Goal: Book appointment/travel/reservation

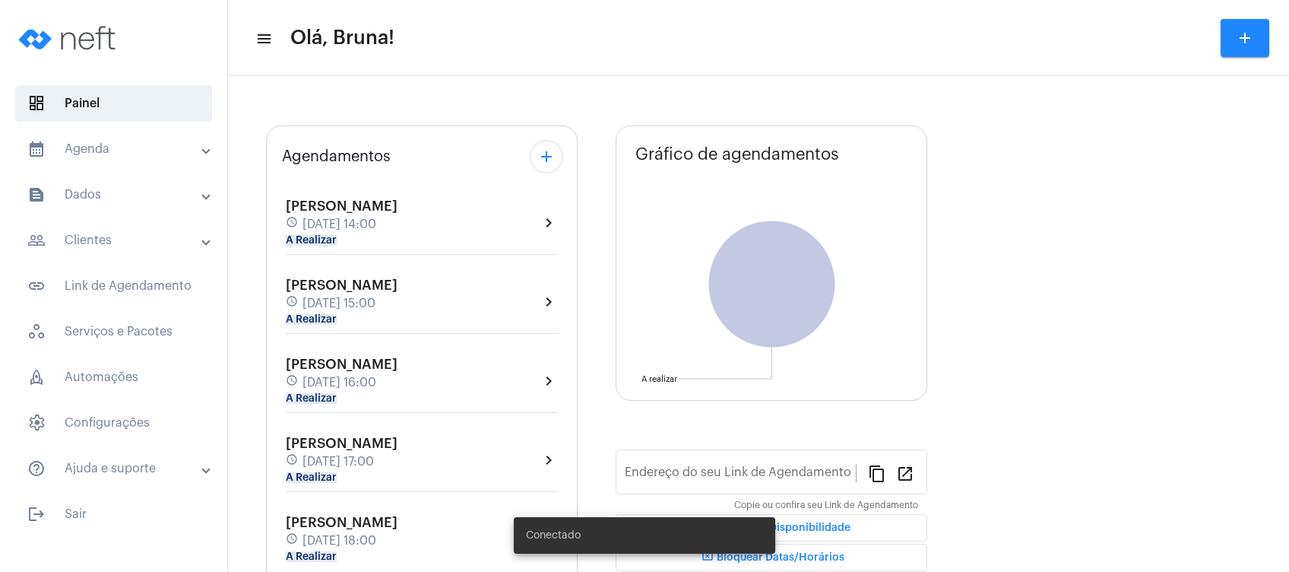
type input "[URL][DOMAIN_NAME]"
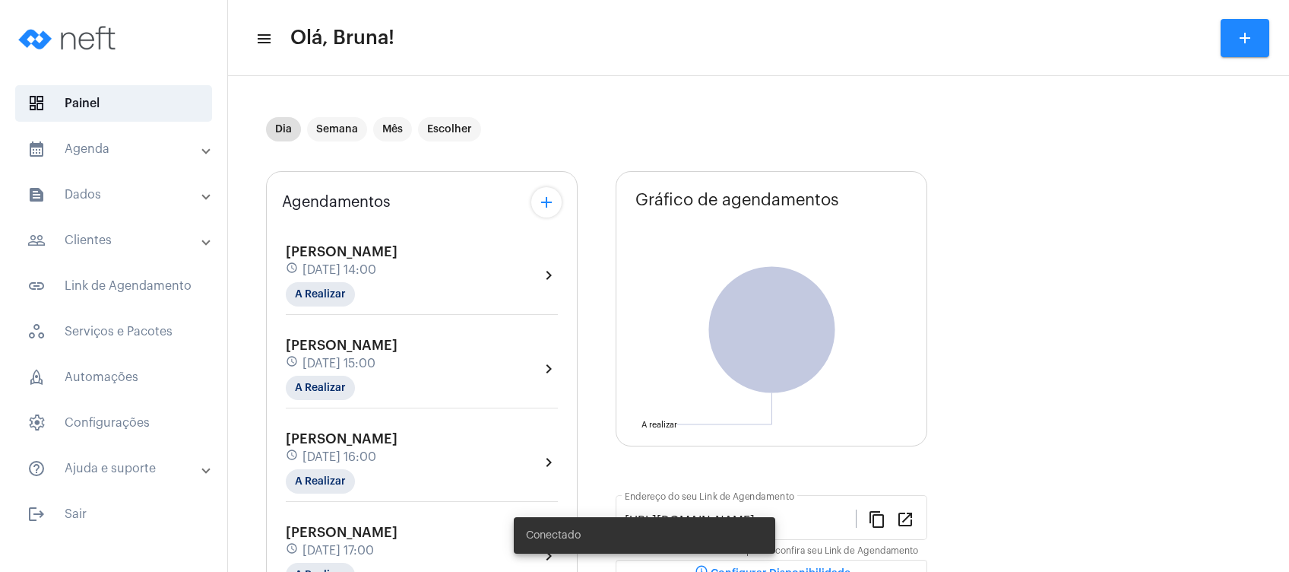
click at [113, 198] on mat-panel-title "text_snippet_outlined Dados" at bounding box center [115, 194] width 176 height 18
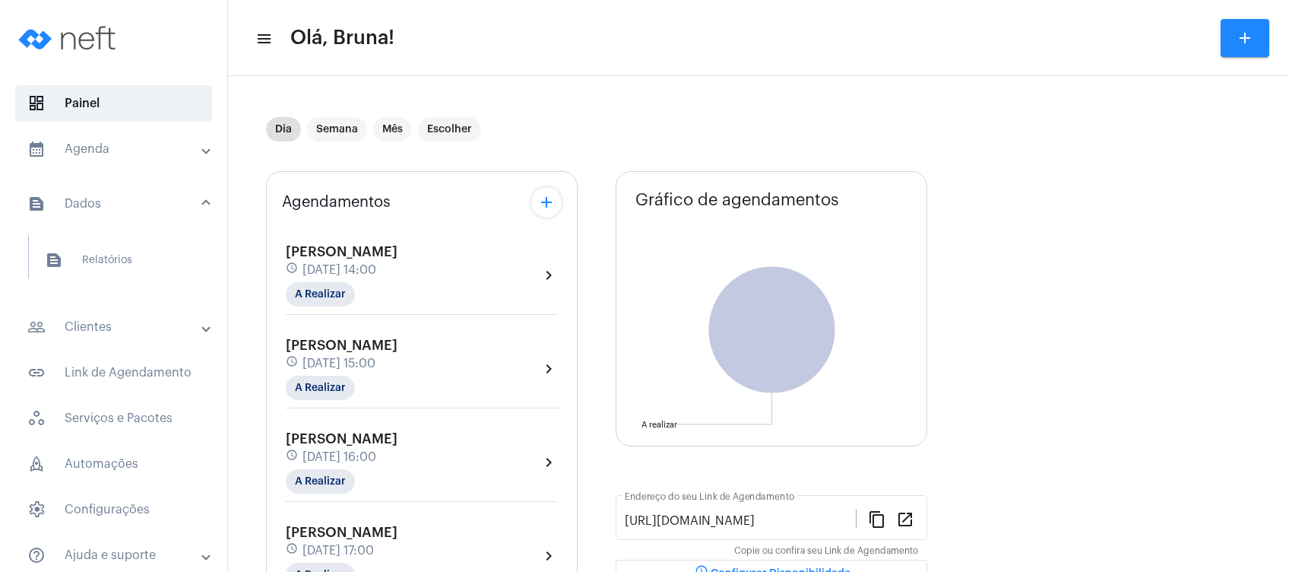
click at [97, 332] on mat-panel-title "people_outline Clientes" at bounding box center [115, 327] width 176 height 18
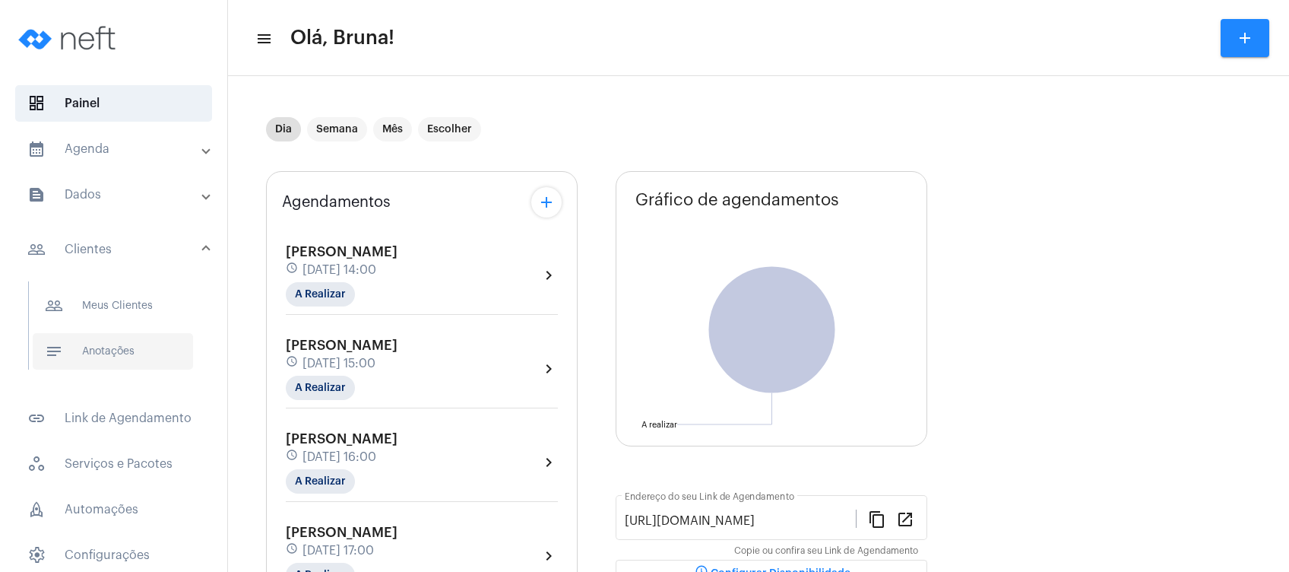
click at [109, 350] on span "notes Anotações" at bounding box center [113, 351] width 160 height 36
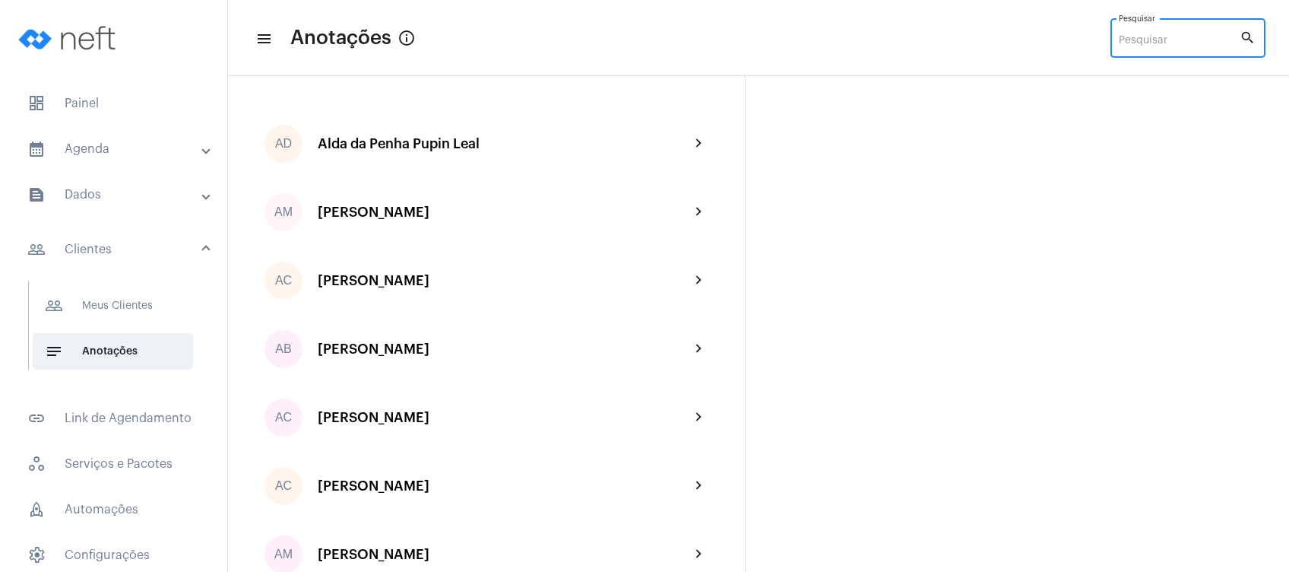
click at [1141, 45] on input "Pesquisar" at bounding box center [1179, 41] width 121 height 12
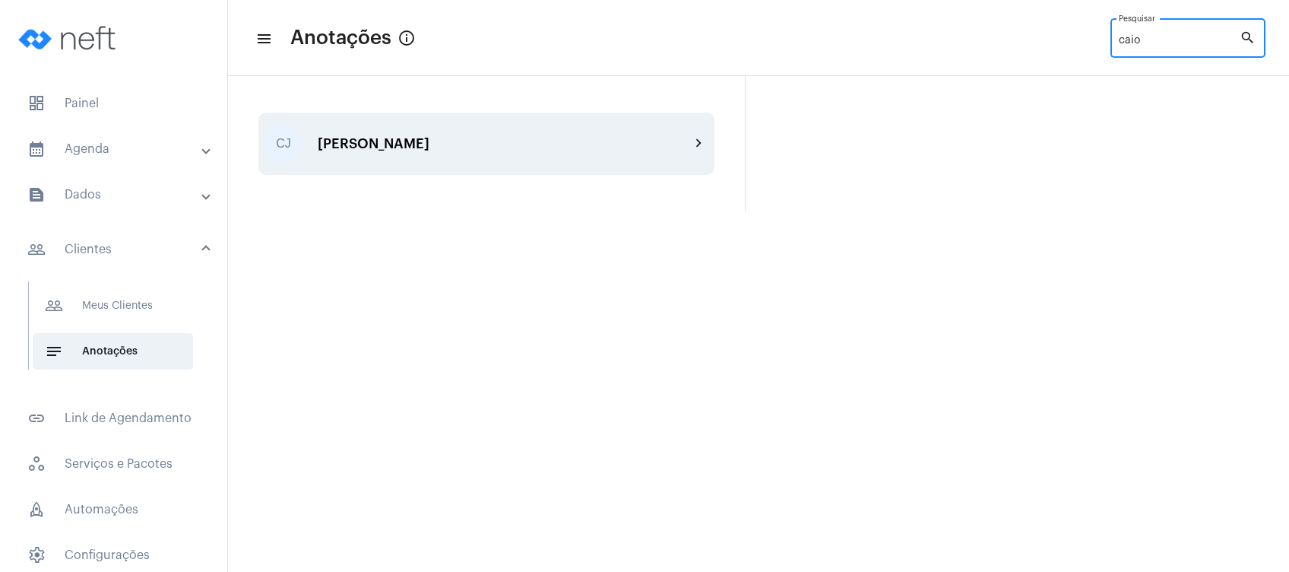
type input "caio"
click at [518, 171] on div "[PERSON_NAME] chevron_right" at bounding box center [486, 143] width 456 height 62
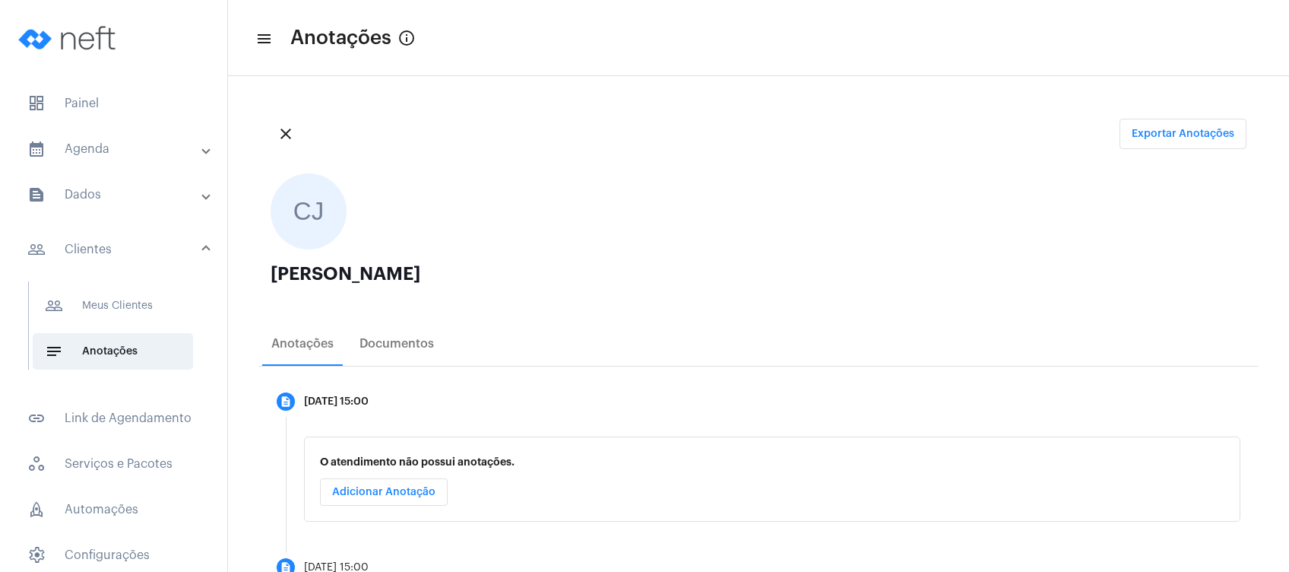
click at [656, 131] on div "close Exportar Anotações" at bounding box center [758, 133] width 1000 height 55
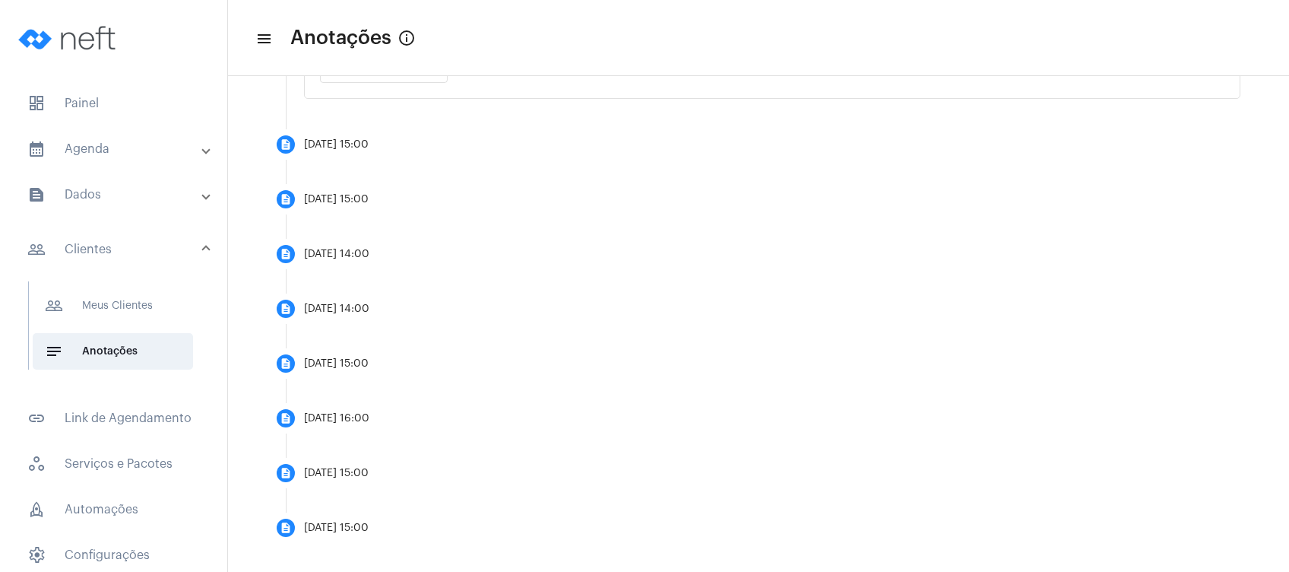
scroll to position [436, 0]
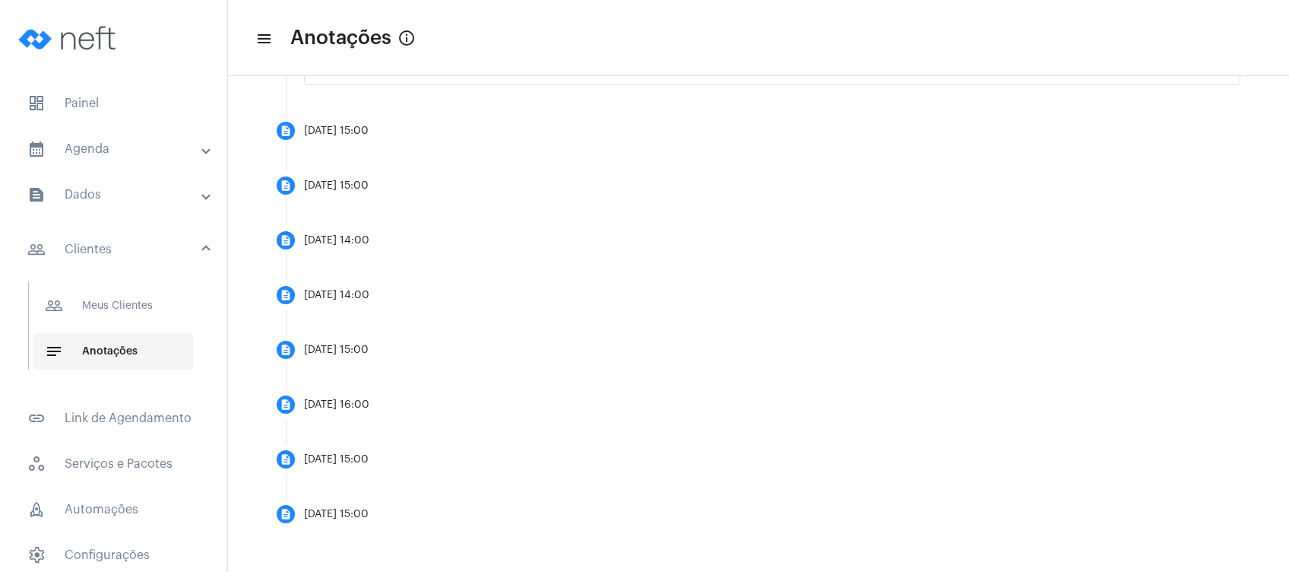
click at [103, 340] on span "notes Anotações" at bounding box center [113, 351] width 160 height 36
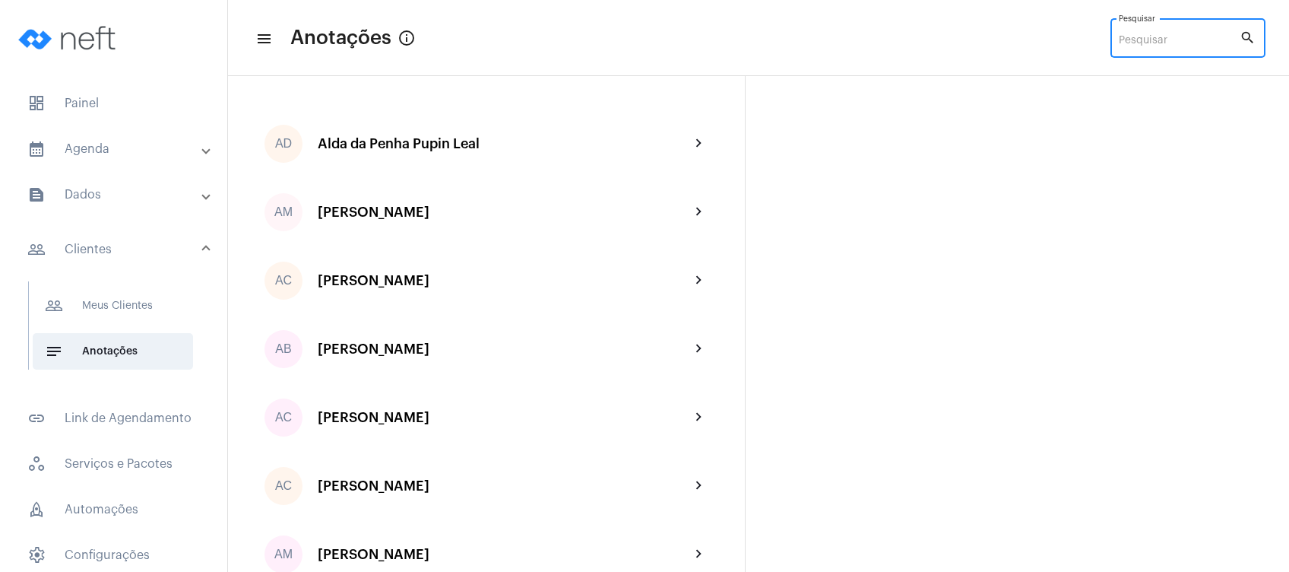
click at [1174, 40] on input "Pesquisar" at bounding box center [1179, 41] width 121 height 12
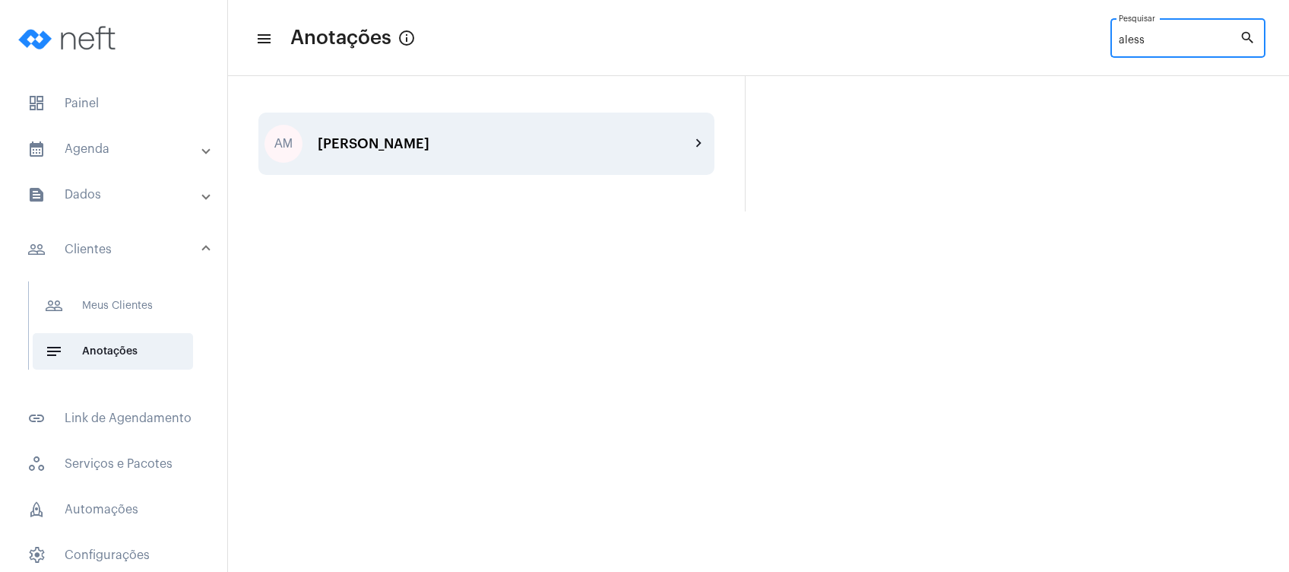
type input "aless"
click at [529, 137] on div "[PERSON_NAME]" at bounding box center [504, 143] width 372 height 15
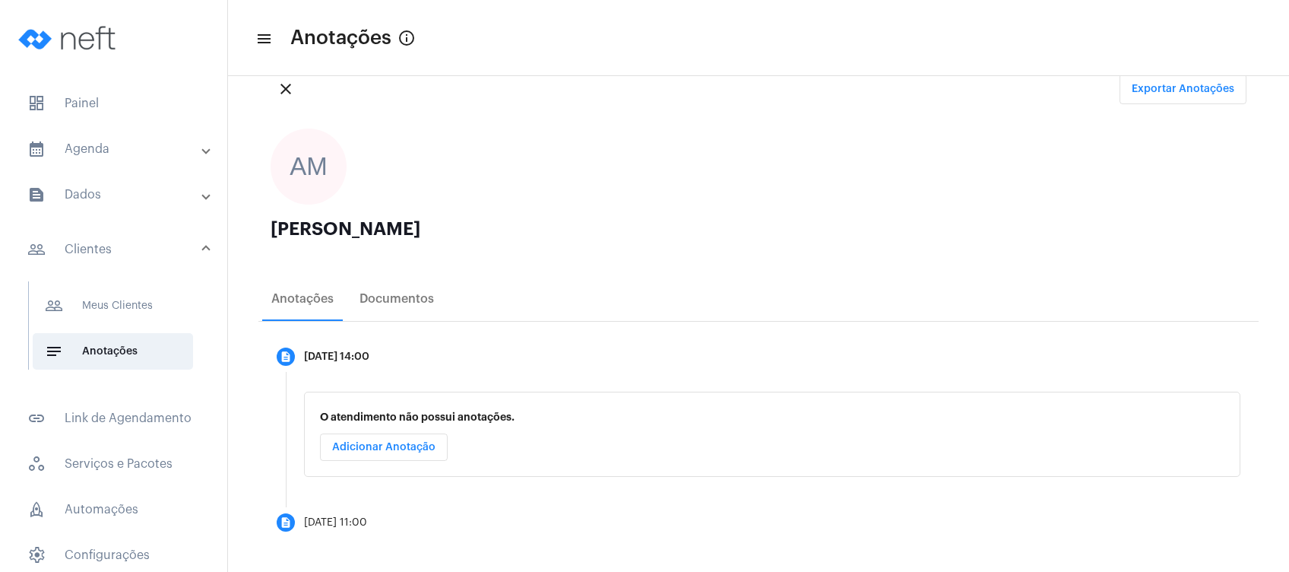
scroll to position [53, 0]
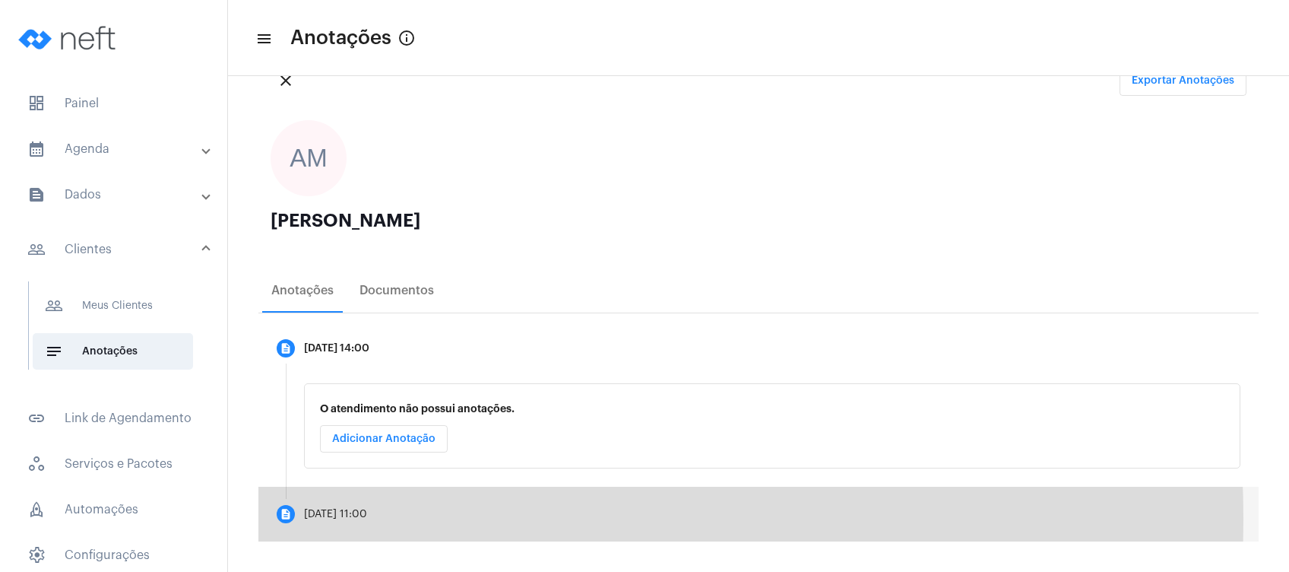
click at [329, 519] on div "[DATE] 11:00" at bounding box center [335, 513] width 63 height 11
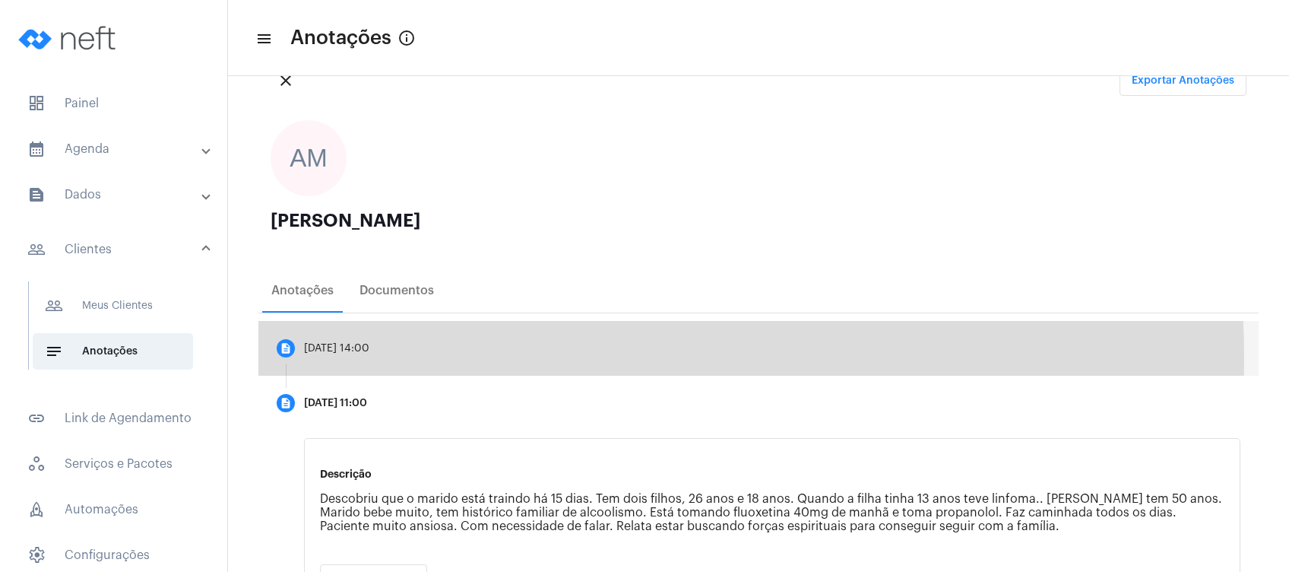
click at [391, 359] on mat-step-header "description [DATE] 14:00" at bounding box center [758, 348] width 1000 height 55
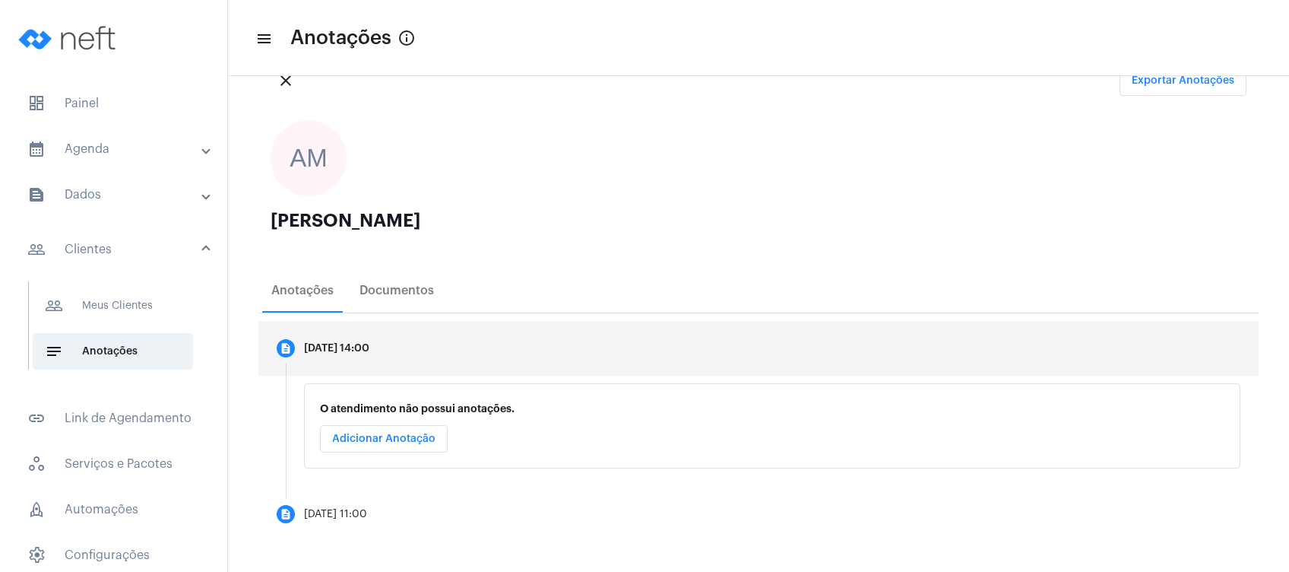
click at [375, 437] on span "Adicionar Anotação" at bounding box center [383, 438] width 103 height 11
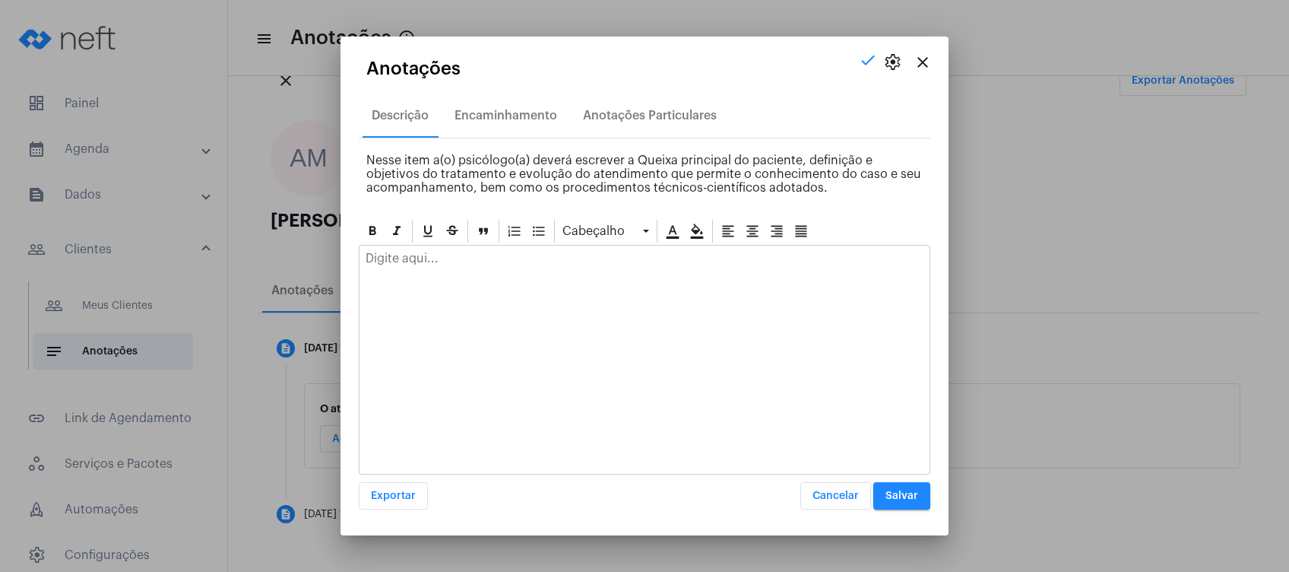
click at [467, 275] on div at bounding box center [644, 261] width 570 height 33
click at [923, 505] on button "Salvar" at bounding box center [901, 495] width 57 height 27
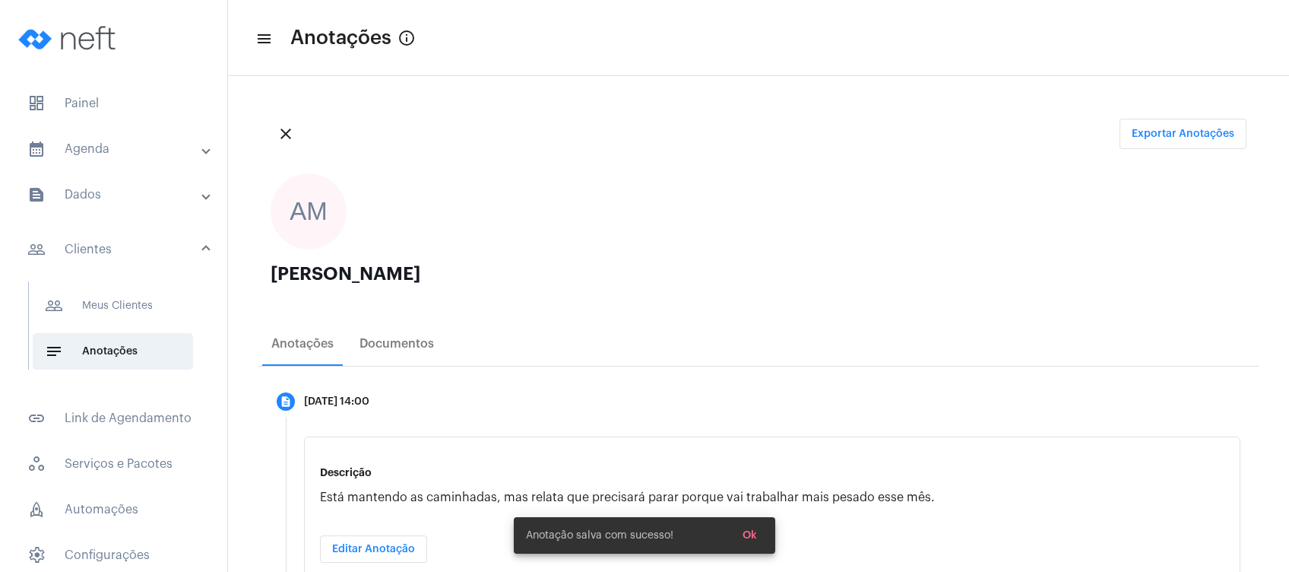
click at [128, 152] on mat-panel-title "calendar_month_outlined Agenda" at bounding box center [115, 149] width 176 height 18
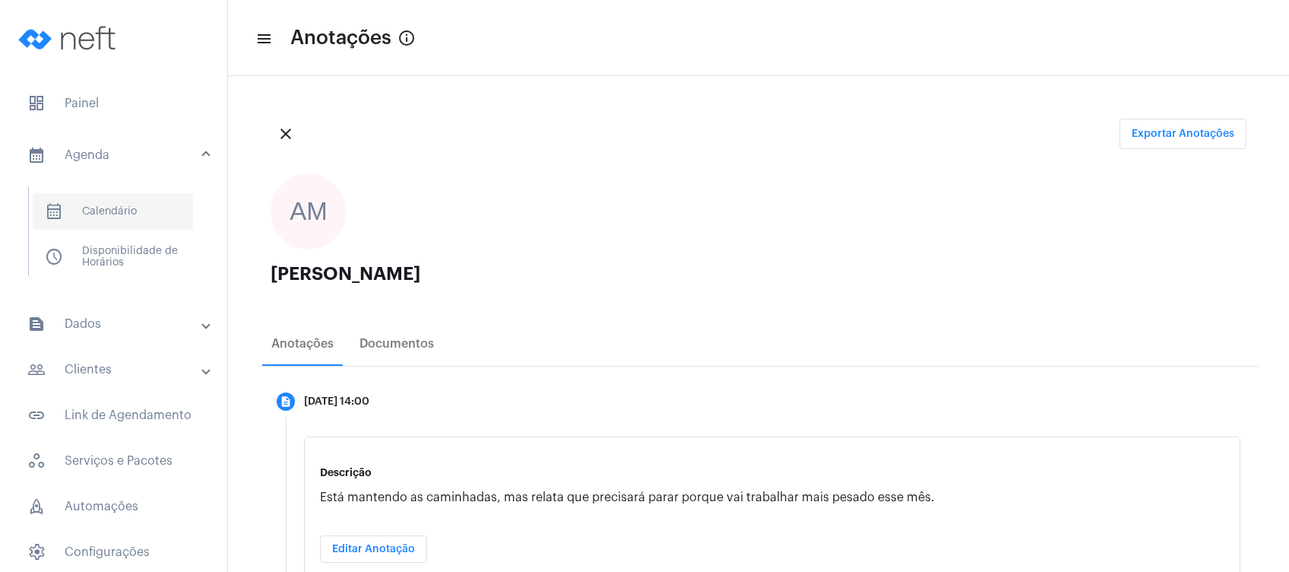
click at [128, 215] on span "calendar_month_outlined Calendário" at bounding box center [113, 211] width 160 height 36
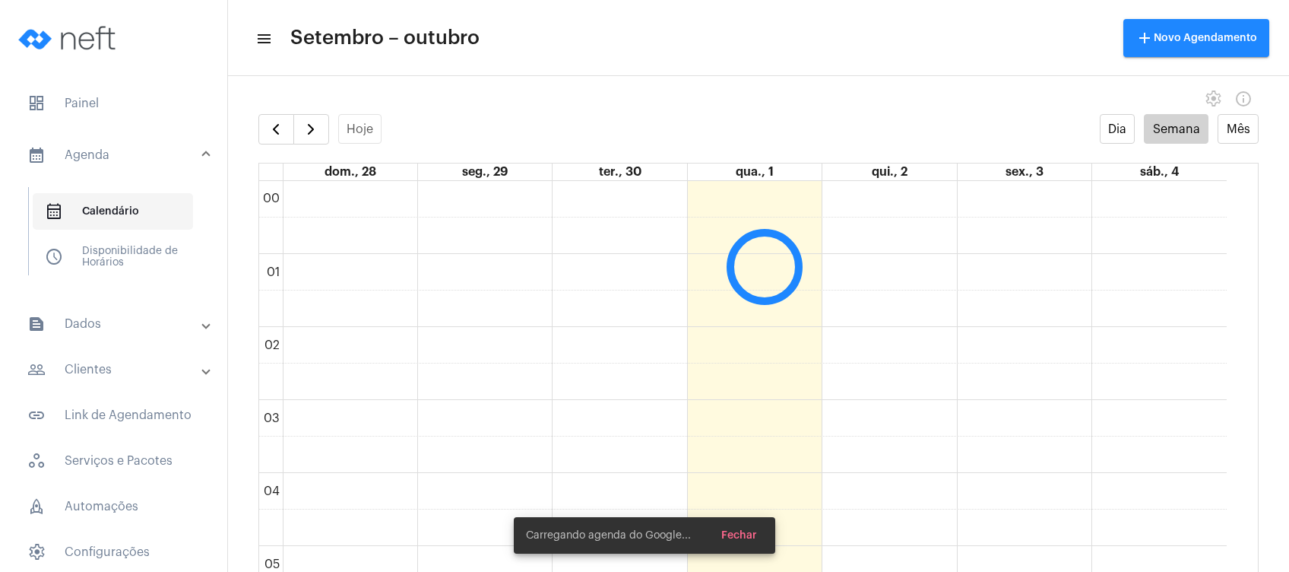
scroll to position [438, 0]
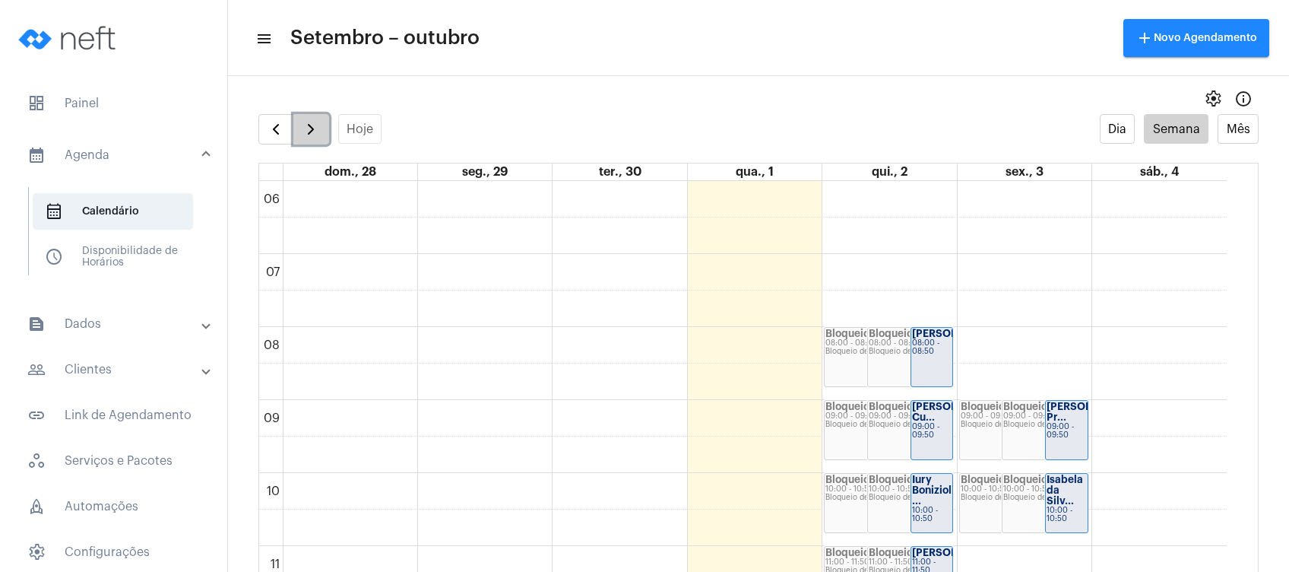
click at [306, 128] on span "button" at bounding box center [311, 129] width 18 height 18
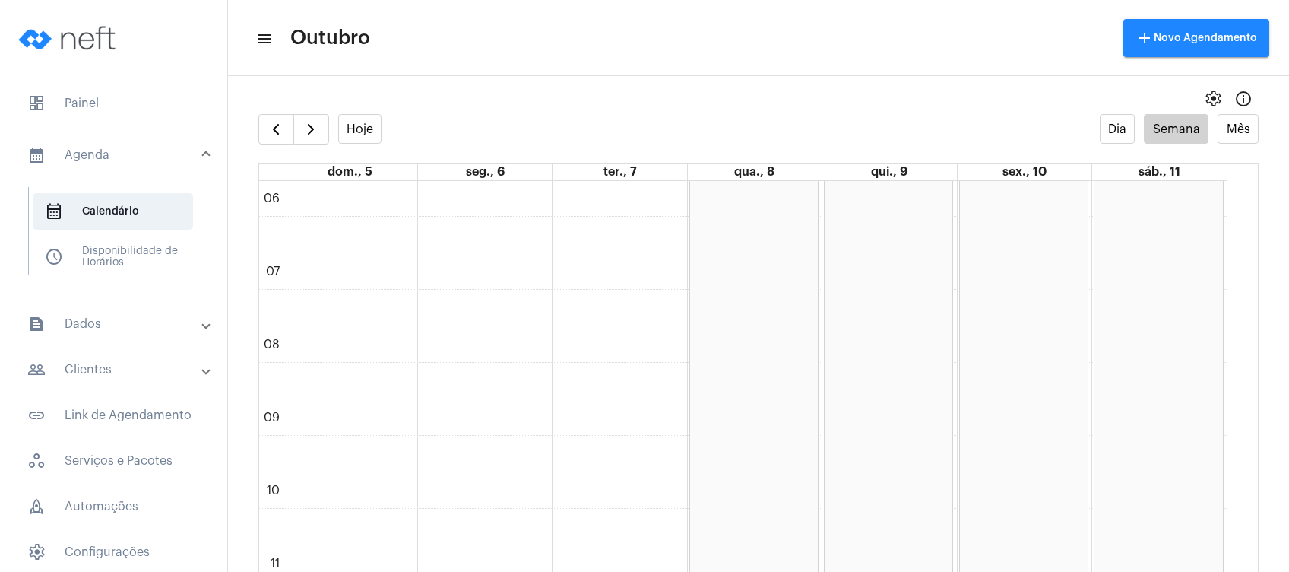
click at [454, 109] on div "settings info_outlined" at bounding box center [758, 99] width 1061 height 30
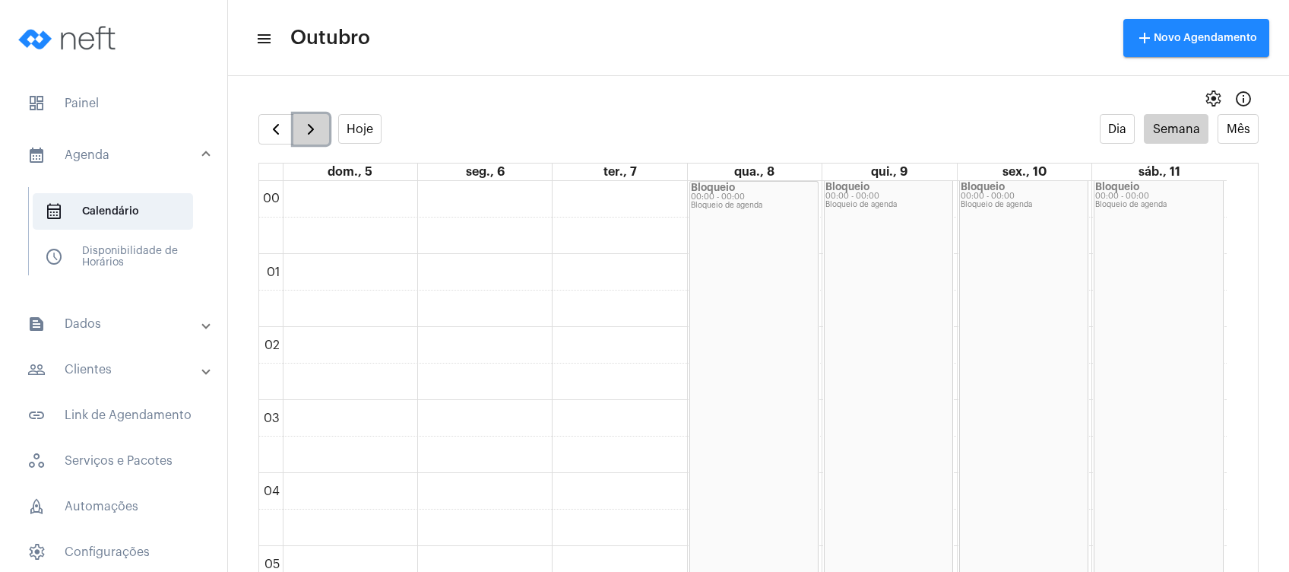
click at [322, 114] on button "button" at bounding box center [311, 129] width 36 height 30
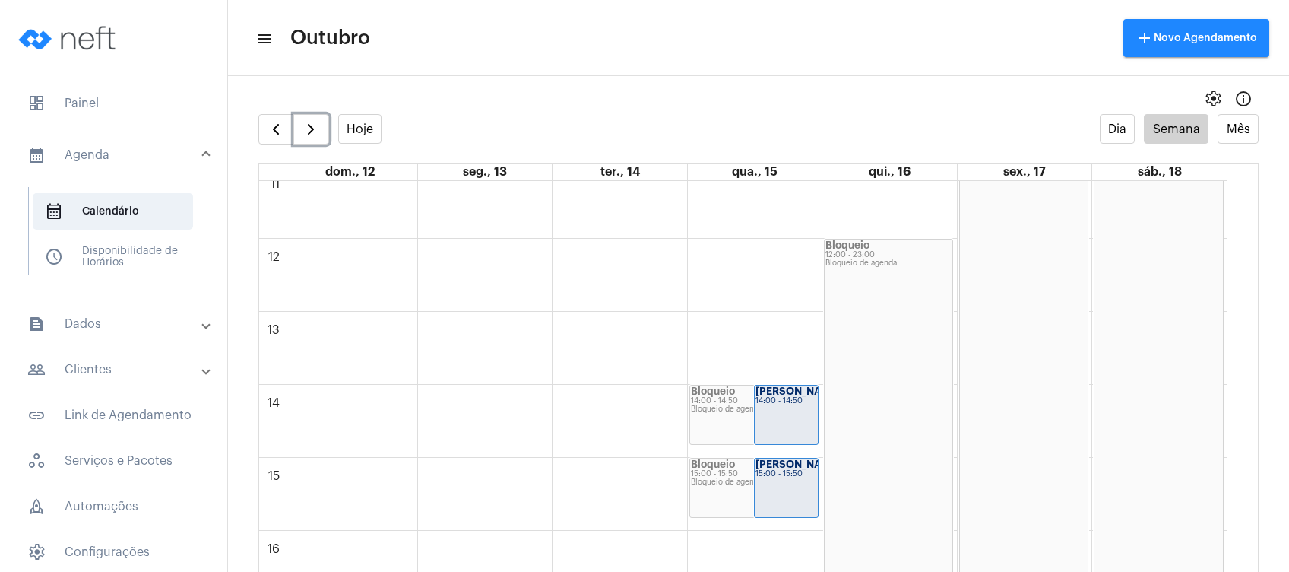
scroll to position [827, 0]
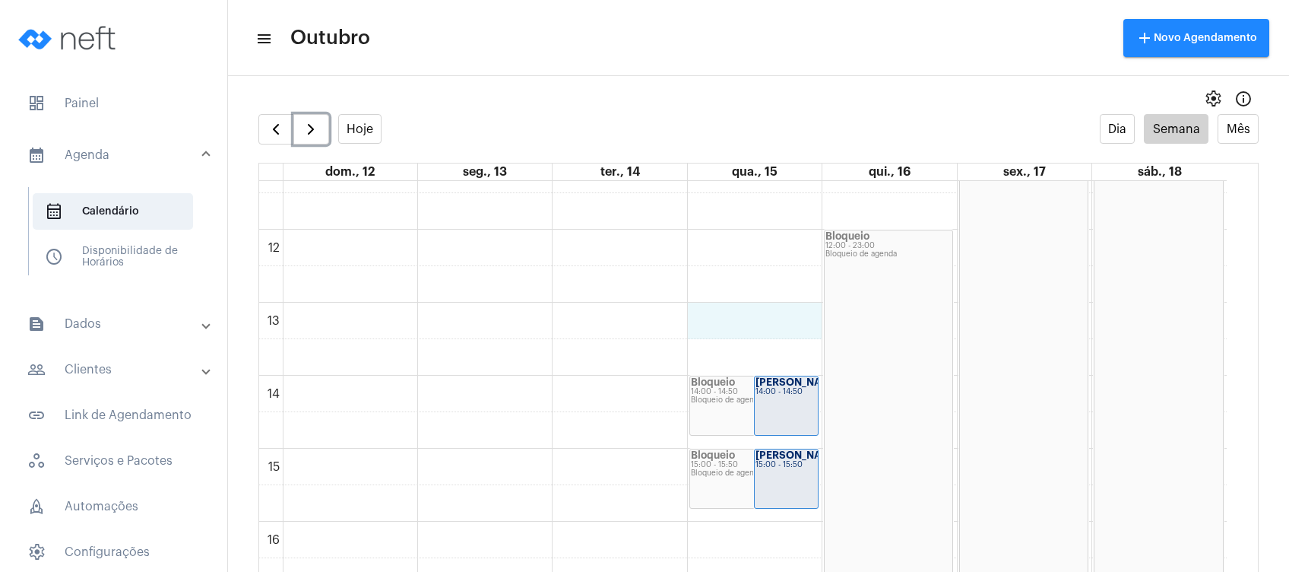
click at [767, 321] on div "00 01 02 03 04 05 06 07 08 09 10 11 12 13 14 15 16 17 18 19 20 21 22 23 Bloquei…" at bounding box center [743, 229] width 968 height 1751
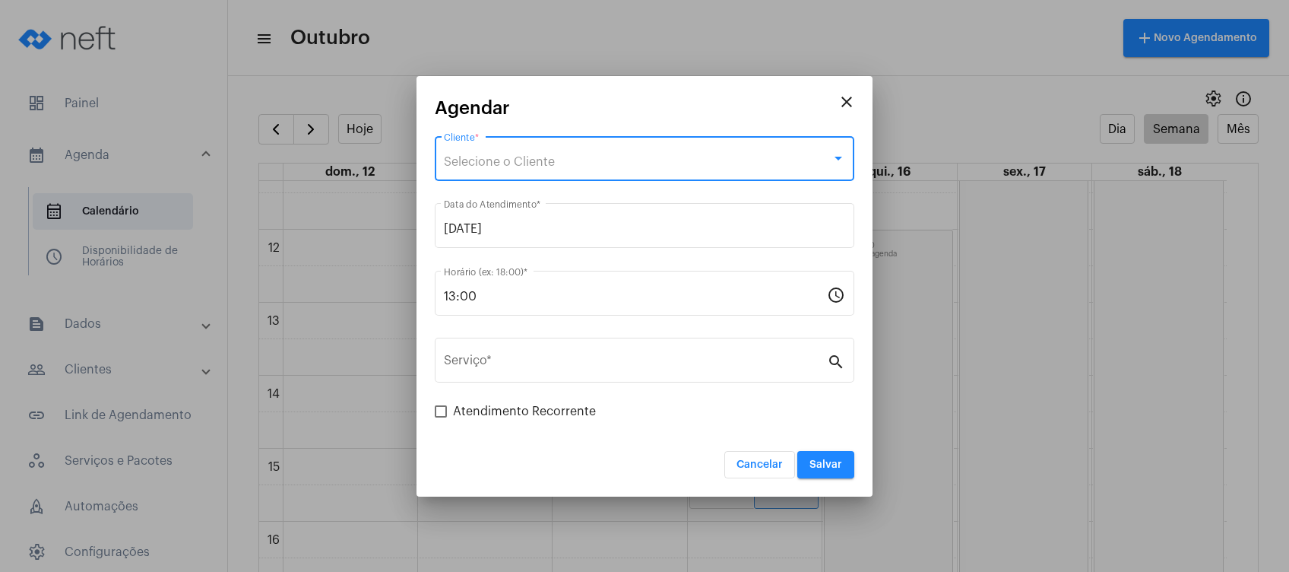
click at [641, 156] on div "Selecione o Cliente" at bounding box center [638, 162] width 388 height 14
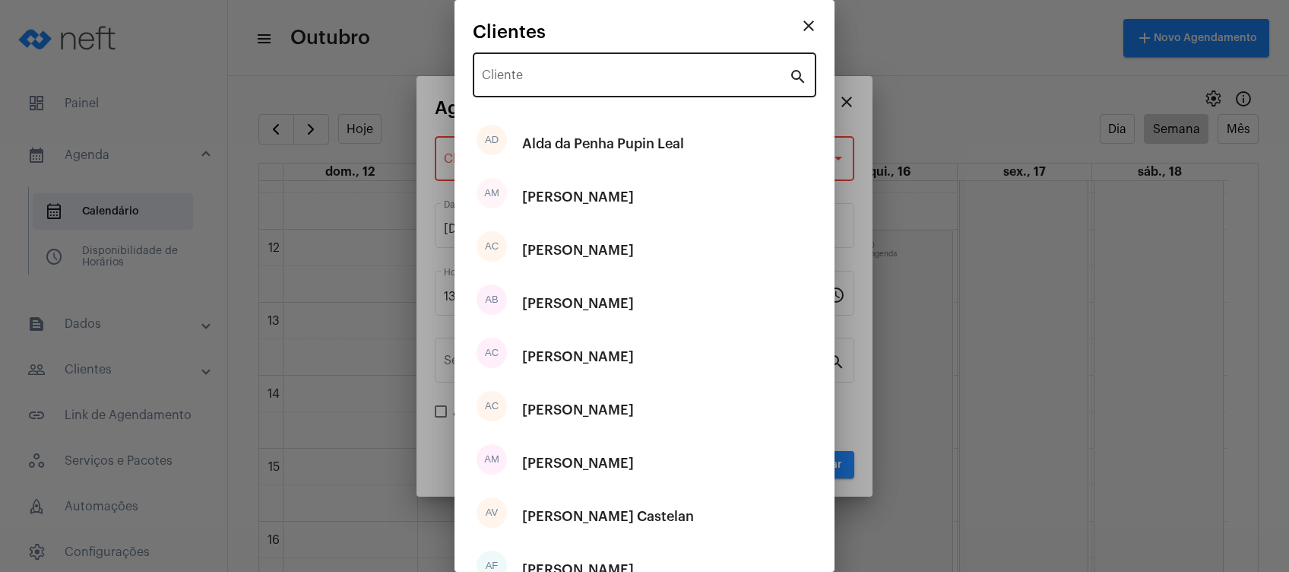
click at [594, 68] on div "Cliente" at bounding box center [635, 73] width 307 height 48
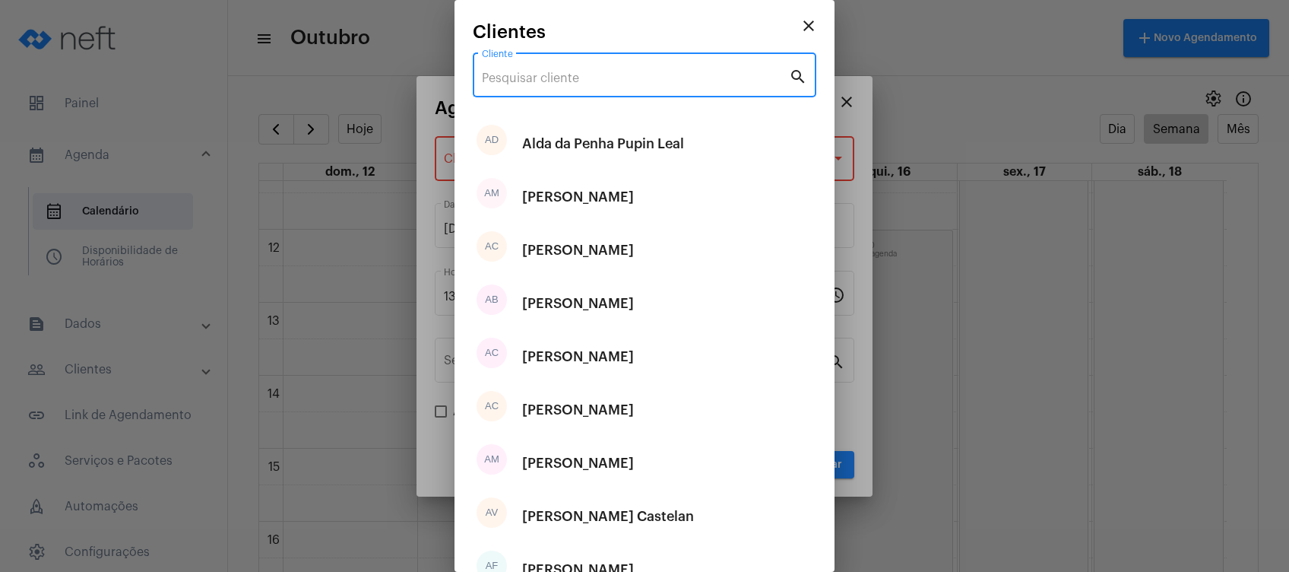
click at [587, 83] on input "Cliente" at bounding box center [635, 78] width 307 height 14
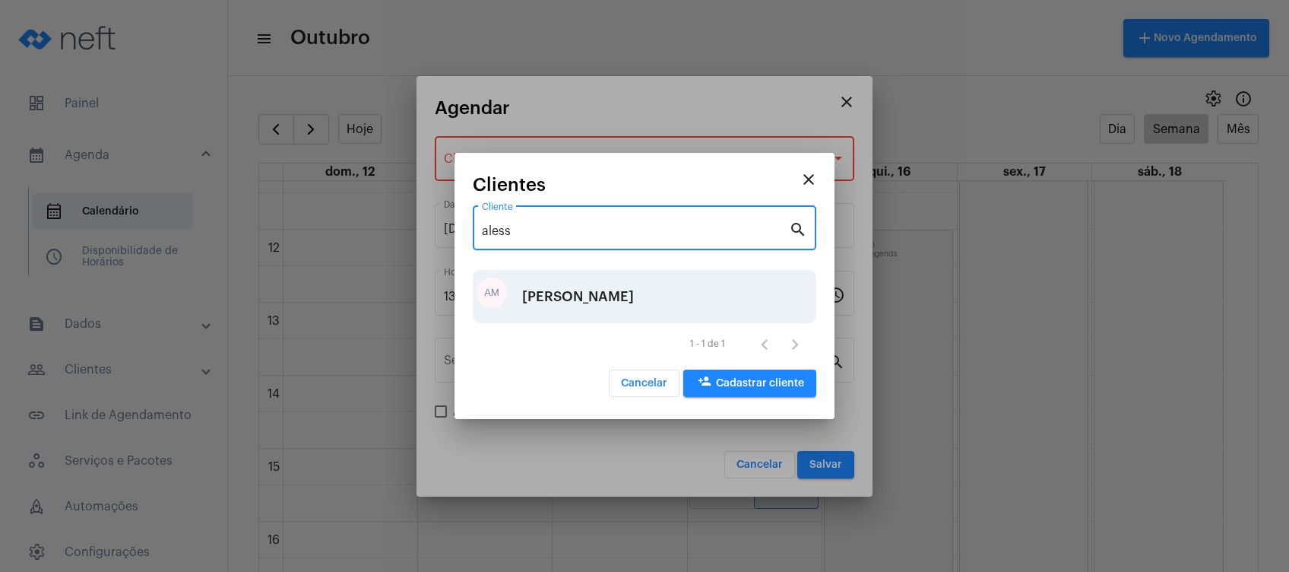
type input "aless"
click at [581, 298] on div "[PERSON_NAME]" at bounding box center [578, 297] width 112 height 46
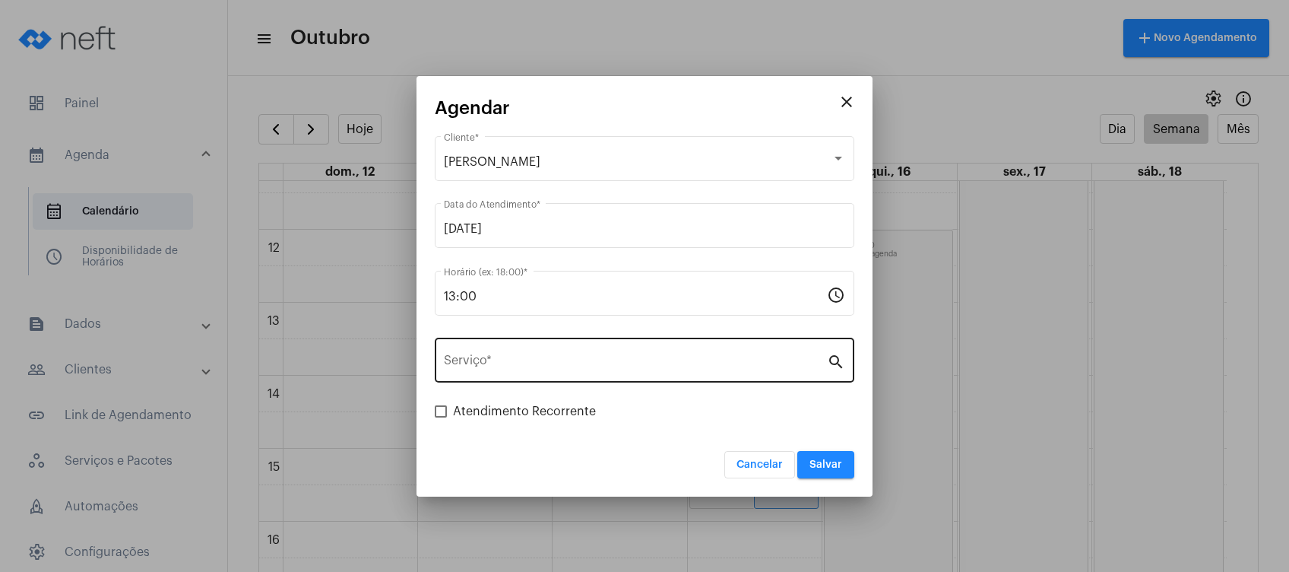
click at [566, 377] on div "Serviço *" at bounding box center [635, 358] width 383 height 48
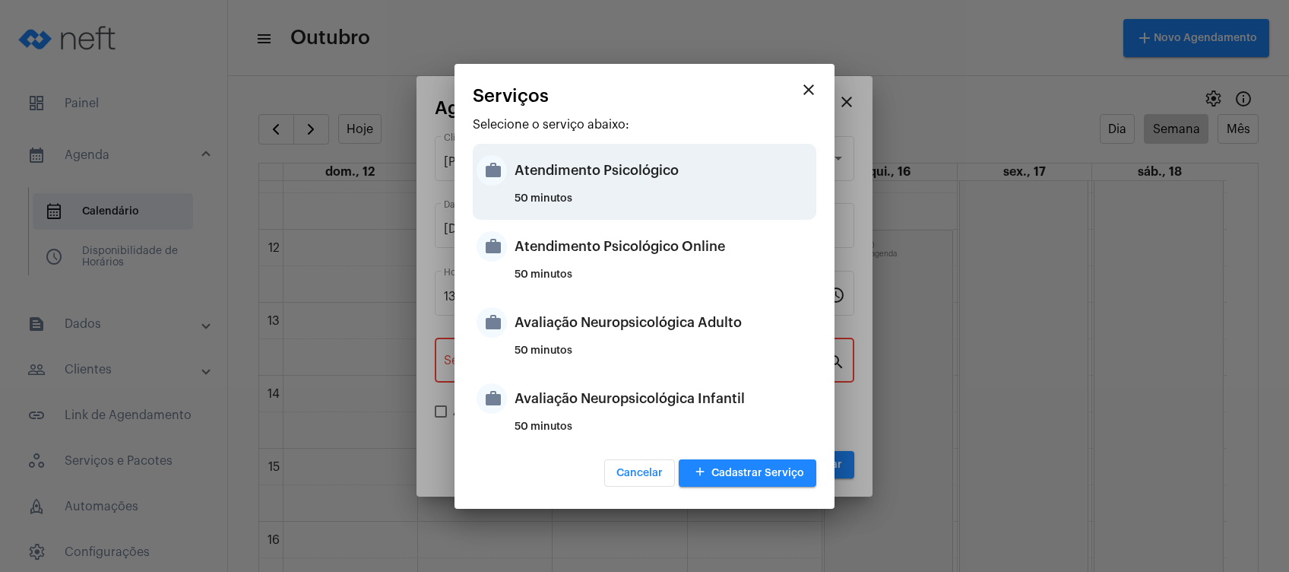
click at [687, 189] on div "Atendimento Psicológico" at bounding box center [664, 170] width 298 height 46
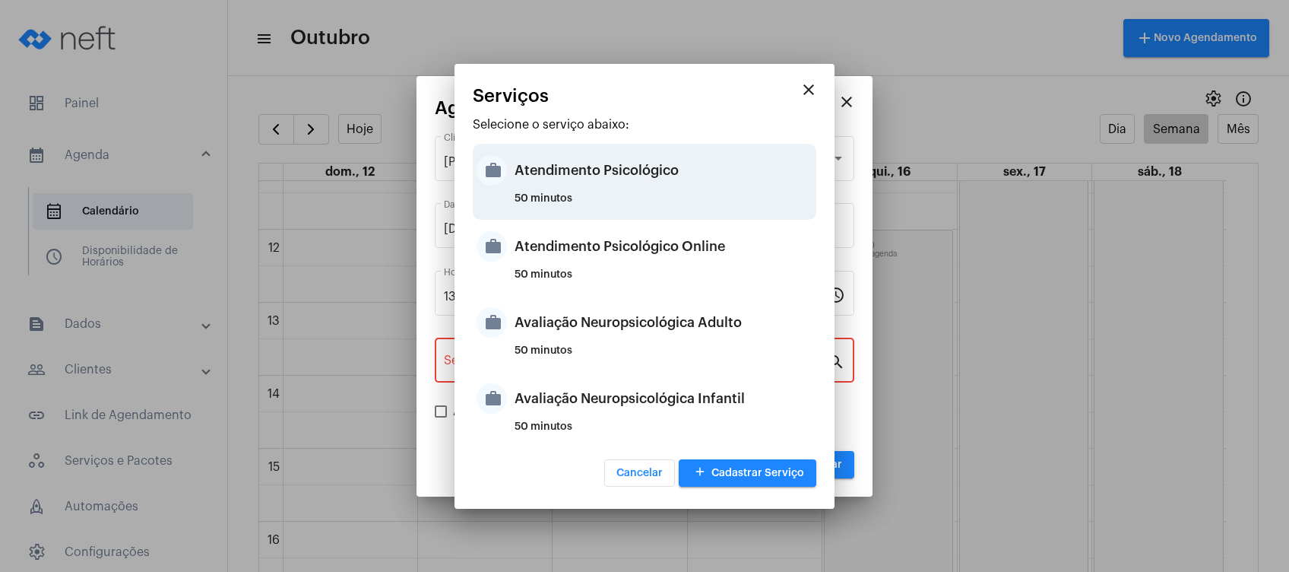
type input "Atendimento Psicológico"
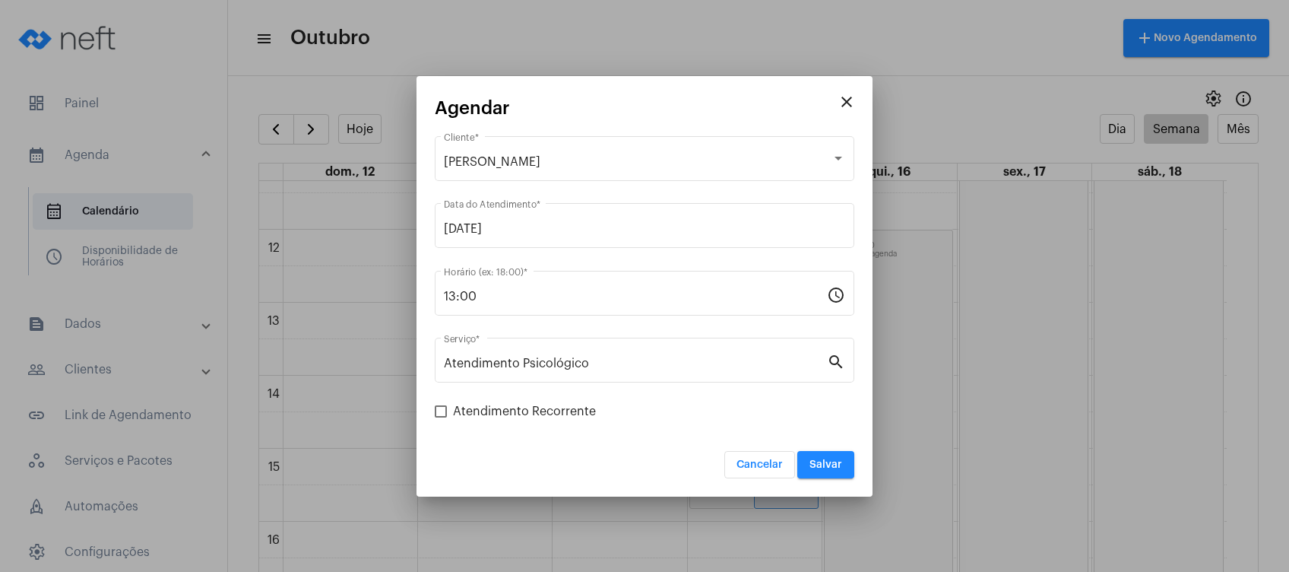
click at [867, 265] on mat-dialog-container "close Agendar [PERSON_NAME] [PERSON_NAME] * [DATE] Data do Atendimento * 13:00 …" at bounding box center [644, 286] width 456 height 420
click at [831, 464] on span "Salvar" at bounding box center [825, 464] width 33 height 11
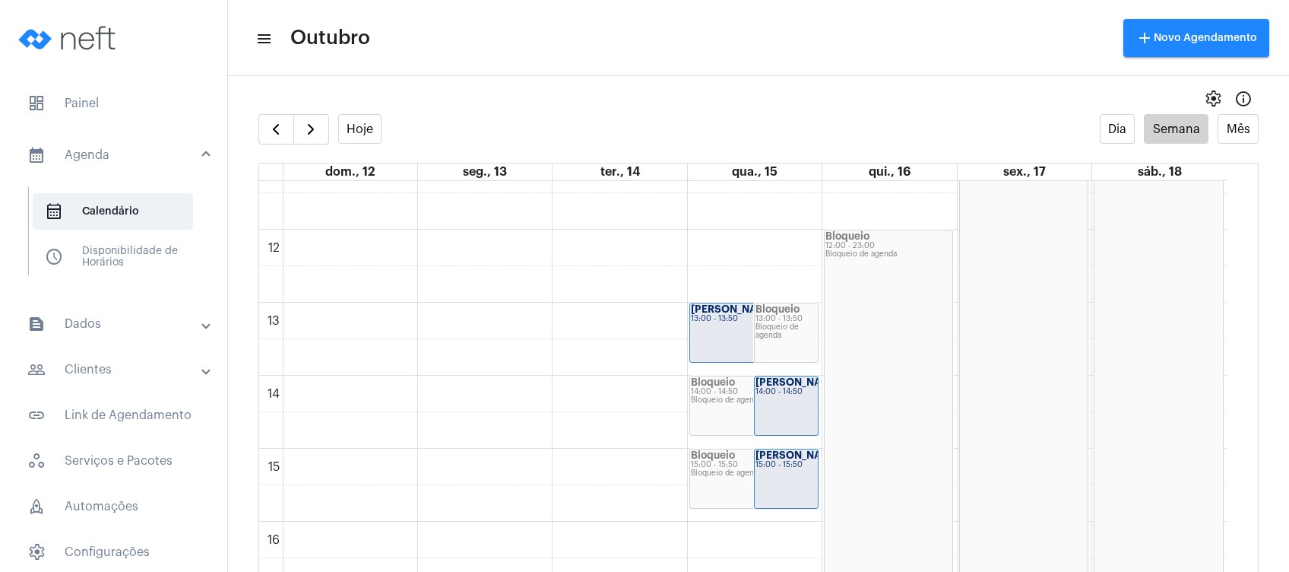
click at [995, 17] on mat-toolbar-row "menu Outubro add Novo Agendamento" at bounding box center [758, 38] width 1061 height 49
click at [275, 146] on full-calendar "Hoje Dia Semana Mês dom., 12 seg., 13 ter., 14 qua., 15 qui., 16 sex., 17 sáb.,…" at bounding box center [758, 358] width 1061 height 488
click at [275, 137] on span "button" at bounding box center [276, 129] width 18 height 18
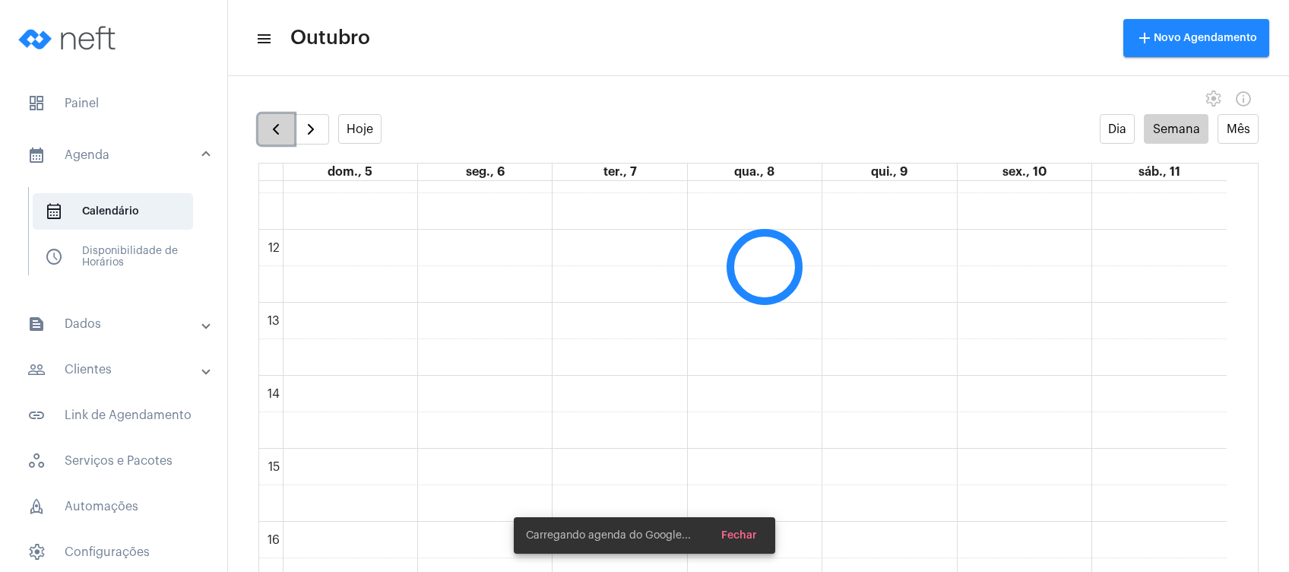
scroll to position [438, 0]
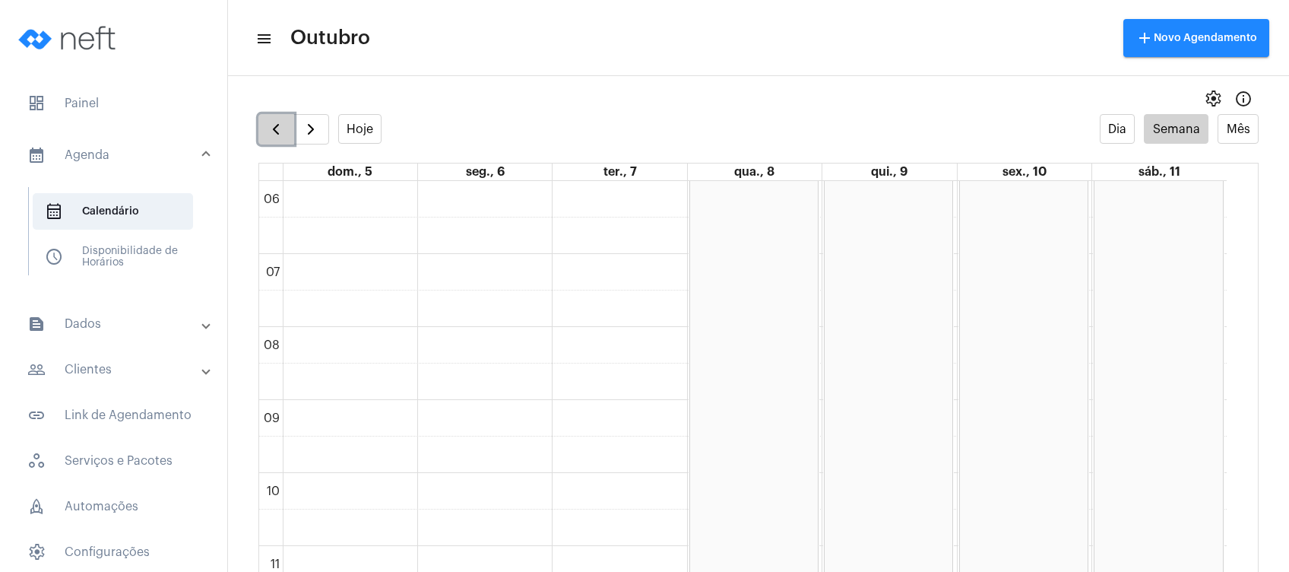
click at [275, 137] on span "button" at bounding box center [276, 129] width 18 height 18
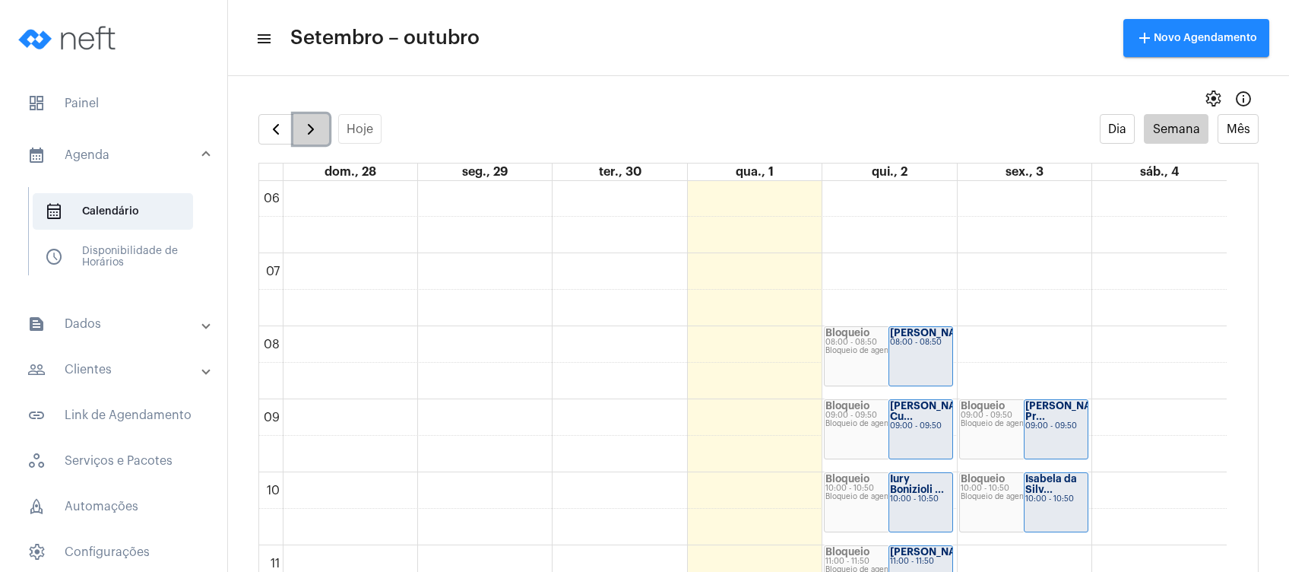
click at [315, 128] on span "button" at bounding box center [311, 129] width 18 height 18
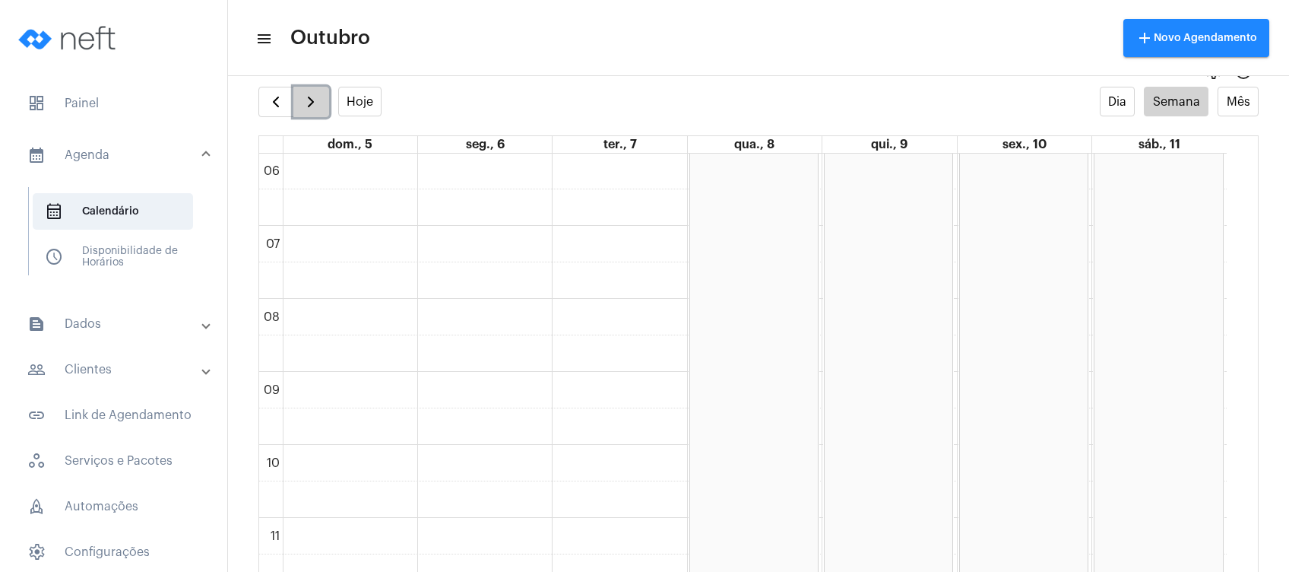
scroll to position [30, 0]
click at [313, 109] on button "button" at bounding box center [311, 99] width 36 height 30
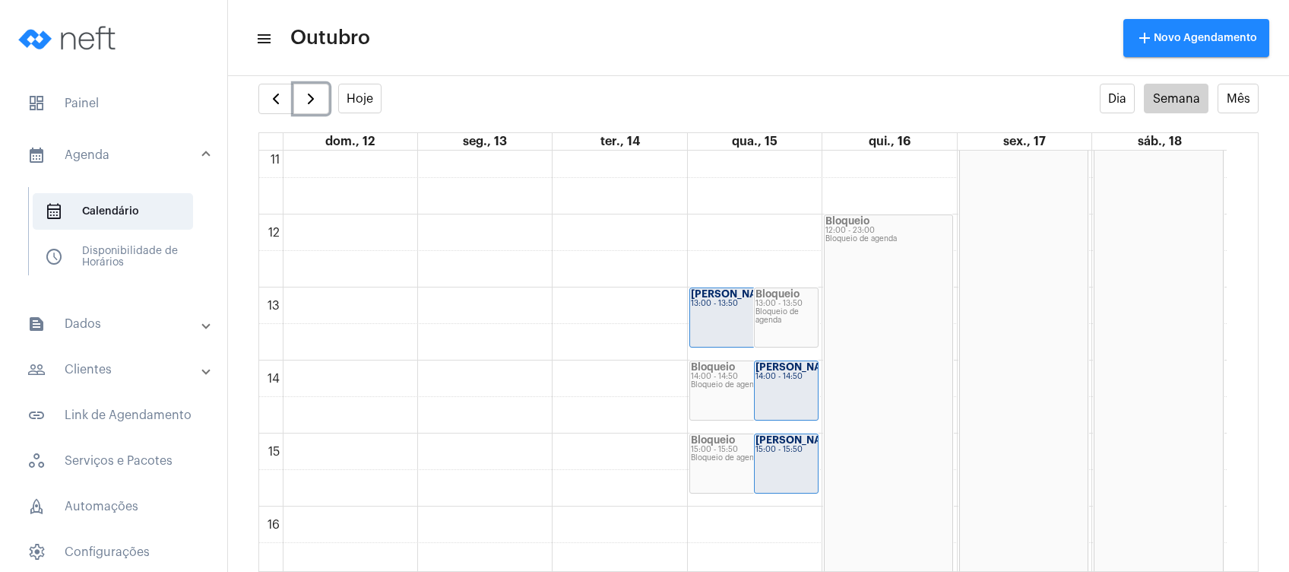
scroll to position [815, 0]
click at [112, 368] on mat-panel-title "people_outline Clientes" at bounding box center [115, 369] width 176 height 18
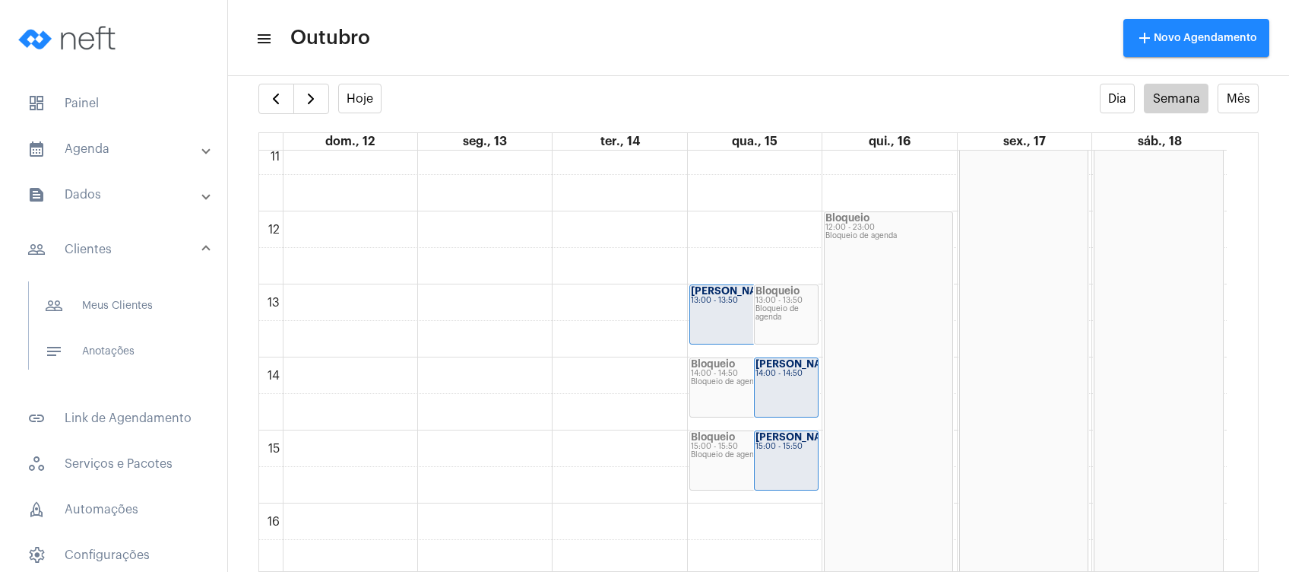
scroll to position [101, 0]
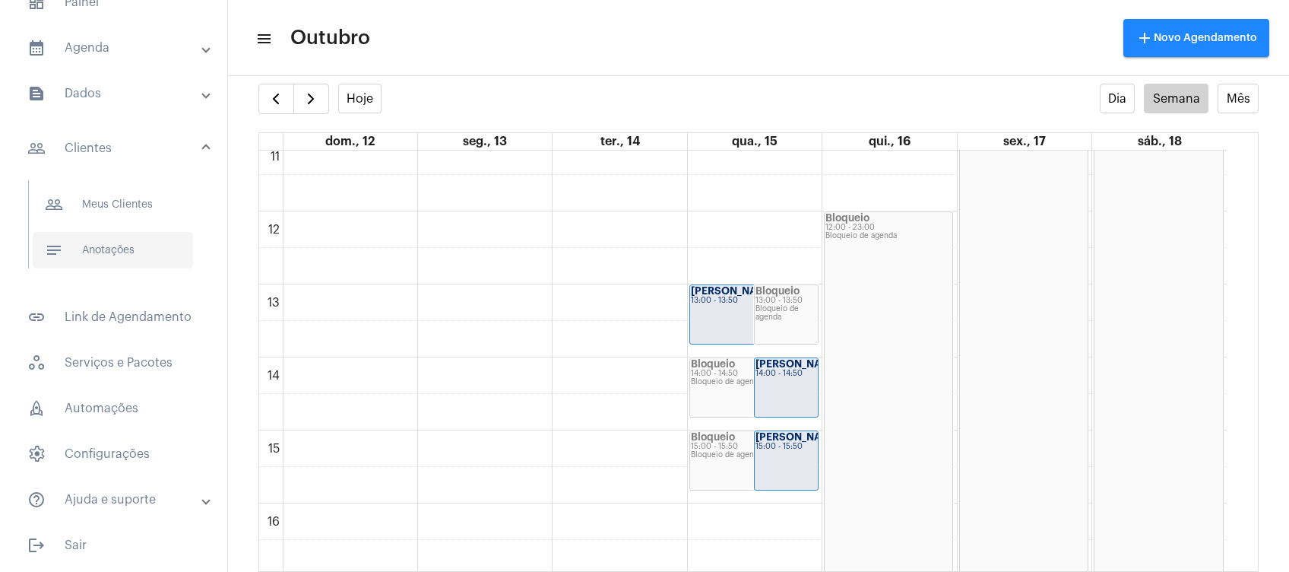
click at [134, 248] on span "notes Anotações" at bounding box center [113, 250] width 160 height 36
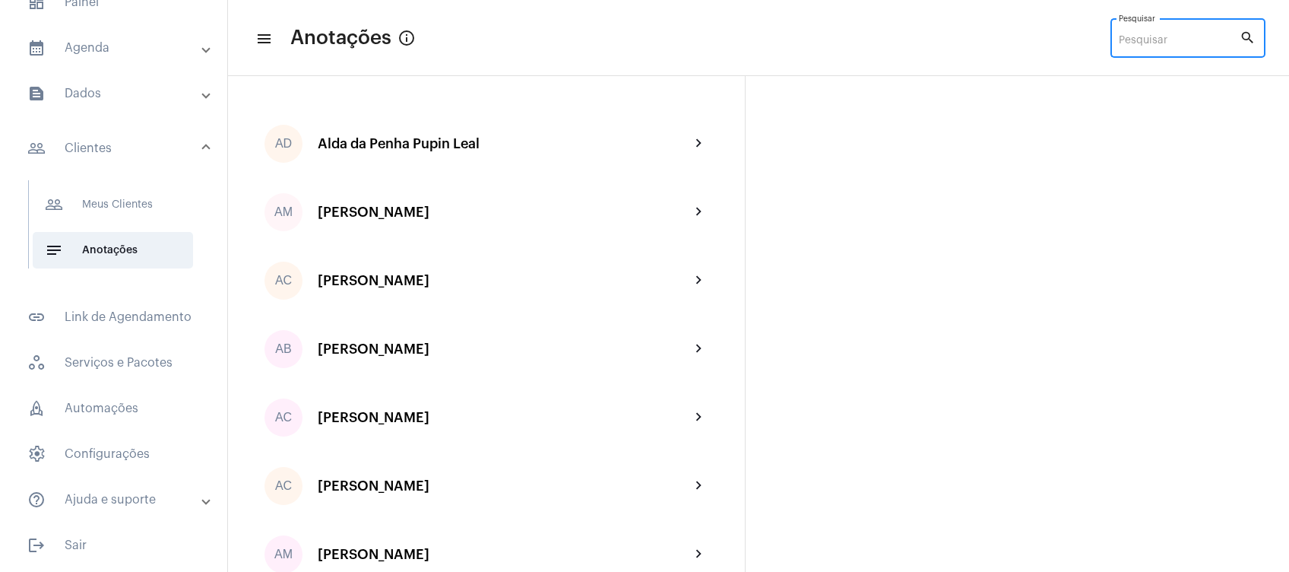
click at [1142, 41] on input "Pesquisar" at bounding box center [1179, 41] width 121 height 12
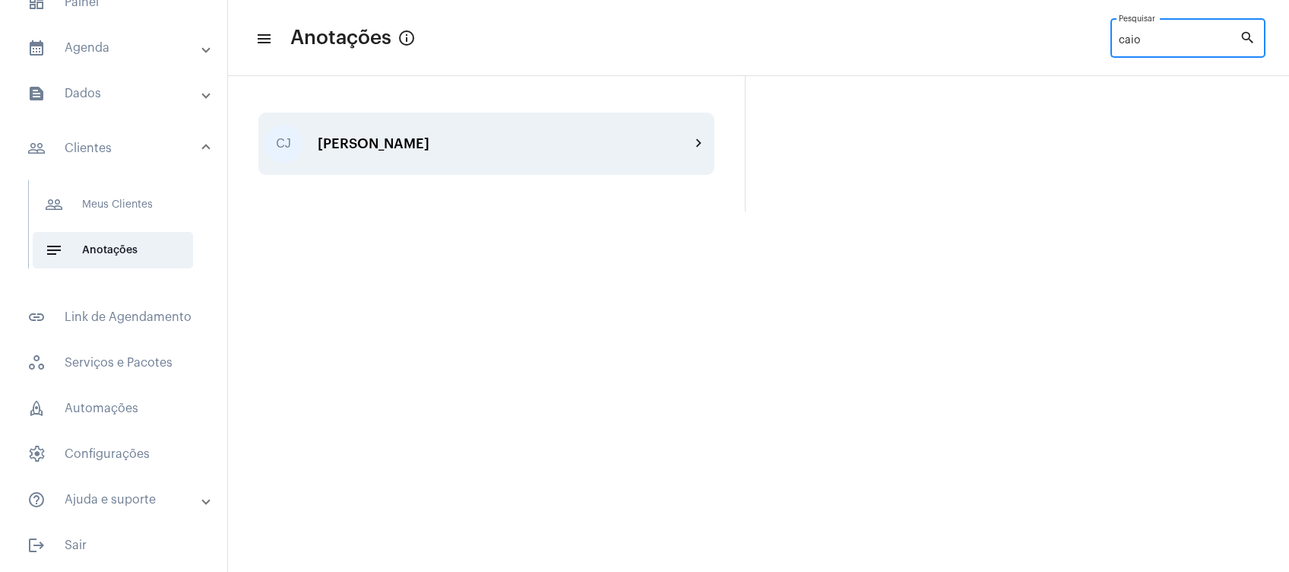
type input "caio"
click at [480, 154] on div "[PERSON_NAME] chevron_right" at bounding box center [486, 143] width 456 height 62
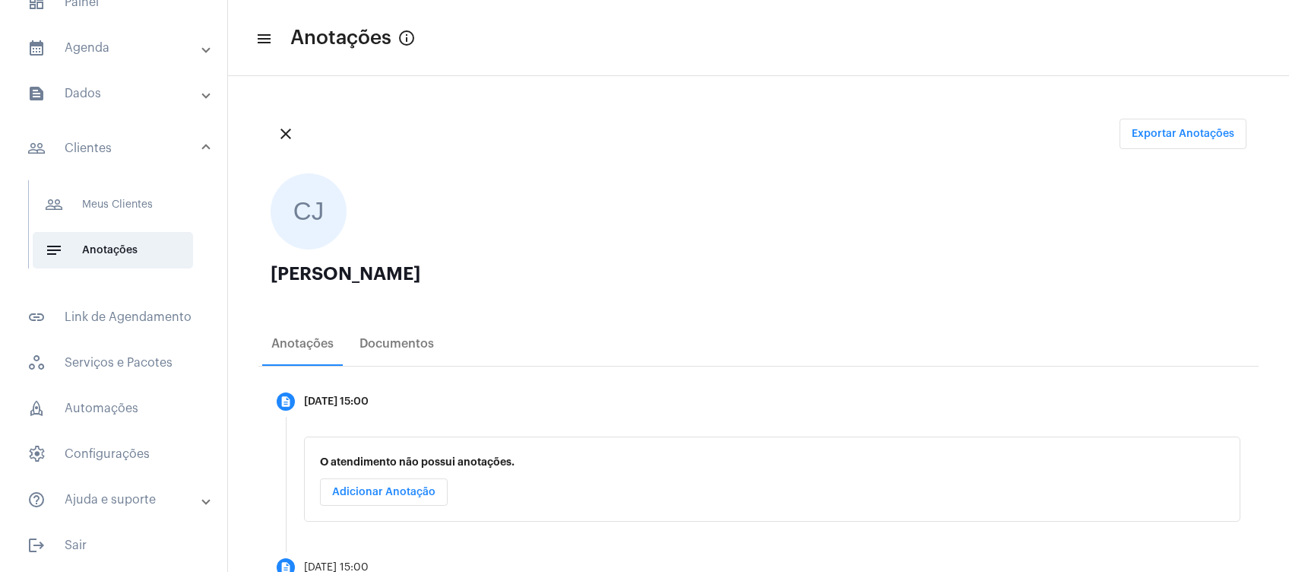
click at [662, 193] on ngx-avatars "CJ" at bounding box center [751, 211] width 961 height 76
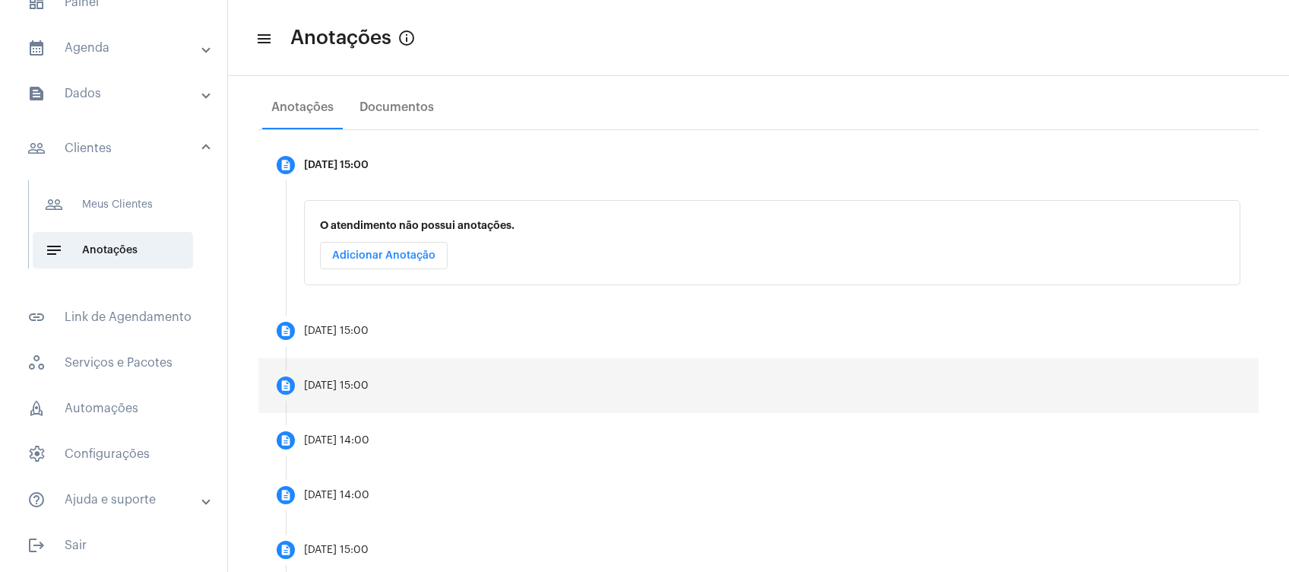
scroll to position [233, 0]
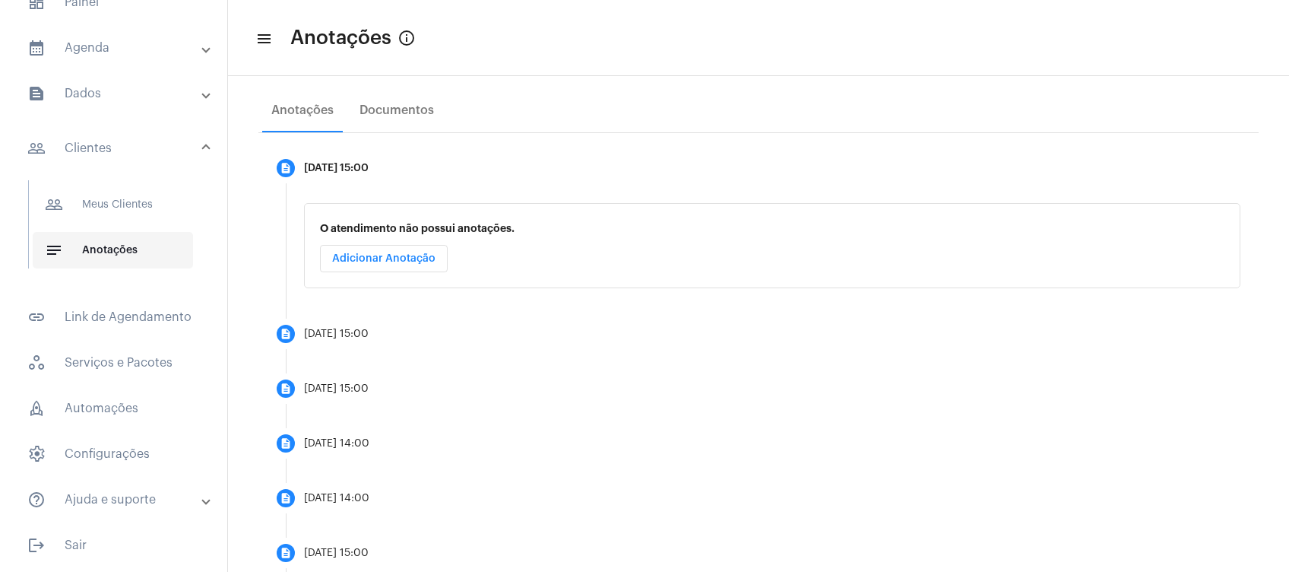
click at [139, 242] on span "notes Anotações" at bounding box center [113, 250] width 160 height 36
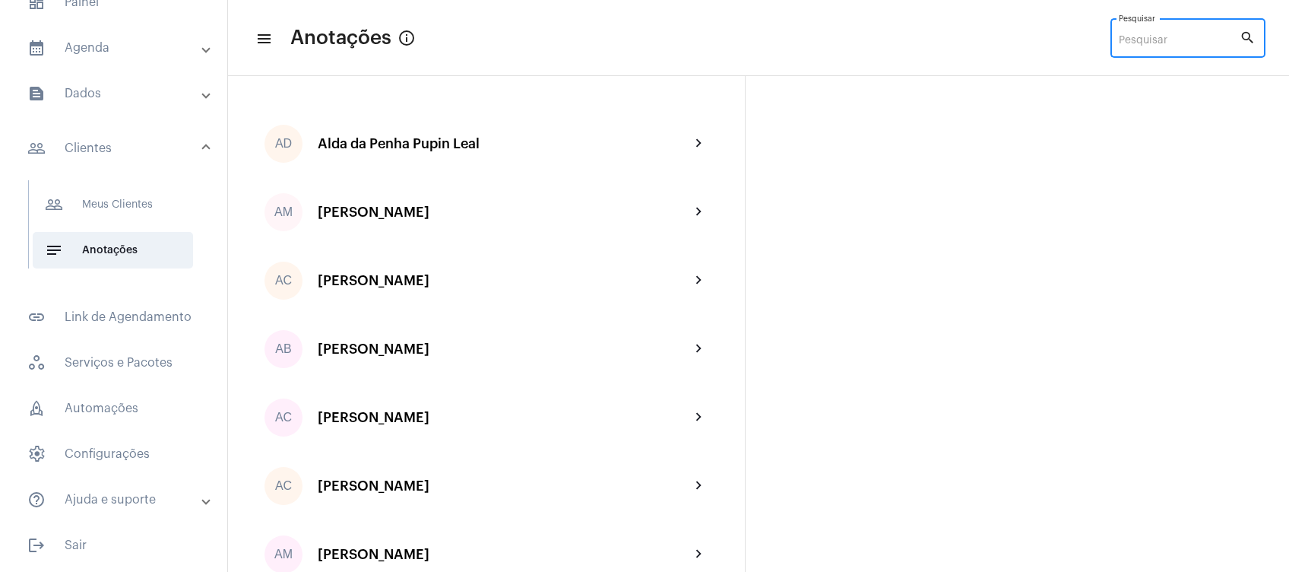
click at [1151, 43] on input "Pesquisar" at bounding box center [1179, 41] width 121 height 12
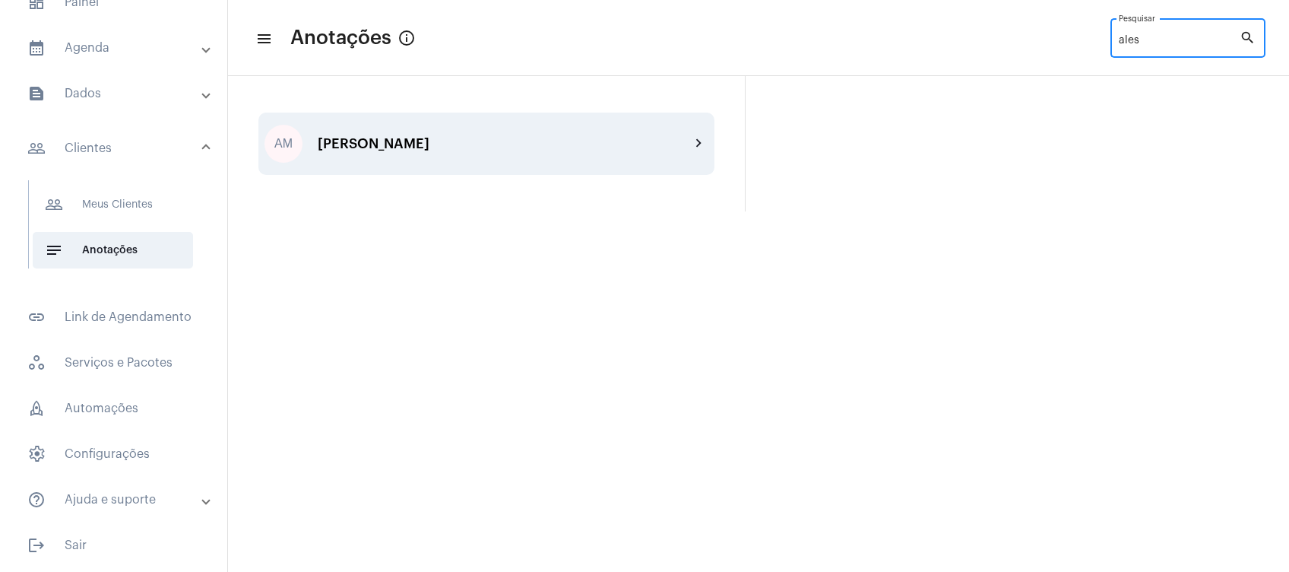
type input "ales"
click at [529, 122] on div "AM [PERSON_NAME] [PERSON_NAME] chevron_right" at bounding box center [486, 143] width 456 height 62
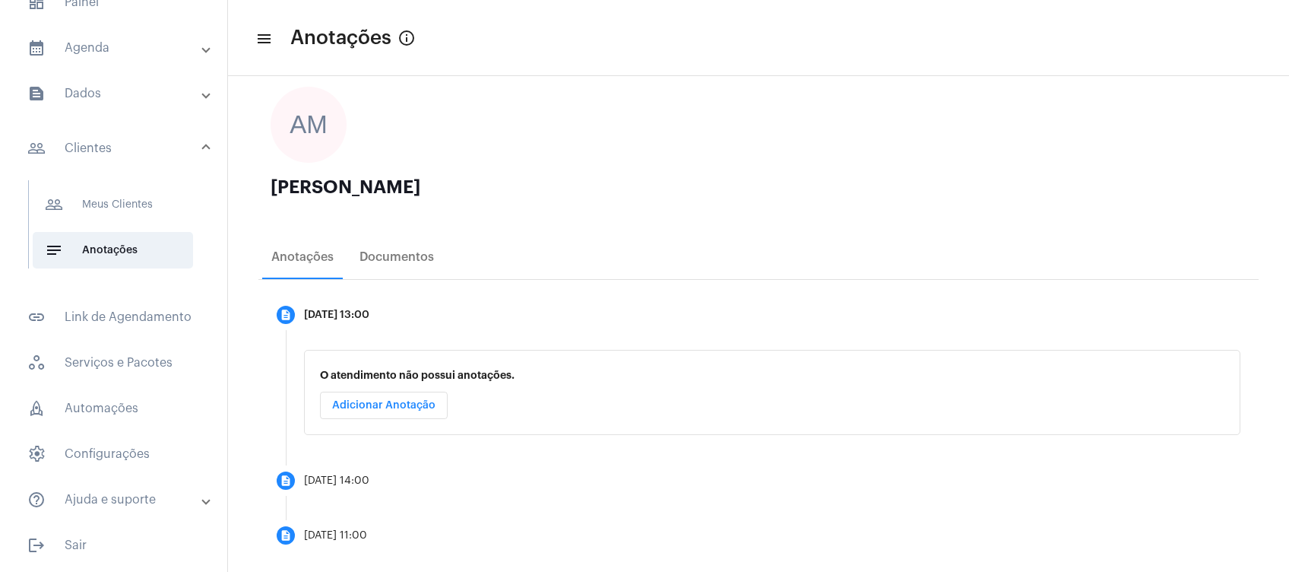
scroll to position [108, 0]
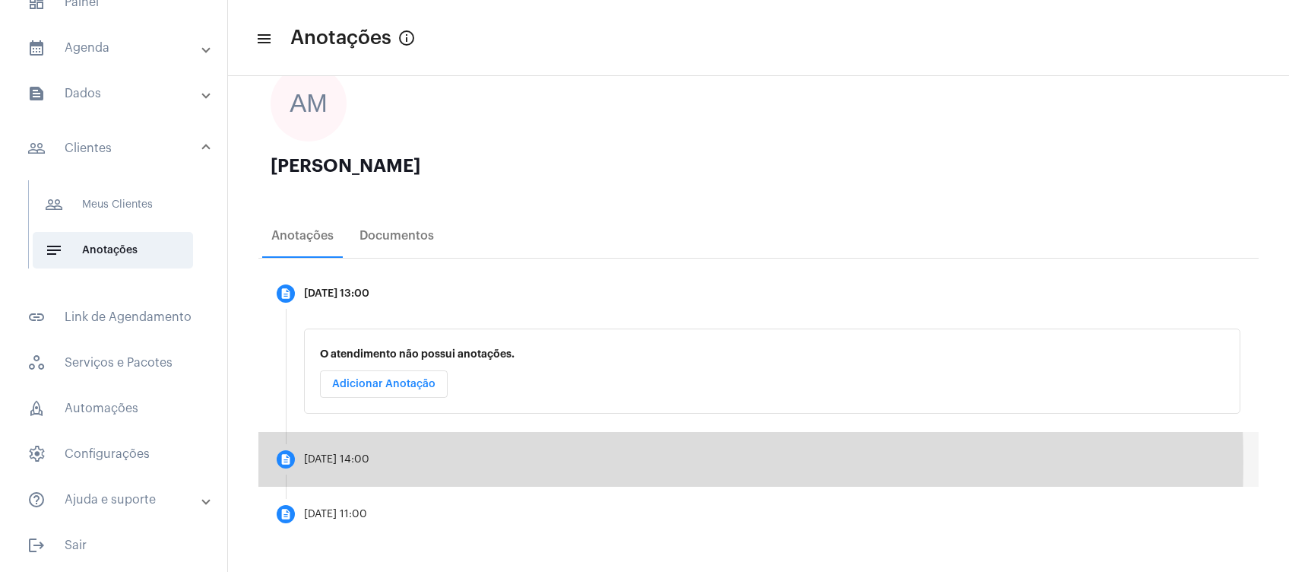
click at [369, 462] on div "[DATE] 14:00" at bounding box center [336, 459] width 65 height 11
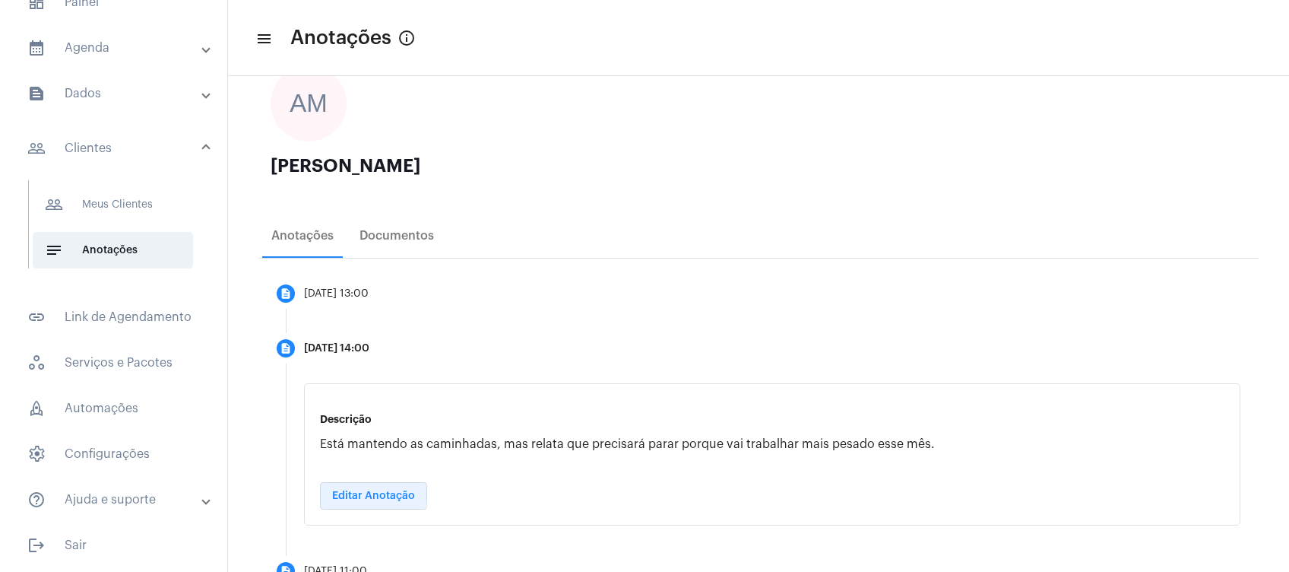
click at [356, 493] on span "Editar Anotação" at bounding box center [373, 495] width 83 height 11
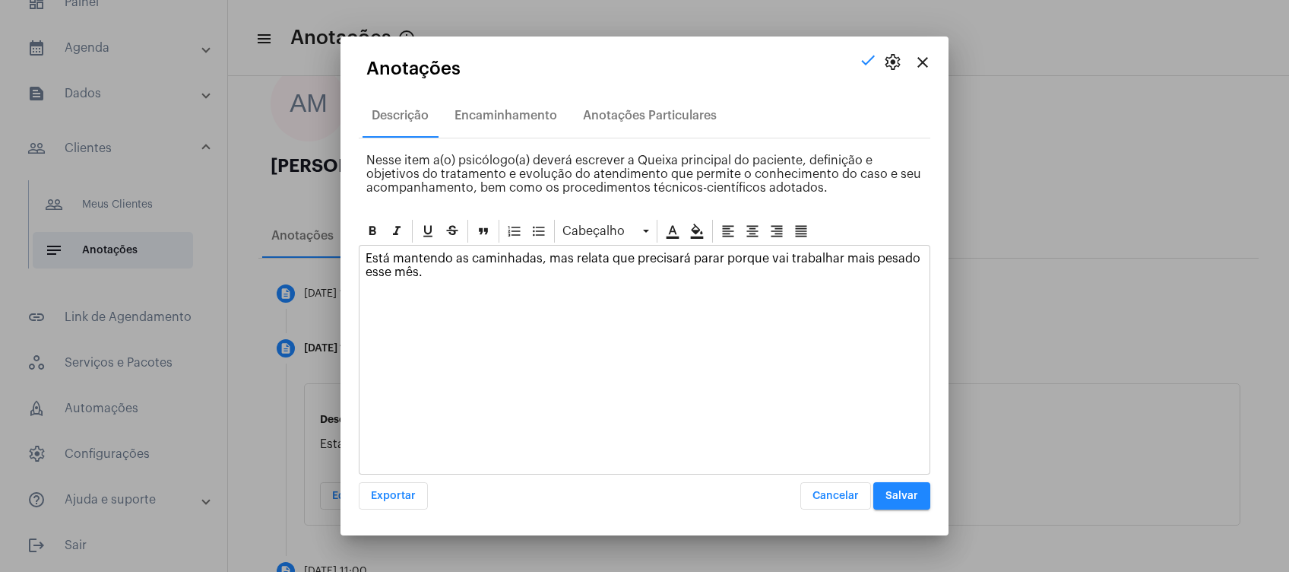
click at [365, 264] on div "Está mantendo as caminhadas, mas relata que precisará parar porque vai trabalha…" at bounding box center [644, 268] width 570 height 47
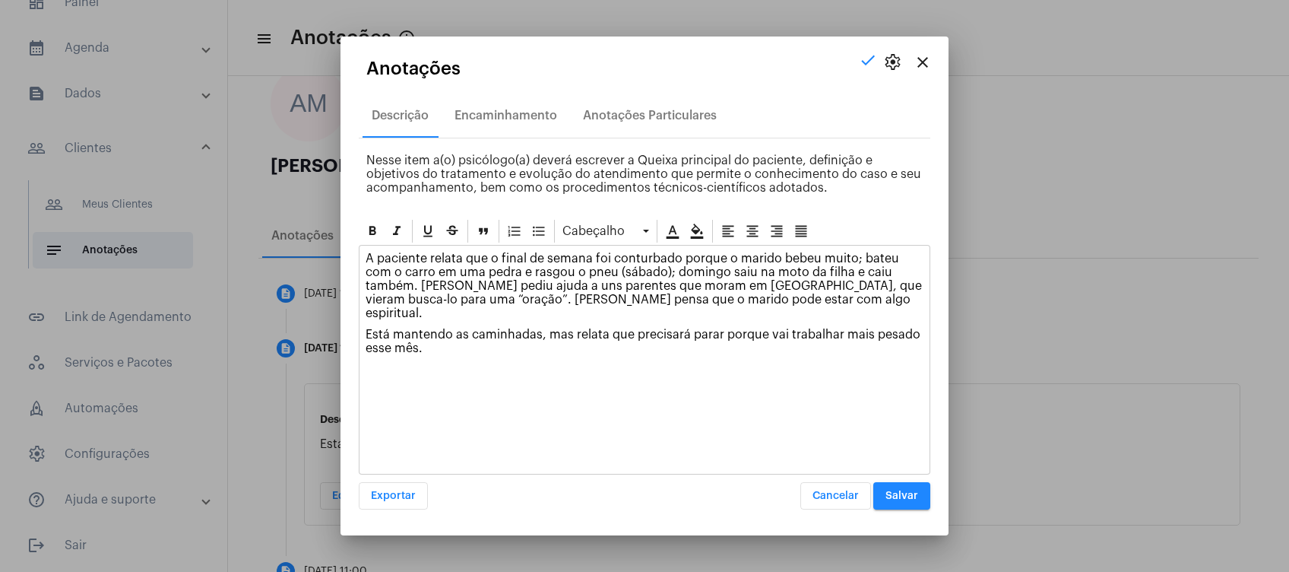
click at [557, 340] on div "A paciente relata que o final de semana foi conturbado porque o marido bebeu mu…" at bounding box center [644, 306] width 570 height 123
click at [823, 297] on p "A paciente relata que o final de semana foi conturbado porque o marido bebeu mu…" at bounding box center [645, 286] width 558 height 68
click at [625, 360] on div "A paciente relata que o final de semana foi conturbado porque o marido bebeu mu…" at bounding box center [645, 360] width 572 height 230
click at [561, 331] on p "Está mantendo as caminhadas, mas relata que precisará parar porque vai trabalha…" at bounding box center [645, 341] width 558 height 27
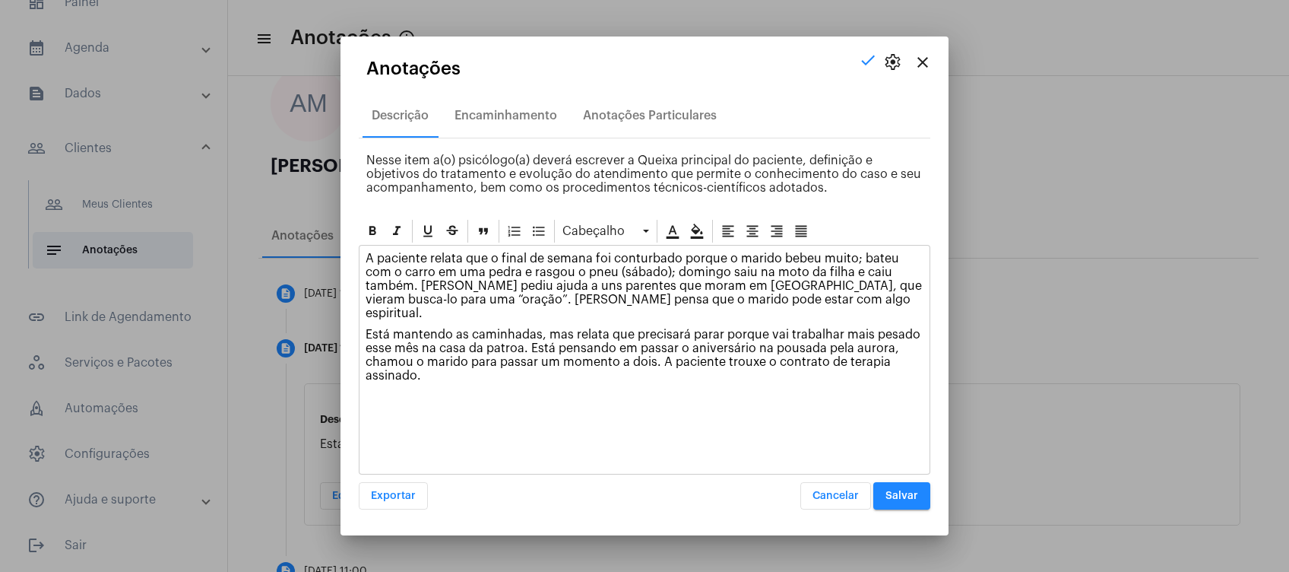
click at [654, 347] on p "Está mantendo as caminhadas, mas relata que precisará parar porque vai trabalha…" at bounding box center [645, 355] width 558 height 55
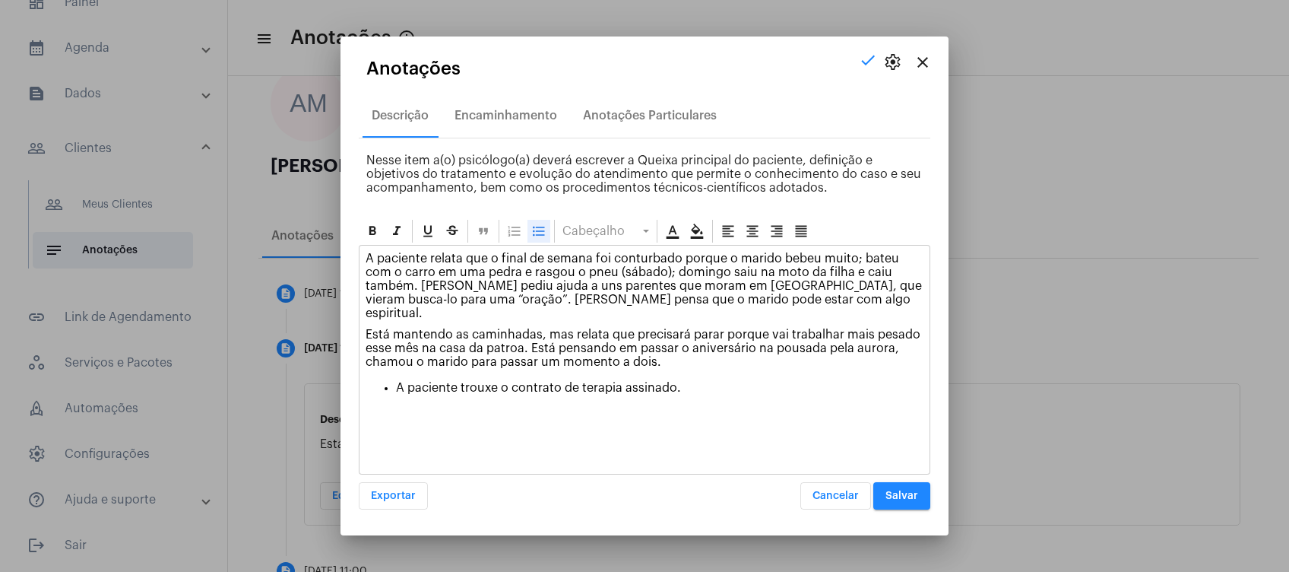
click at [531, 226] on icon at bounding box center [538, 230] width 15 height 15
click at [915, 496] on span "Salvar" at bounding box center [901, 495] width 33 height 11
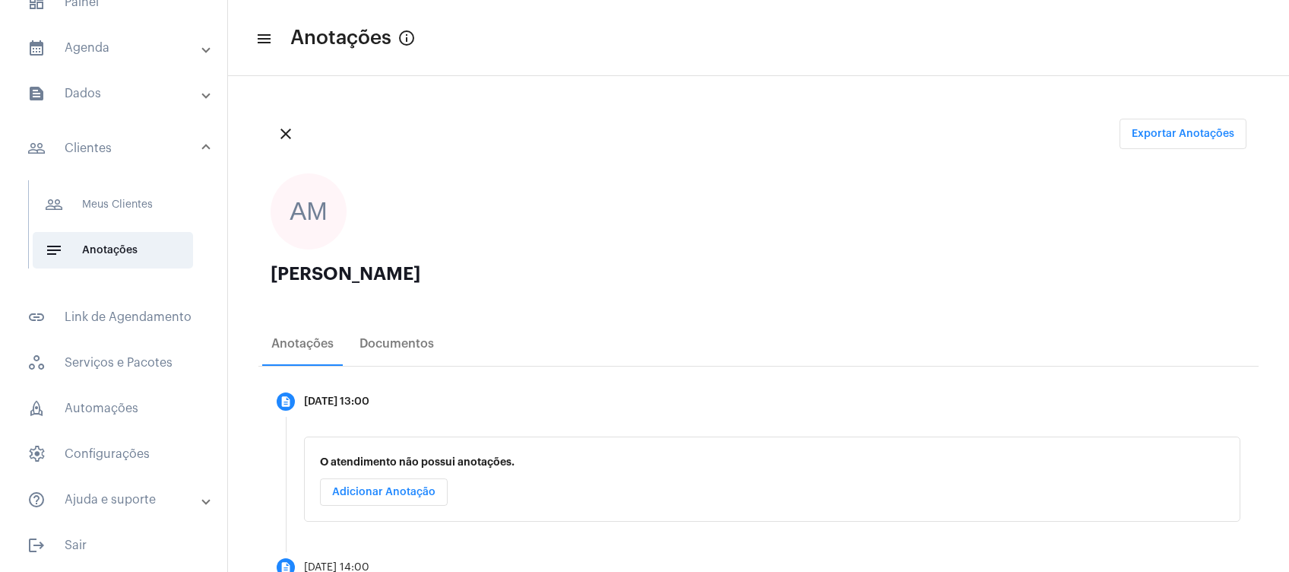
click at [166, 141] on mat-panel-title "people_outline Clientes" at bounding box center [115, 148] width 176 height 18
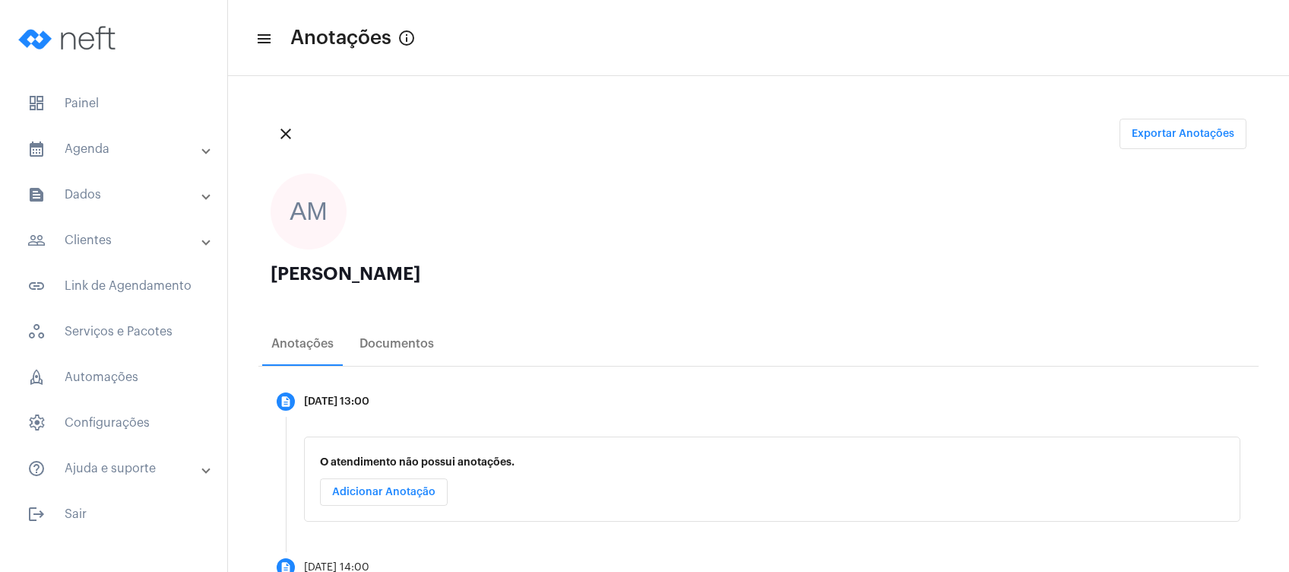
click at [116, 231] on mat-panel-title "people_outline Clientes" at bounding box center [115, 240] width 176 height 18
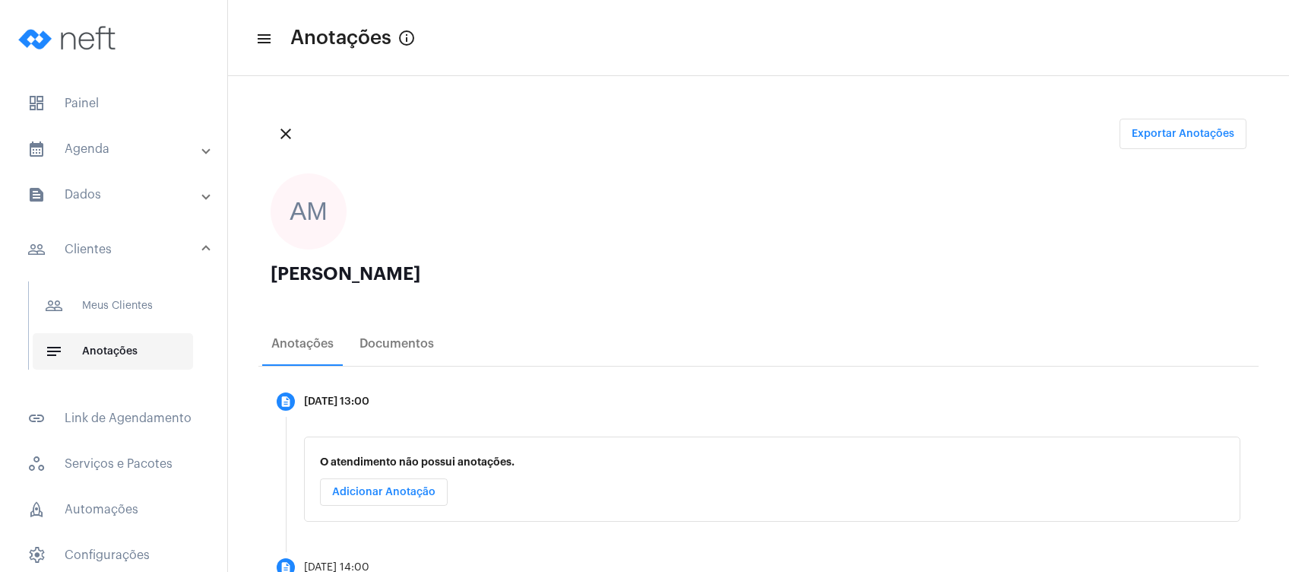
click at [86, 353] on span "notes Anotações" at bounding box center [113, 351] width 160 height 36
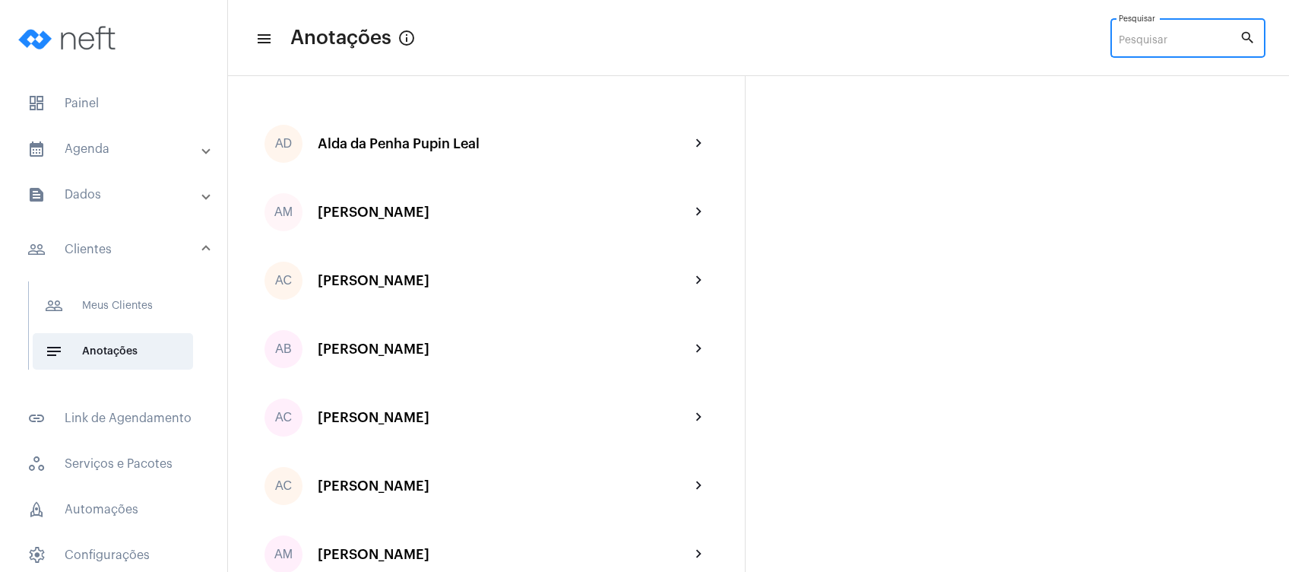
click at [1153, 42] on input "Pesquisar" at bounding box center [1179, 41] width 121 height 12
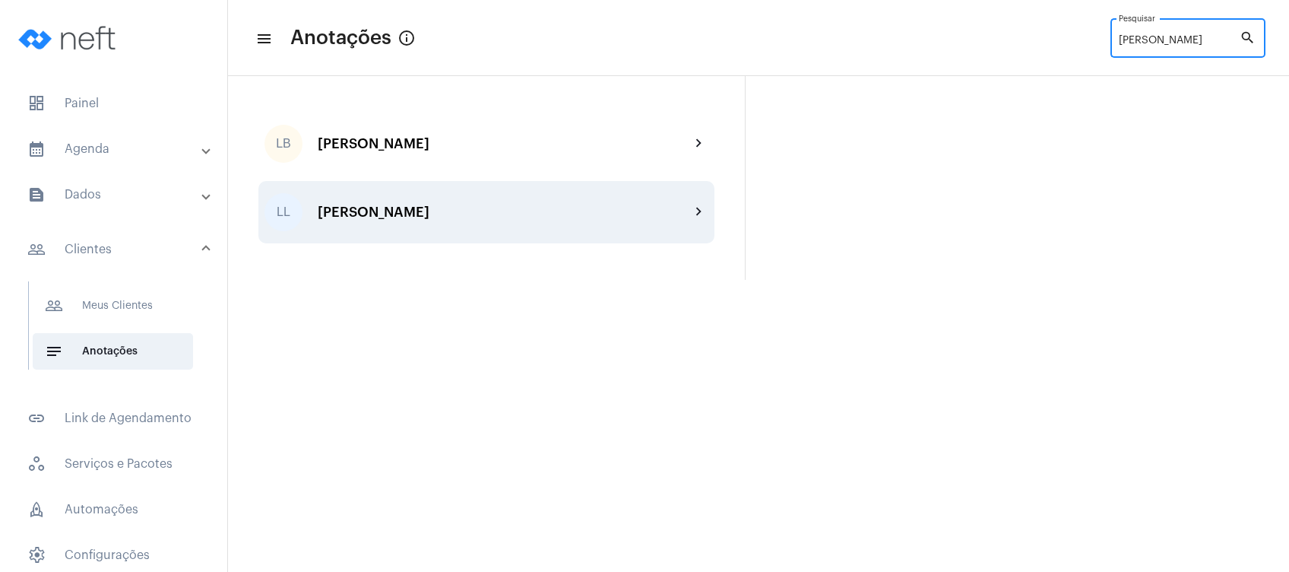
type input "[PERSON_NAME]"
click at [373, 218] on div "[PERSON_NAME]" at bounding box center [504, 211] width 372 height 15
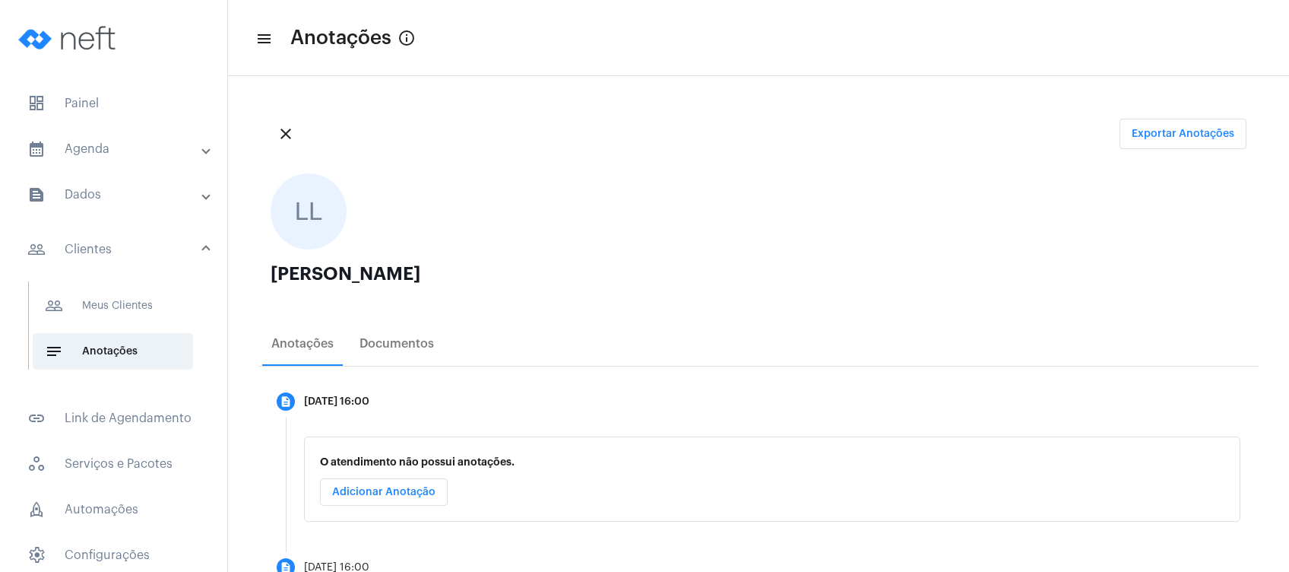
click at [481, 191] on ngx-avatars "LL" at bounding box center [751, 211] width 961 height 76
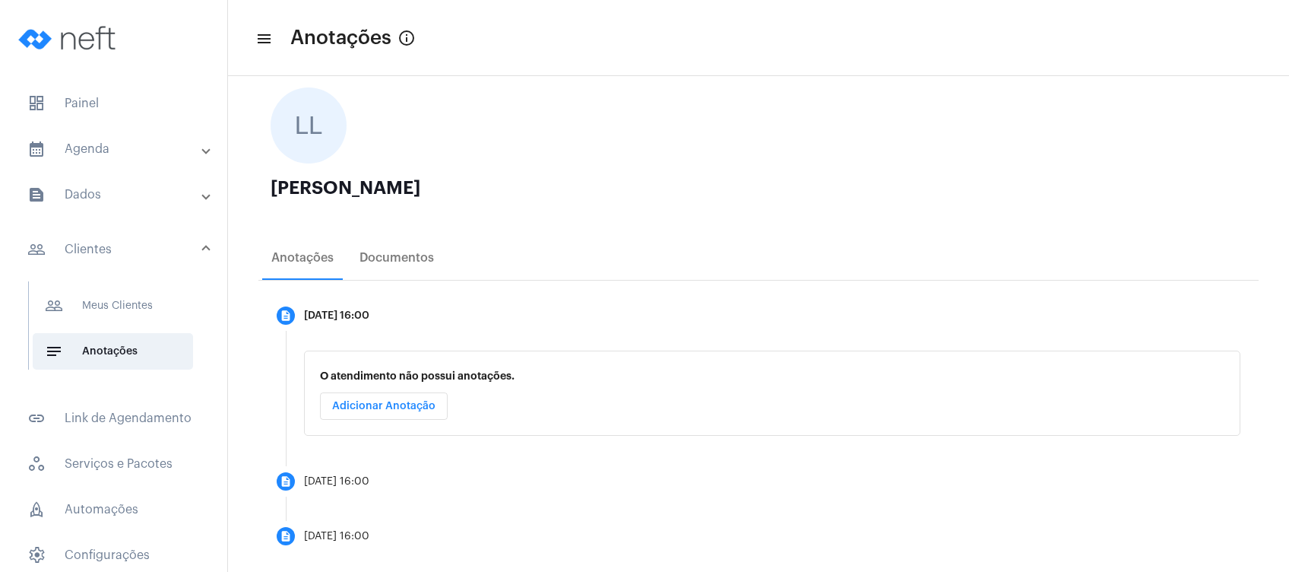
scroll to position [108, 0]
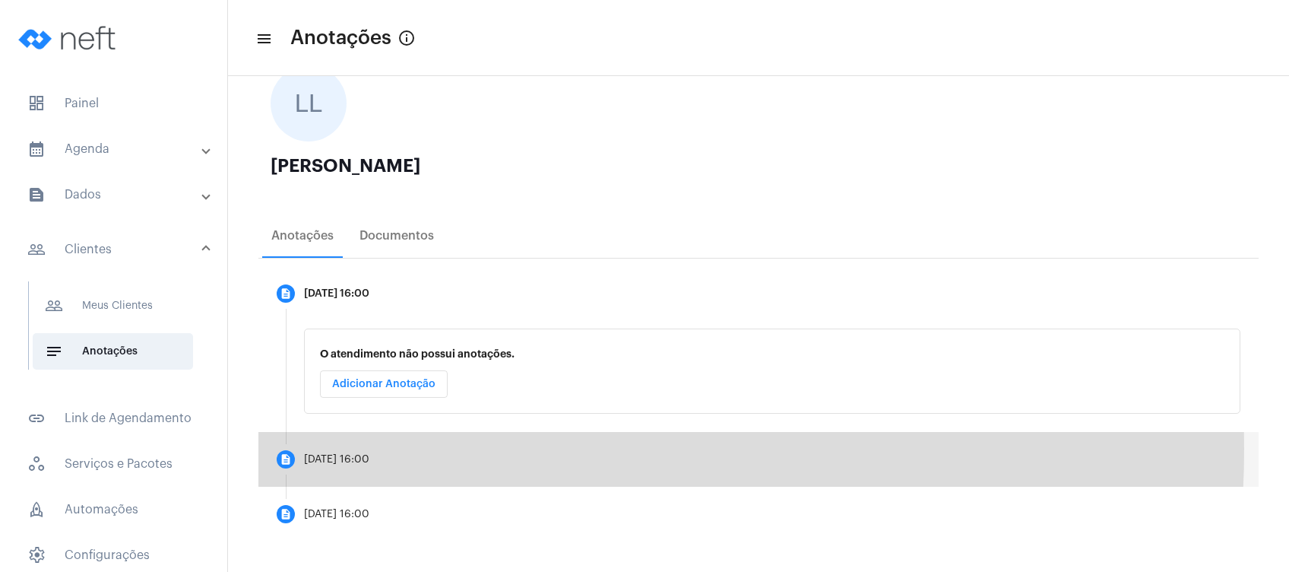
click at [394, 448] on mat-step-header "description [DATE] 16:00" at bounding box center [758, 459] width 1000 height 55
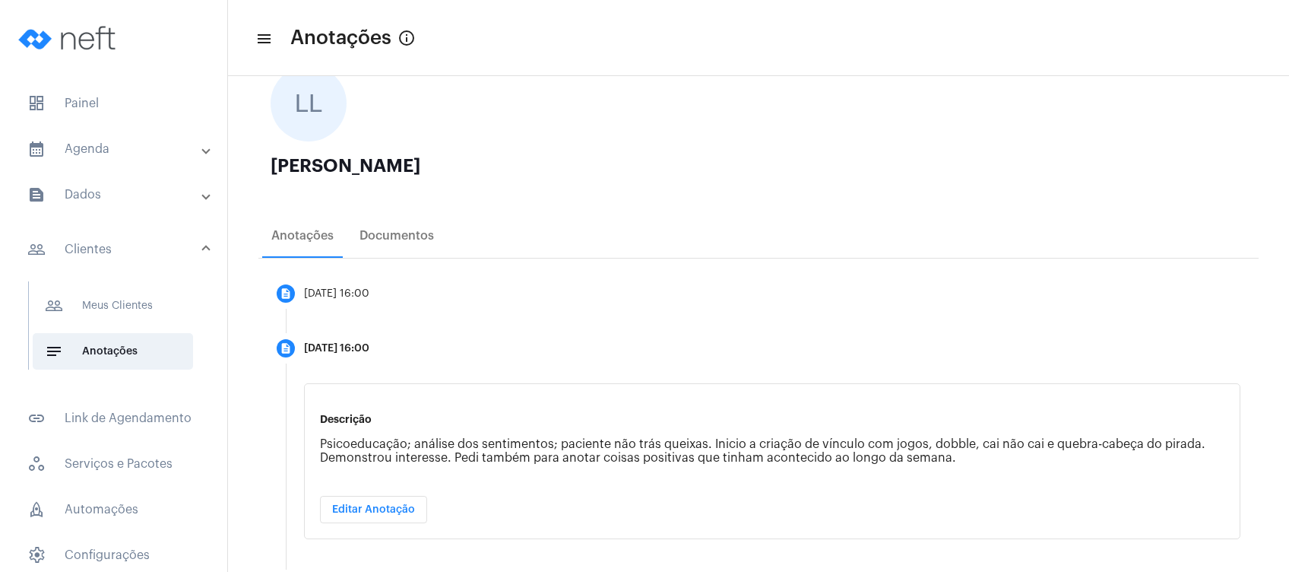
click at [91, 144] on mat-panel-title "calendar_month_outlined Agenda" at bounding box center [115, 149] width 176 height 18
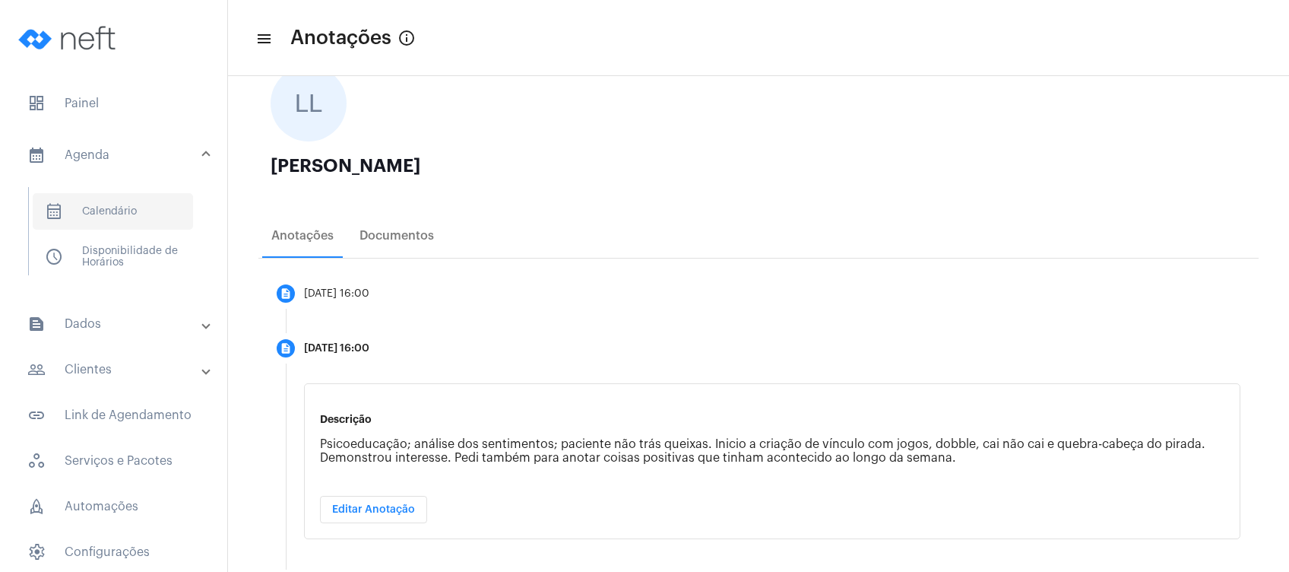
click at [101, 203] on span "calendar_month_outlined Calendário" at bounding box center [113, 211] width 160 height 36
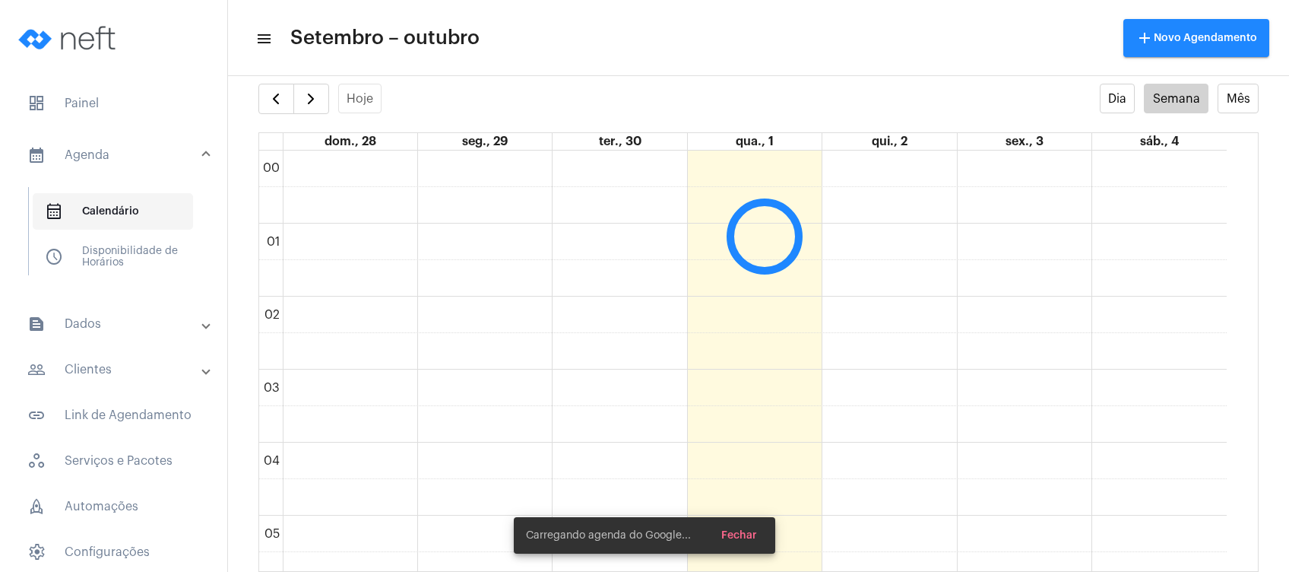
scroll to position [438, 0]
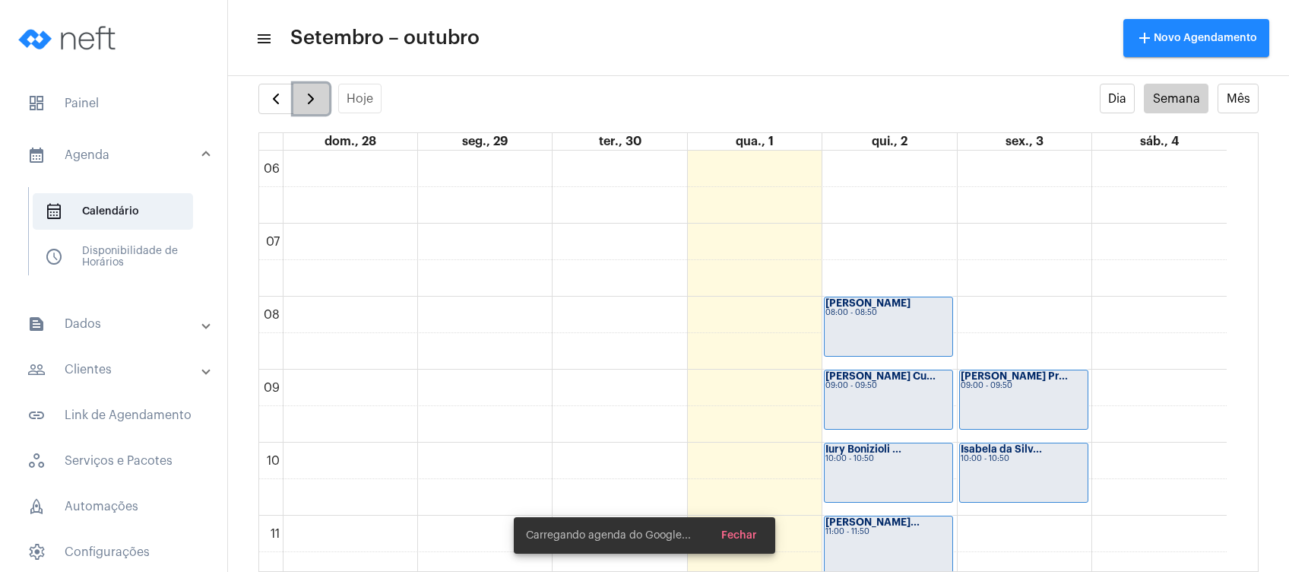
click at [316, 106] on span "button" at bounding box center [311, 99] width 18 height 18
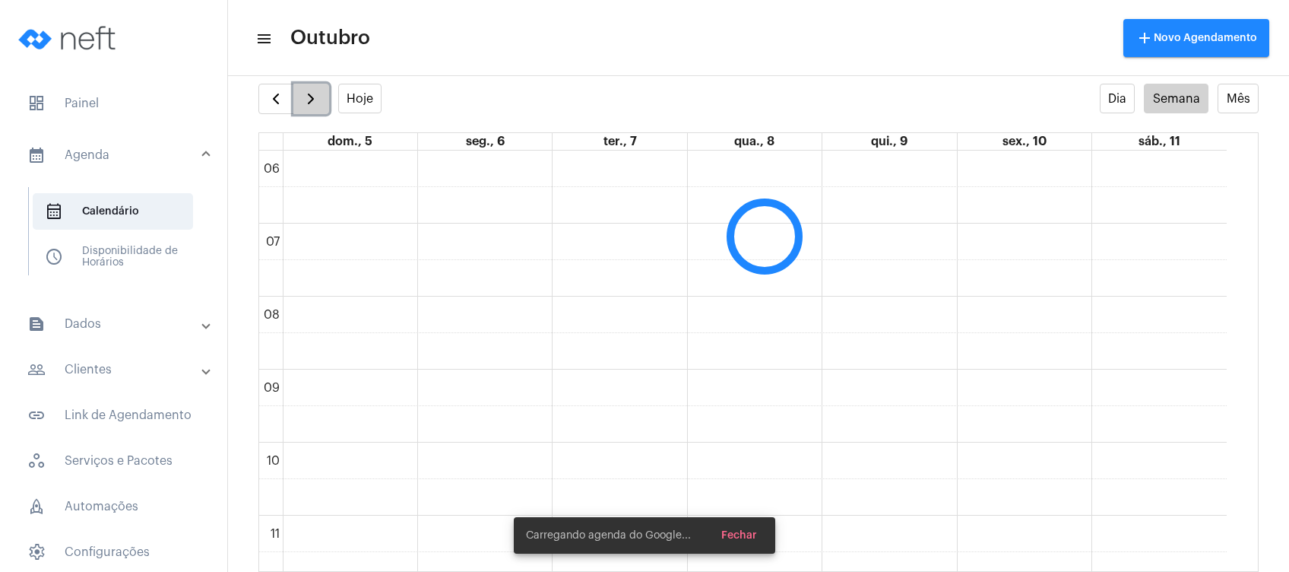
scroll to position [439, 0]
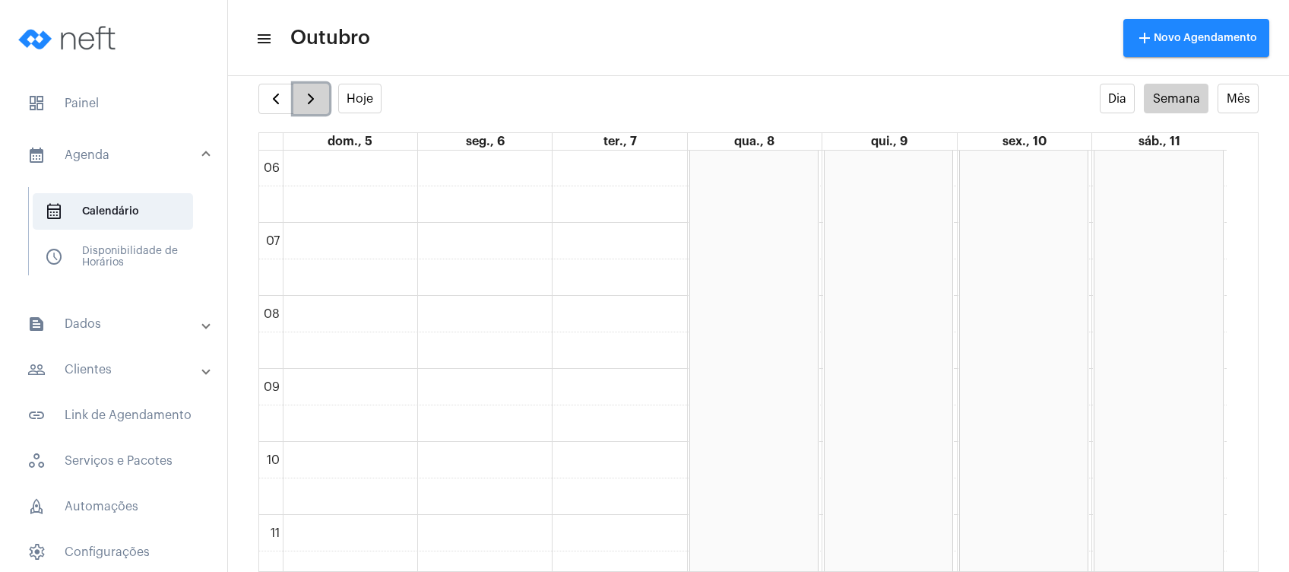
click at [316, 106] on span "button" at bounding box center [311, 99] width 18 height 18
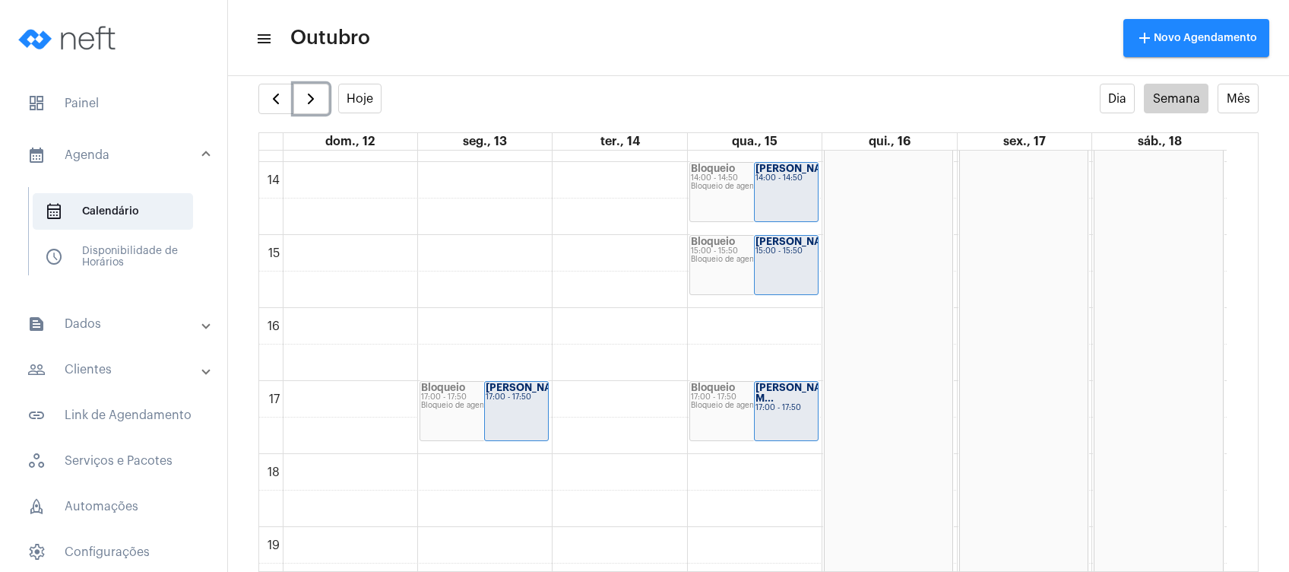
scroll to position [1016, 0]
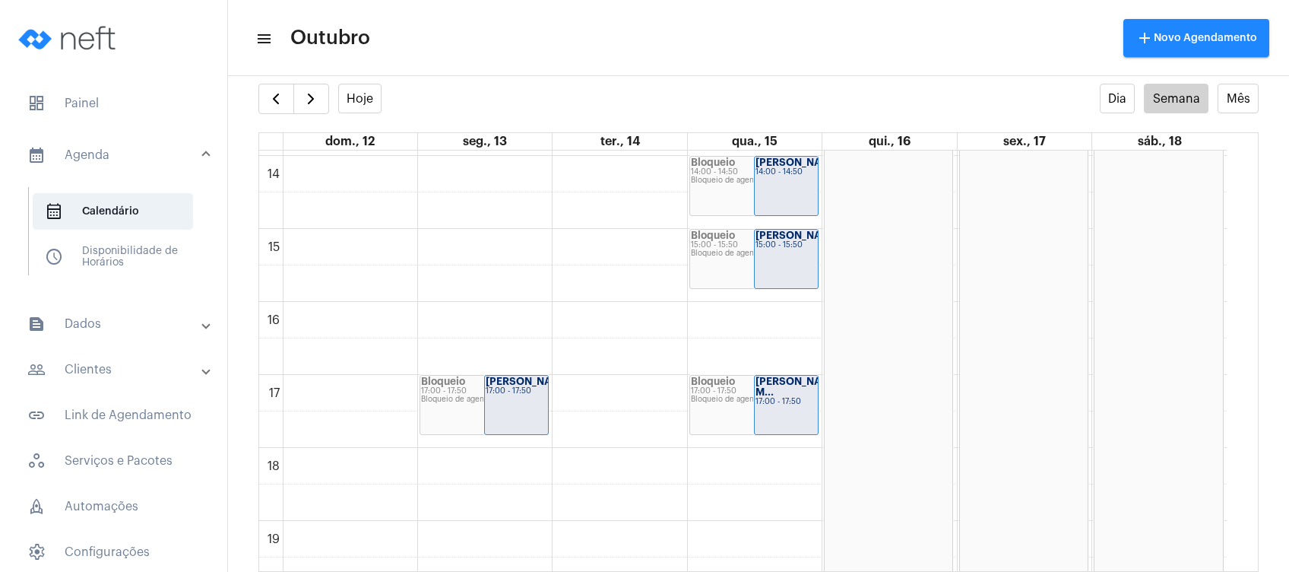
click at [138, 315] on mat-panel-title "text_snippet_outlined Dados" at bounding box center [115, 324] width 176 height 18
click at [154, 331] on mat-panel-title "people_outline Clientes" at bounding box center [115, 327] width 176 height 18
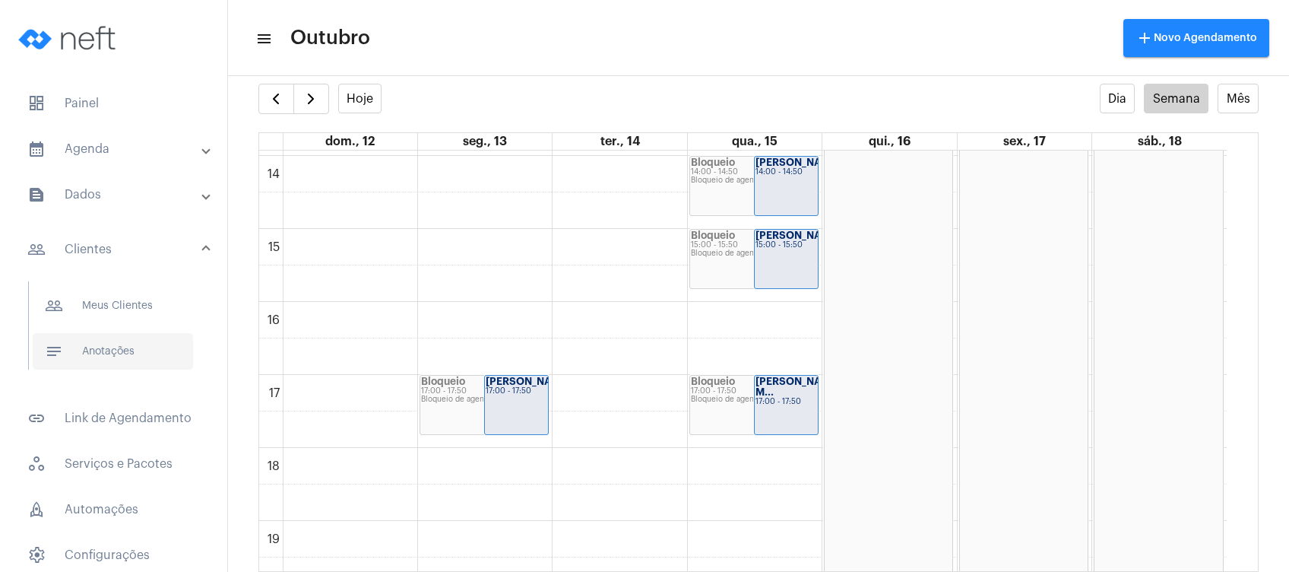
click at [154, 347] on span "notes Anotações" at bounding box center [113, 351] width 160 height 36
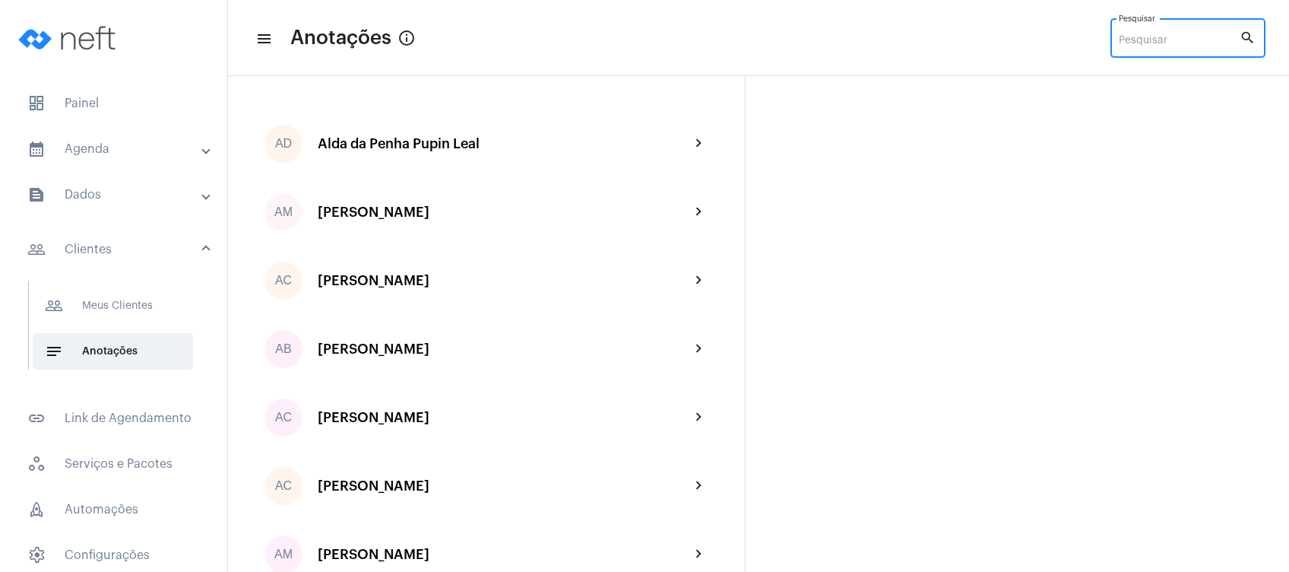
click at [1142, 41] on input "Pesquisar" at bounding box center [1179, 41] width 121 height 12
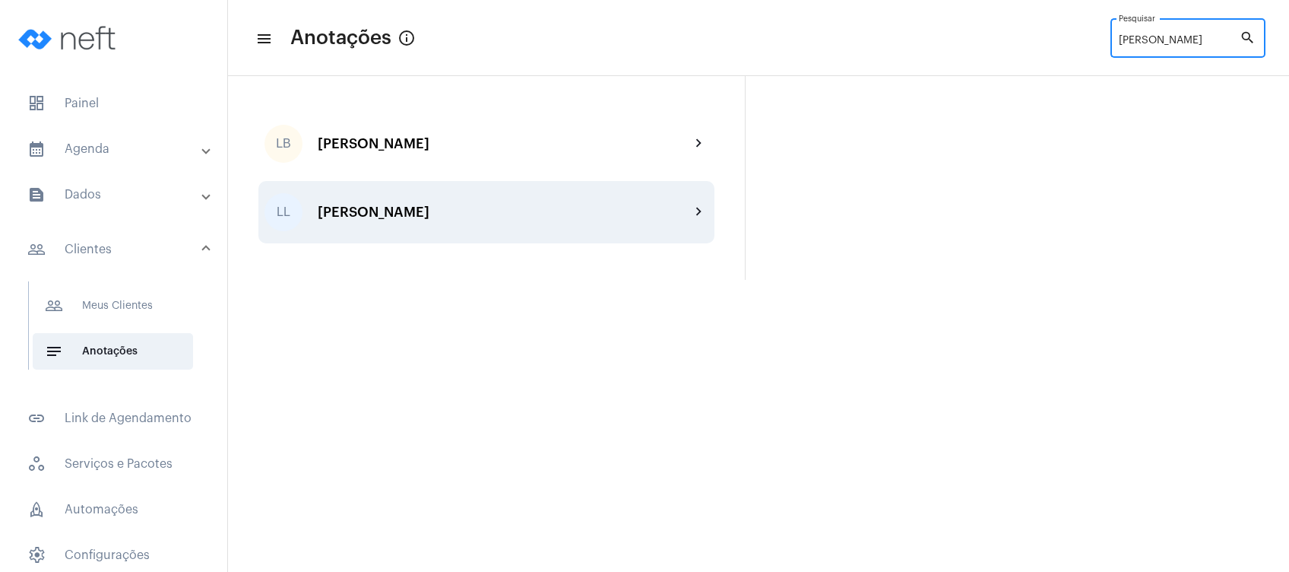
type input "[PERSON_NAME]"
click at [584, 210] on div "[PERSON_NAME]" at bounding box center [504, 211] width 372 height 15
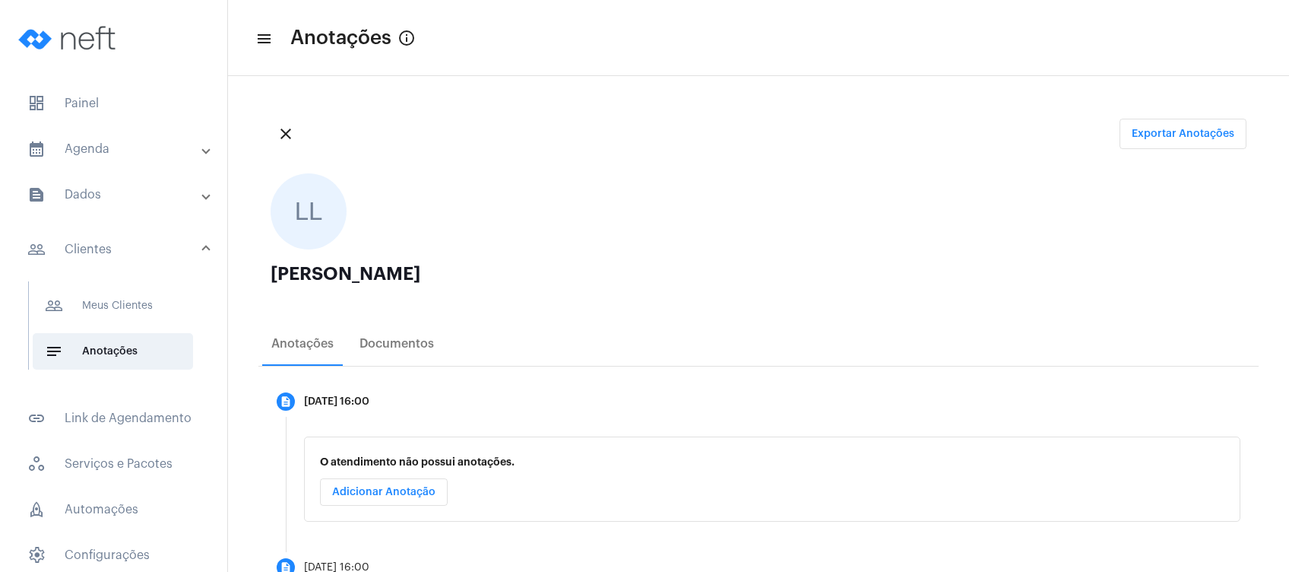
click at [714, 187] on ngx-avatars "LL" at bounding box center [751, 211] width 961 height 76
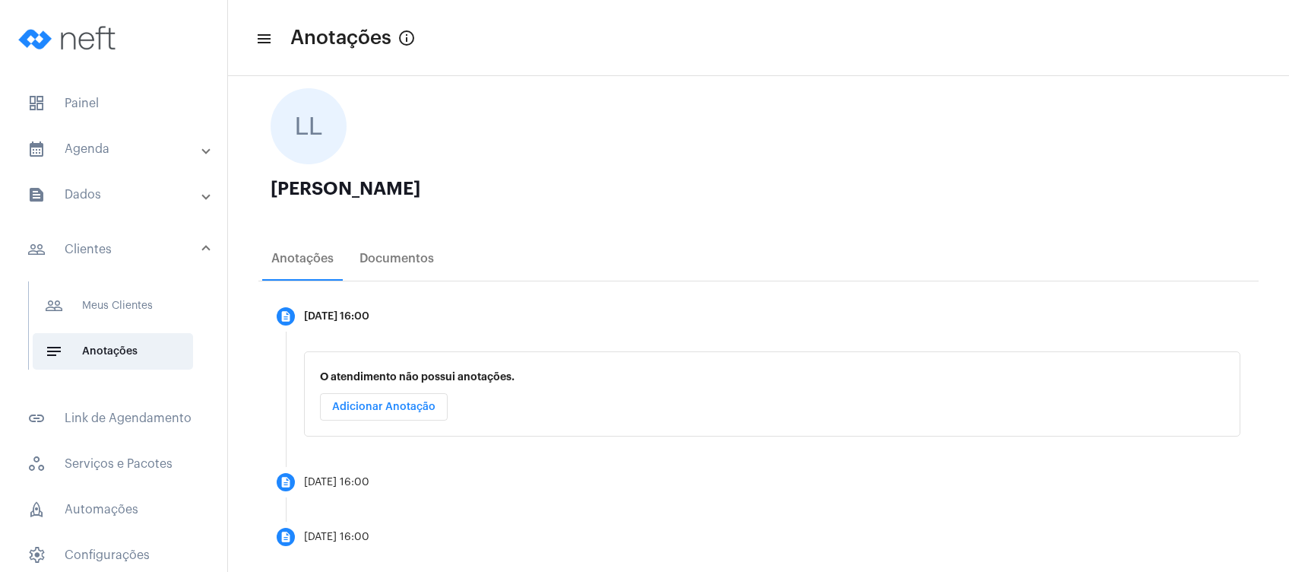
scroll to position [108, 0]
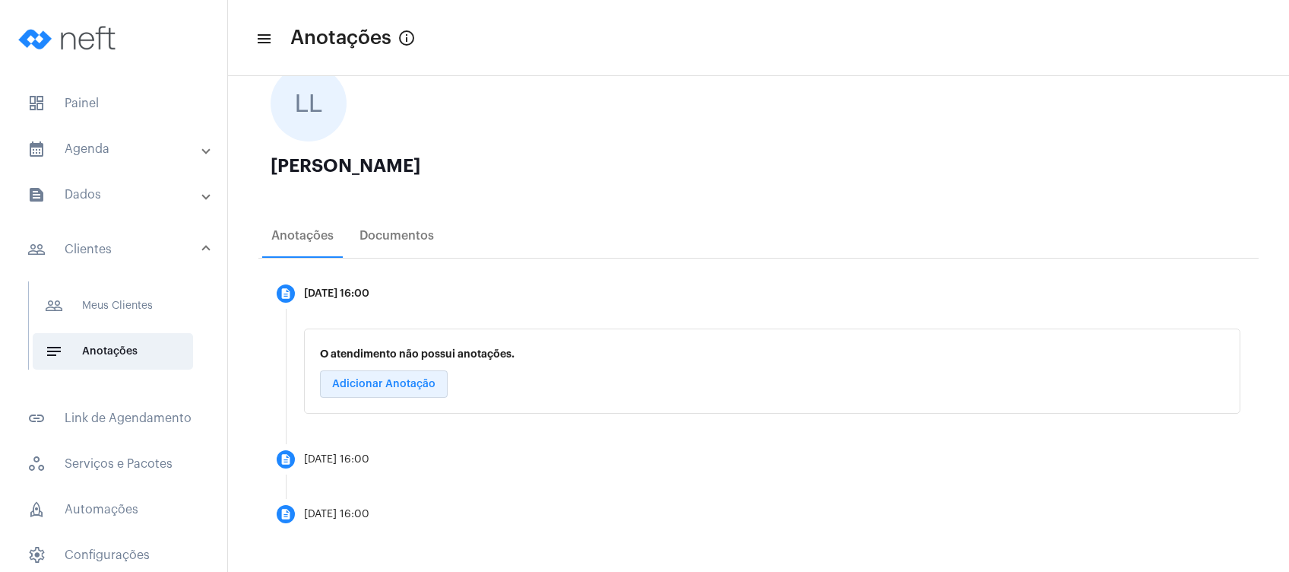
click at [395, 387] on span "Adicionar Anotação" at bounding box center [383, 383] width 103 height 11
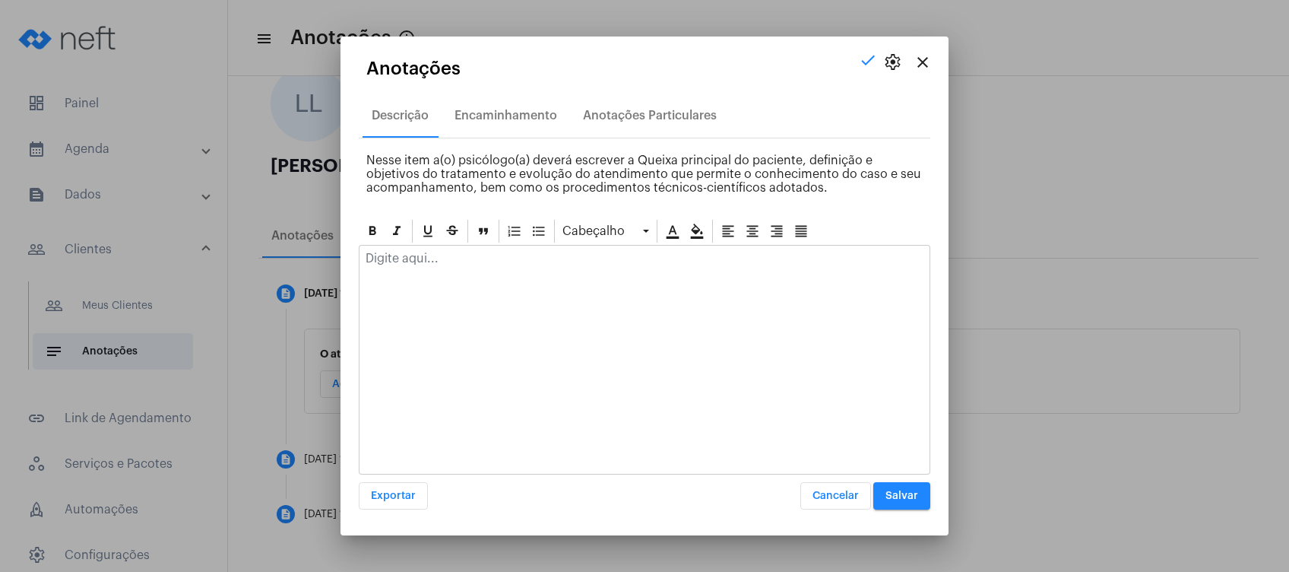
click at [459, 263] on p at bounding box center [645, 259] width 558 height 14
drag, startPoint x: 619, startPoint y: 260, endPoint x: 440, endPoint y: 241, distance: 179.6
drag, startPoint x: 440, startPoint y: 241, endPoint x: 350, endPoint y: 280, distance: 97.7
click at [350, 280] on mat-dialog-container "close settings check Anotações Descrição Encaminhamento Anotações Particulares …" at bounding box center [644, 285] width 608 height 499
drag, startPoint x: 367, startPoint y: 255, endPoint x: 620, endPoint y: 255, distance: 253.1
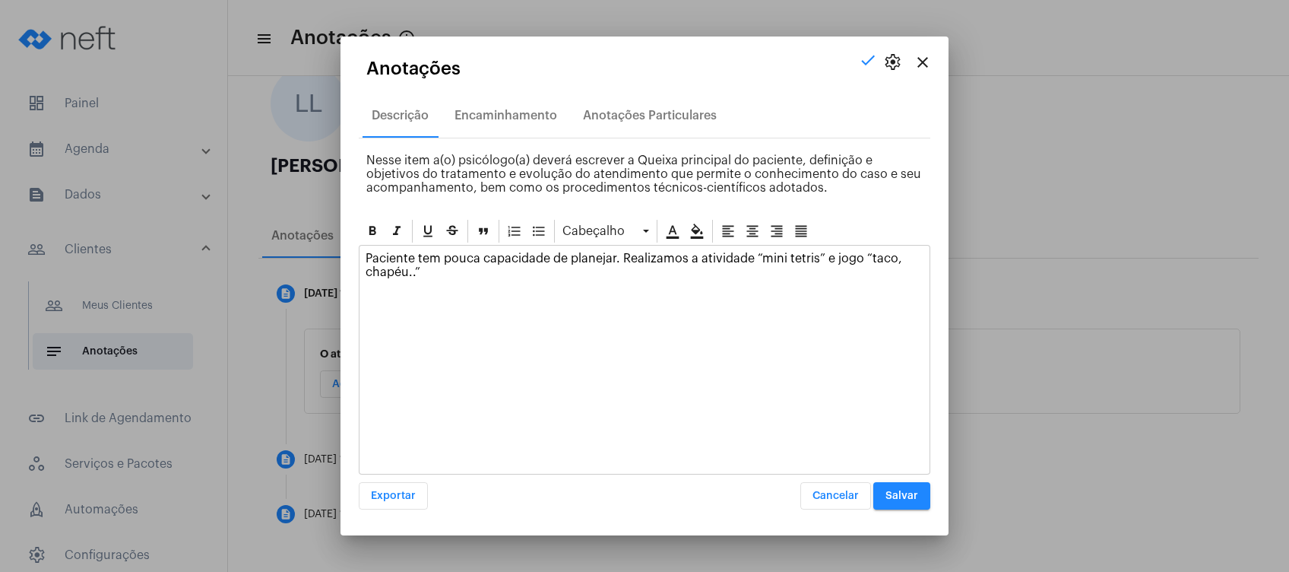
click at [620, 255] on p "Paciente tem pouca capacidade de planejar. Realizamos a atividade “mini tetris”…" at bounding box center [645, 265] width 558 height 27
click at [572, 271] on p "Paciente não trás queixas emocionais; pergunto sobre o final de semana e diz nã…" at bounding box center [645, 265] width 558 height 27
click at [579, 271] on p "Paciente não trás queixas emocionais; pergunto sobre o final de semana e diz nã…" at bounding box center [645, 265] width 558 height 27
click at [574, 269] on p "Paciente não trás queixas emocionais; pergunto sobre o final de semana e diz nã…" at bounding box center [645, 265] width 558 height 27
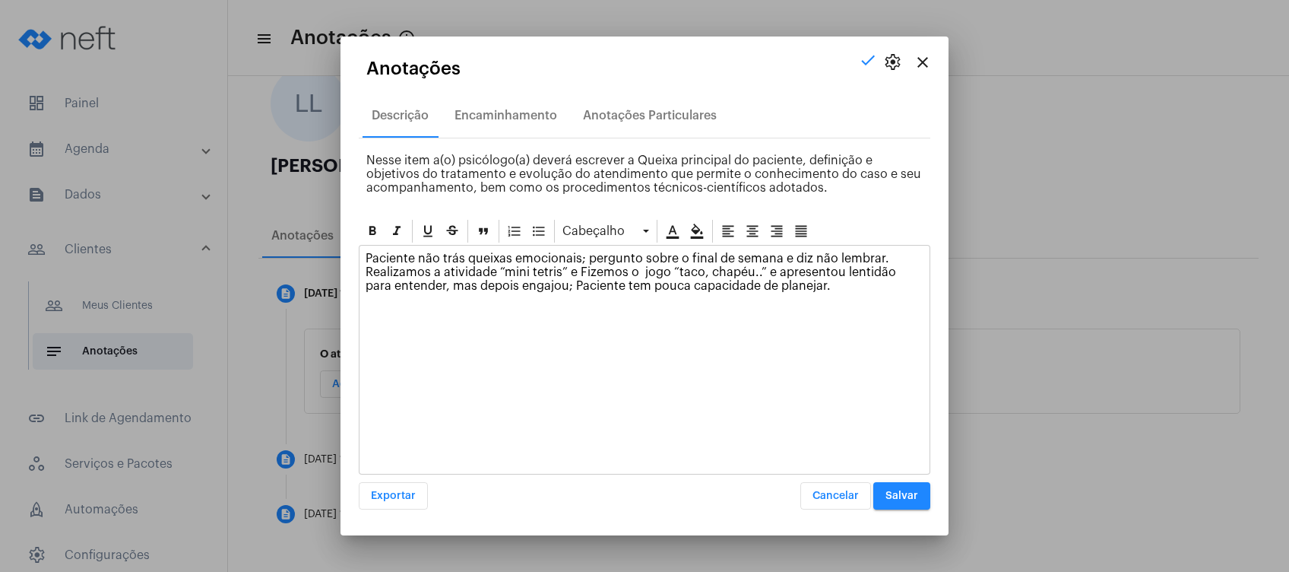
drag, startPoint x: 365, startPoint y: 268, endPoint x: 578, endPoint y: 269, distance: 212.8
click at [578, 269] on div "Paciente não trás queixas emocionais; pergunto sobre o final de semana e diz nã…" at bounding box center [644, 275] width 570 height 61
click at [663, 281] on p "Paciente não trás queixas emocionais; pergunto sobre o final de semana e diz nã…" at bounding box center [645, 272] width 558 height 41
click at [730, 334] on div "Paciente não trás queixas emocionais; pergunto sobre o final de semana e diz nã…" at bounding box center [645, 360] width 572 height 230
click at [707, 305] on p "Paciente não trás queixas emocionais; pergunto sobre o final de semana e diz nã…" at bounding box center [645, 279] width 558 height 55
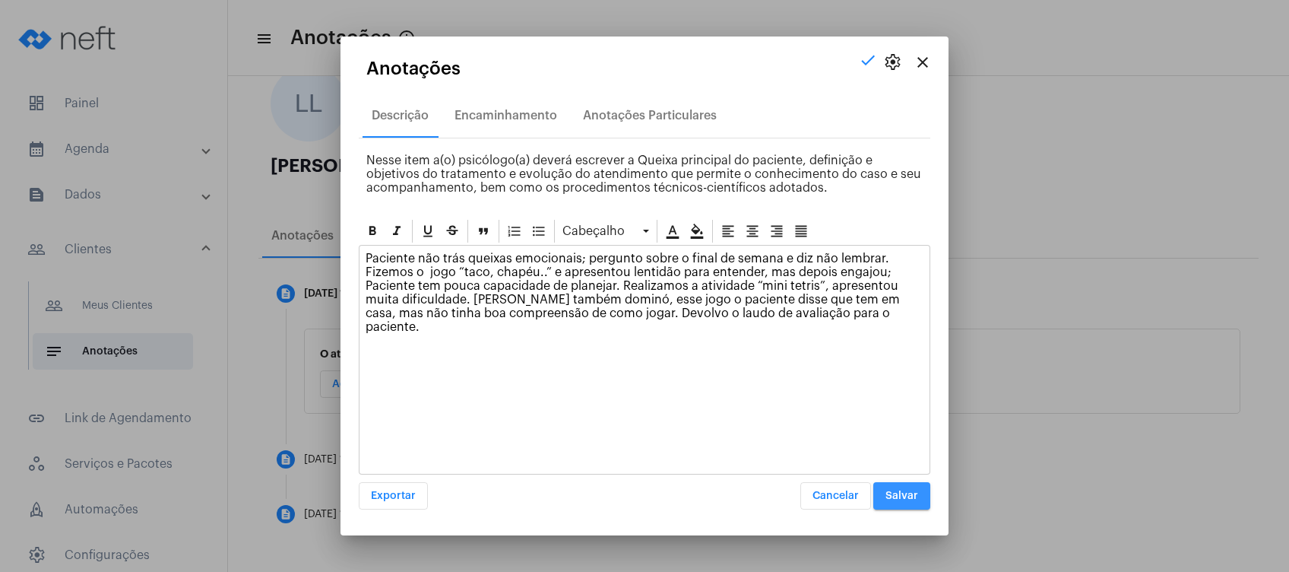
click at [907, 493] on span "Salvar" at bounding box center [901, 495] width 33 height 11
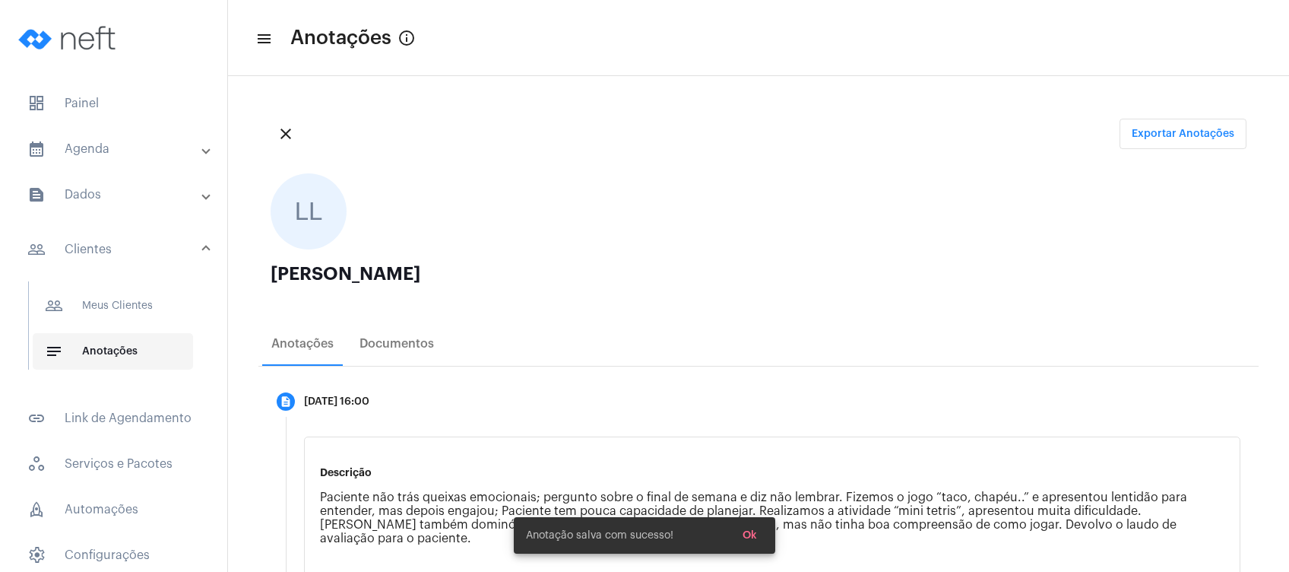
click at [149, 343] on span "notes Anotações" at bounding box center [113, 351] width 160 height 36
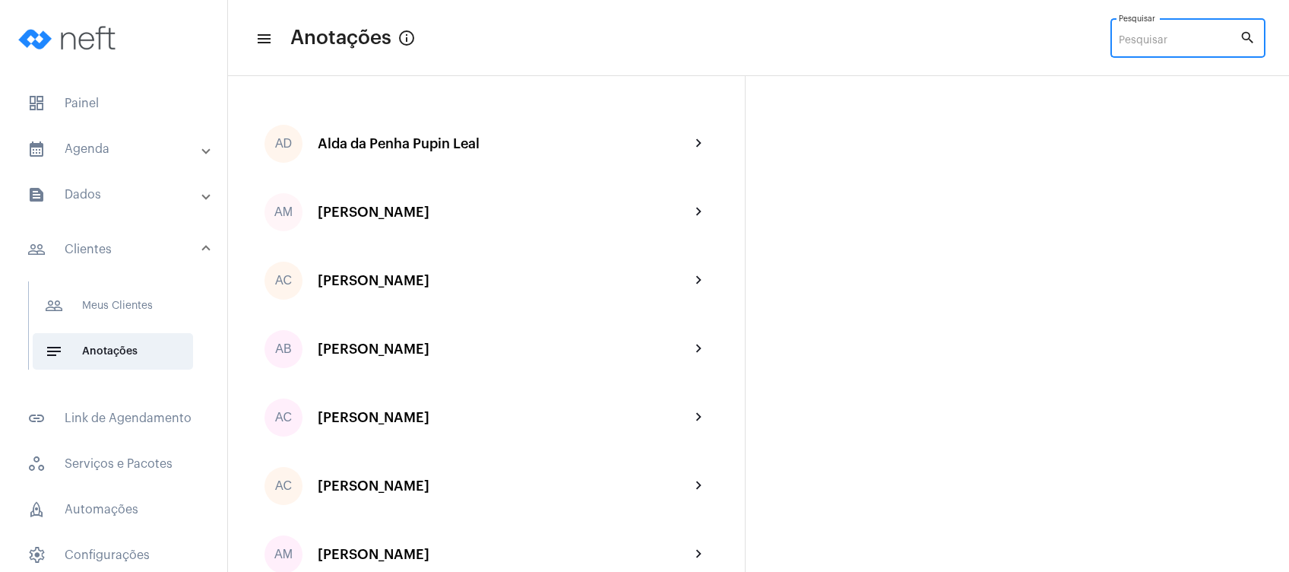
click at [1145, 40] on input "Pesquisar" at bounding box center [1179, 41] width 121 height 12
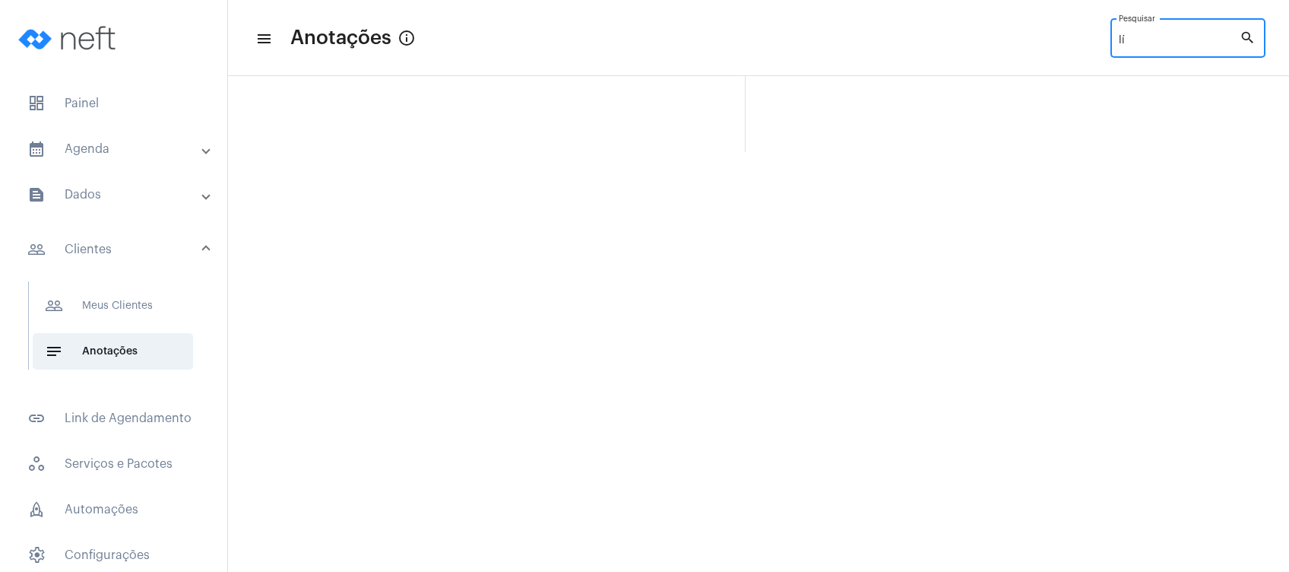
type input "l"
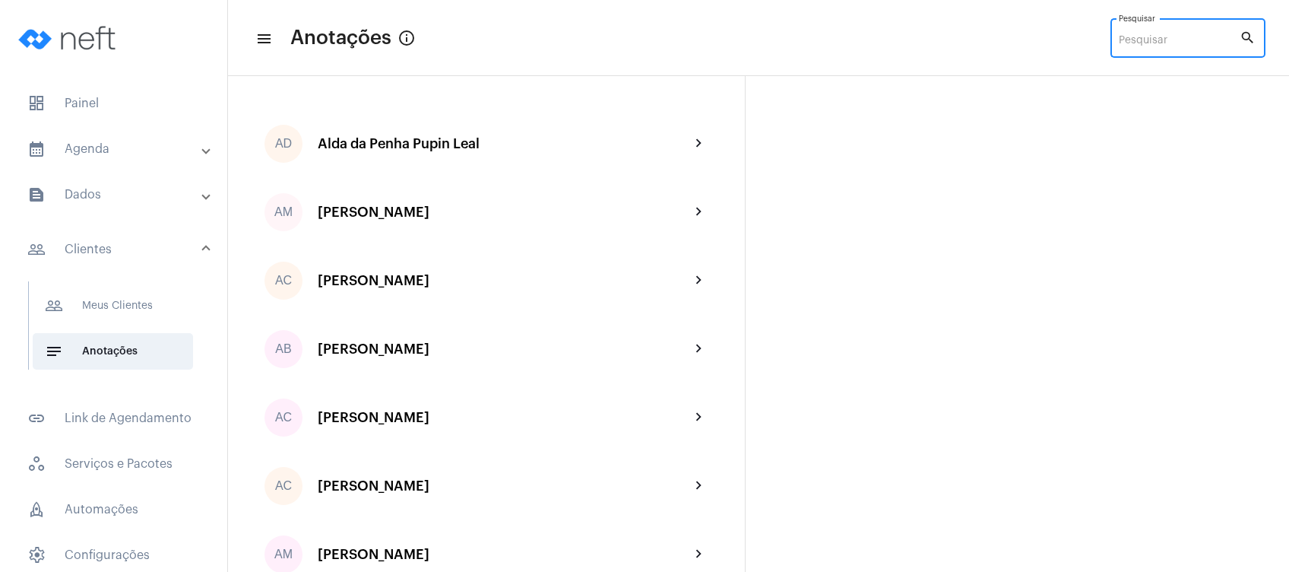
type input "k"
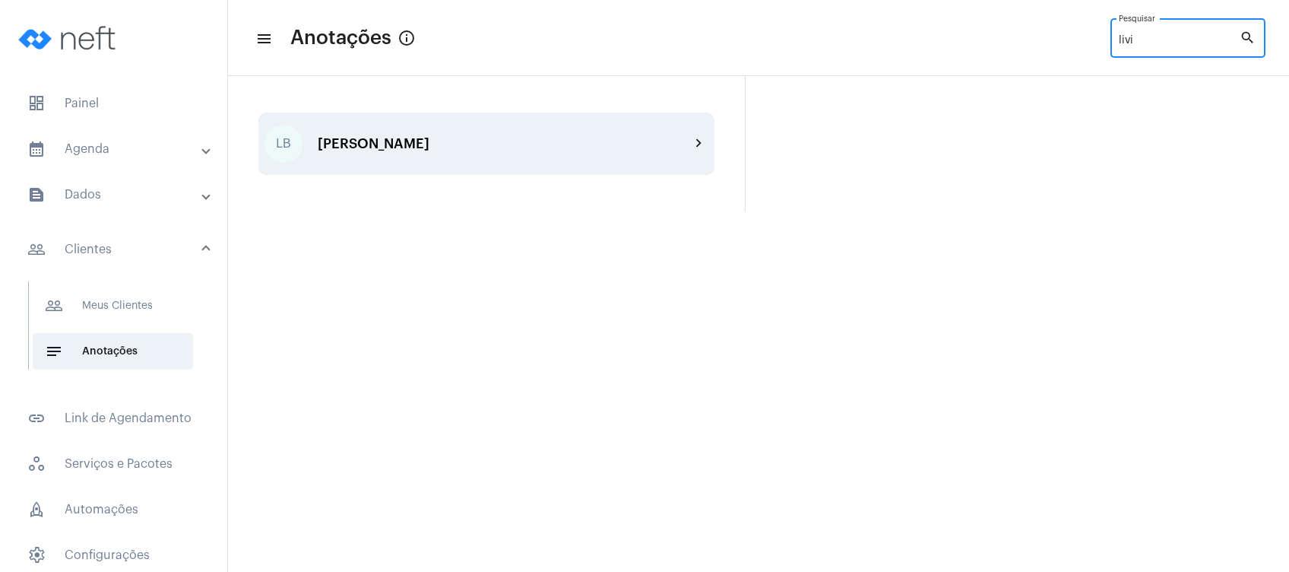
type input "livi"
click at [445, 140] on div "[PERSON_NAME]" at bounding box center [504, 143] width 372 height 15
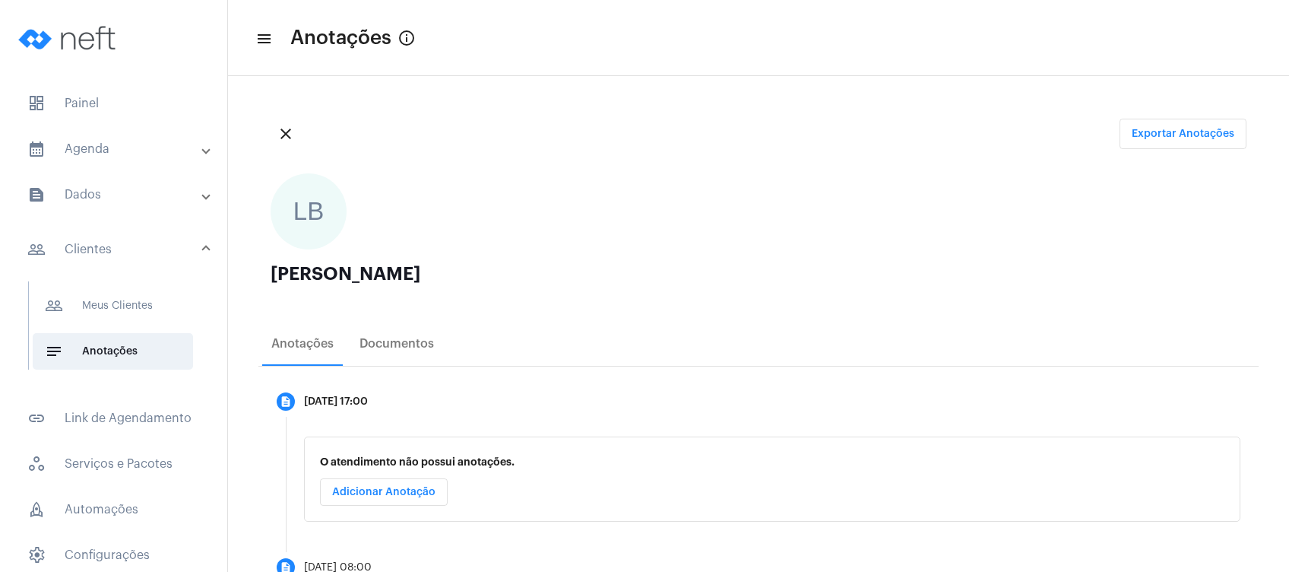
click at [774, 203] on ngx-avatars "LB" at bounding box center [751, 211] width 961 height 76
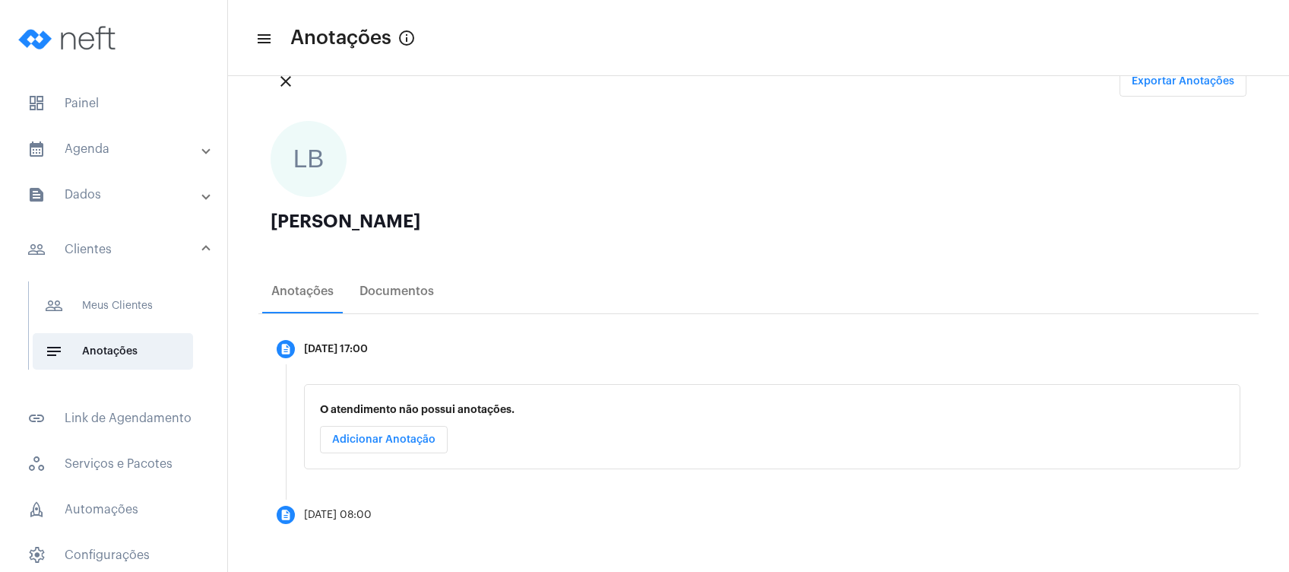
scroll to position [53, 0]
click at [774, 203] on div "LB [PERSON_NAME]" at bounding box center [758, 184] width 1000 height 153
click at [1193, 206] on div "LB [PERSON_NAME]" at bounding box center [758, 184] width 1000 height 153
click at [390, 447] on button "Adicionar Anotação" at bounding box center [384, 438] width 128 height 27
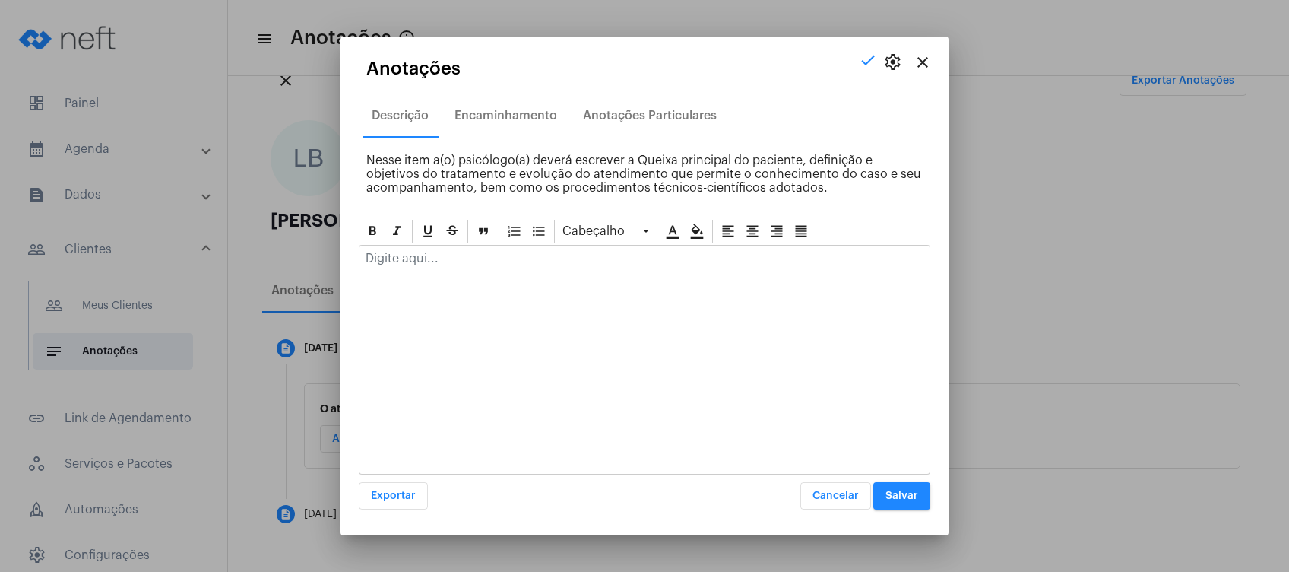
drag, startPoint x: 497, startPoint y: 280, endPoint x: 449, endPoint y: 252, distance: 55.1
click at [449, 252] on div at bounding box center [645, 360] width 572 height 230
click at [449, 252] on p at bounding box center [645, 259] width 558 height 14
click at [896, 496] on span "Salvar" at bounding box center [901, 495] width 33 height 11
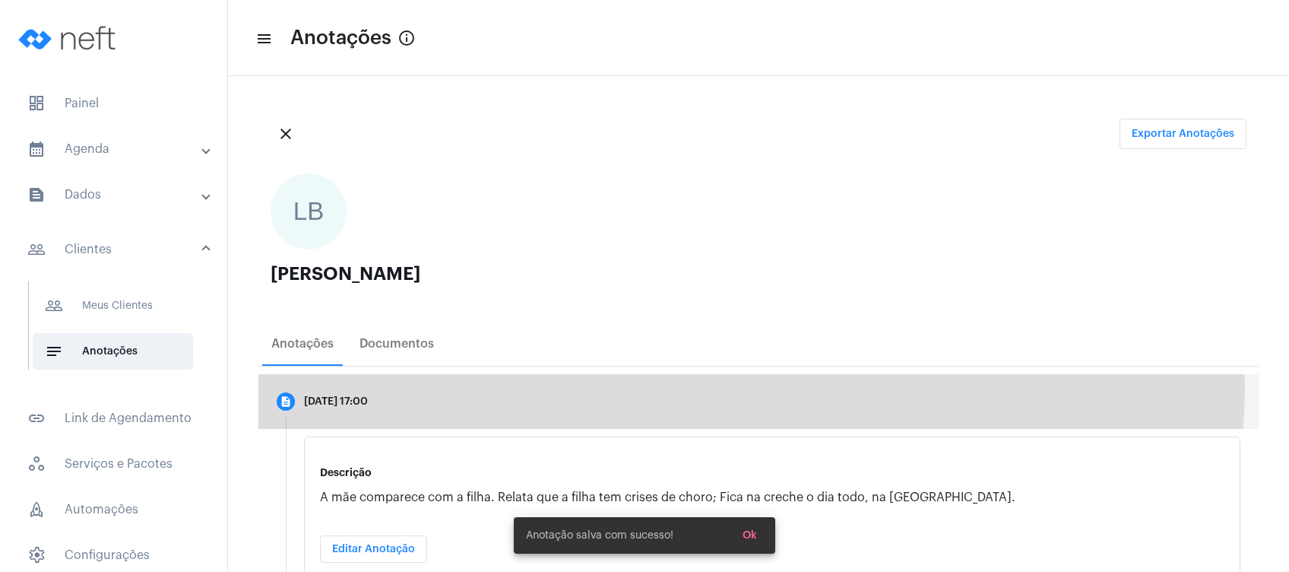
click at [717, 386] on mat-step-header "description [DATE] 17:00" at bounding box center [758, 401] width 1000 height 55
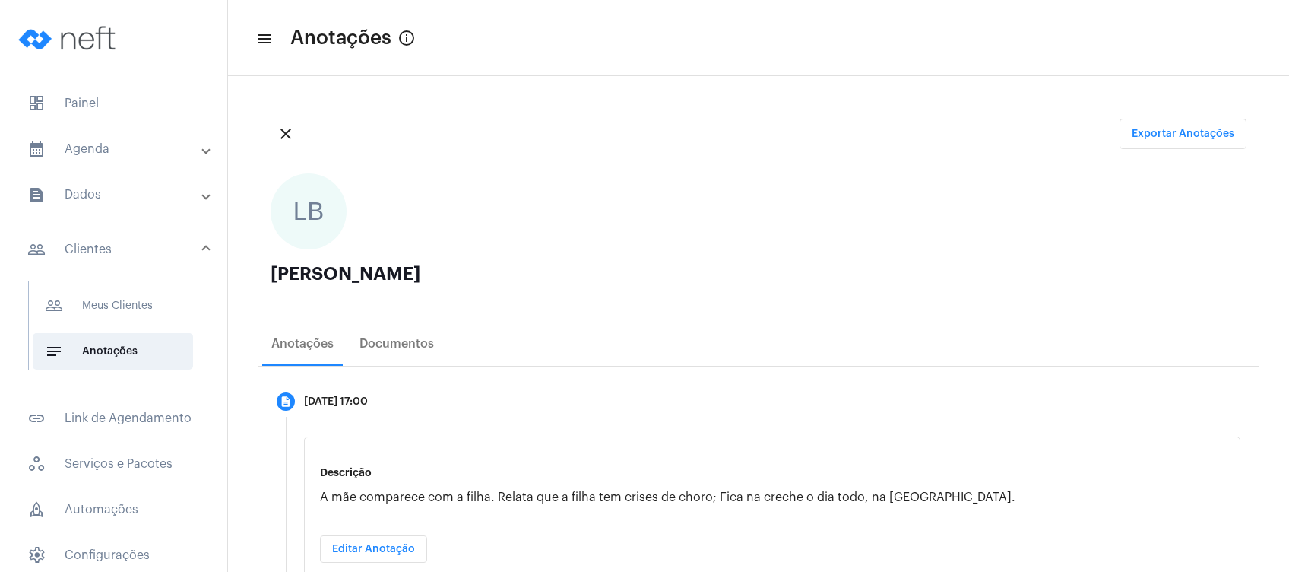
scroll to position [109, 0]
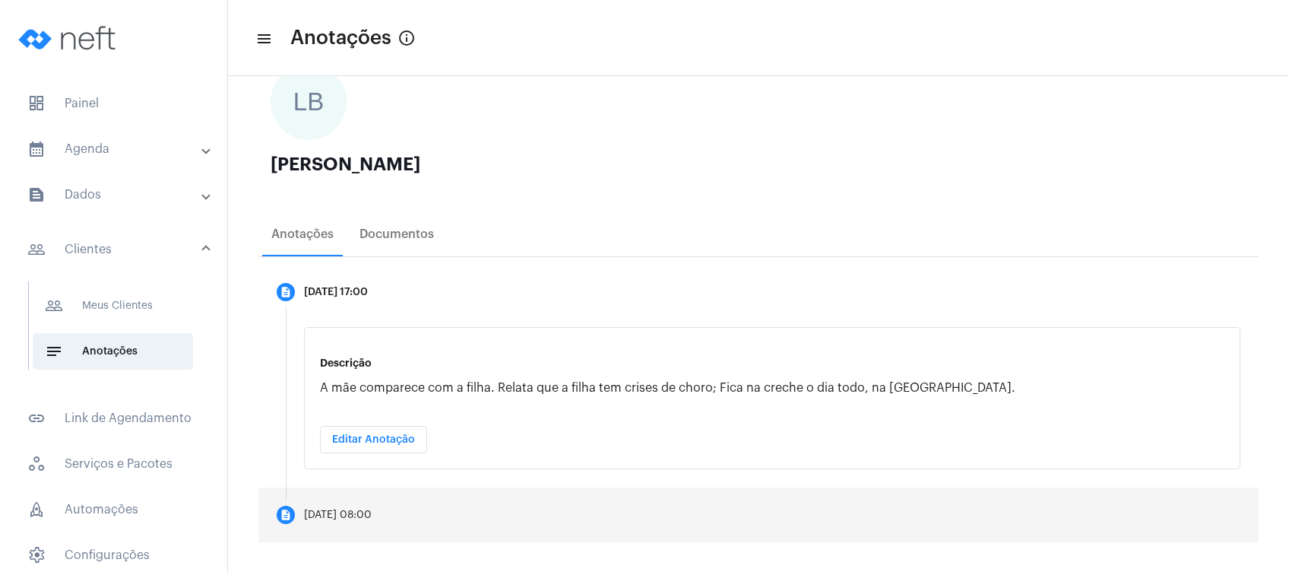
click at [385, 429] on button "Editar Anotação" at bounding box center [373, 439] width 107 height 27
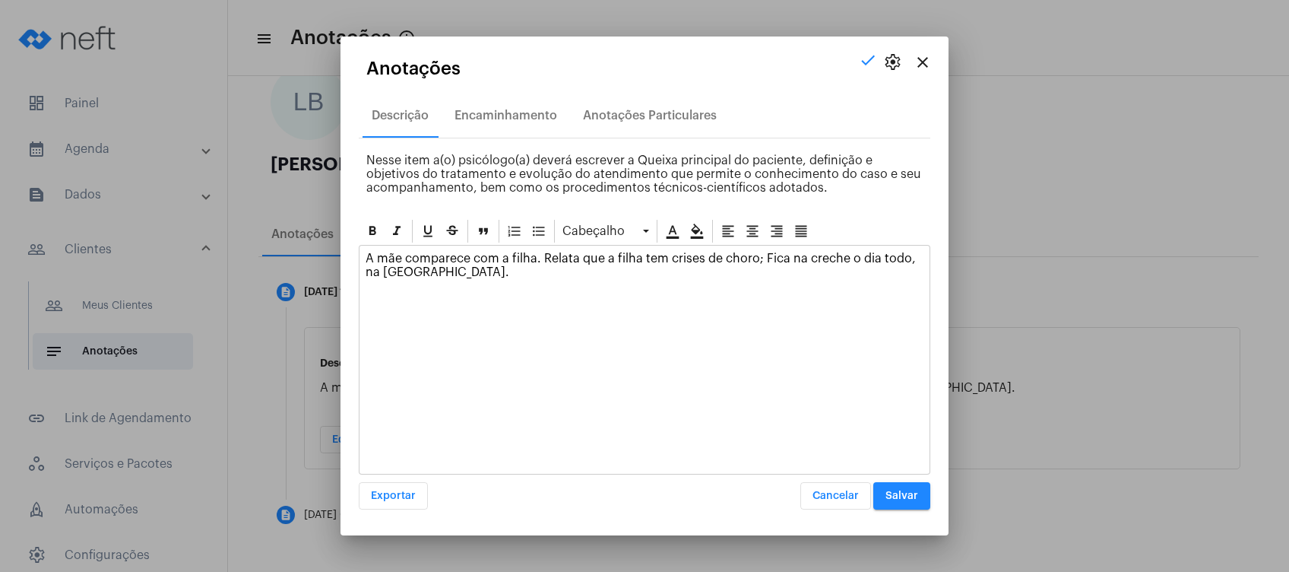
click at [529, 277] on p "A mãe comparece com a filha. Relata que a filha tem crises de choro; Fica na cr…" at bounding box center [645, 265] width 558 height 27
click at [787, 270] on p "A mãe comparece com a filha. Relata que a filha tem crises de choro; Fica na cr…" at bounding box center [645, 272] width 558 height 41
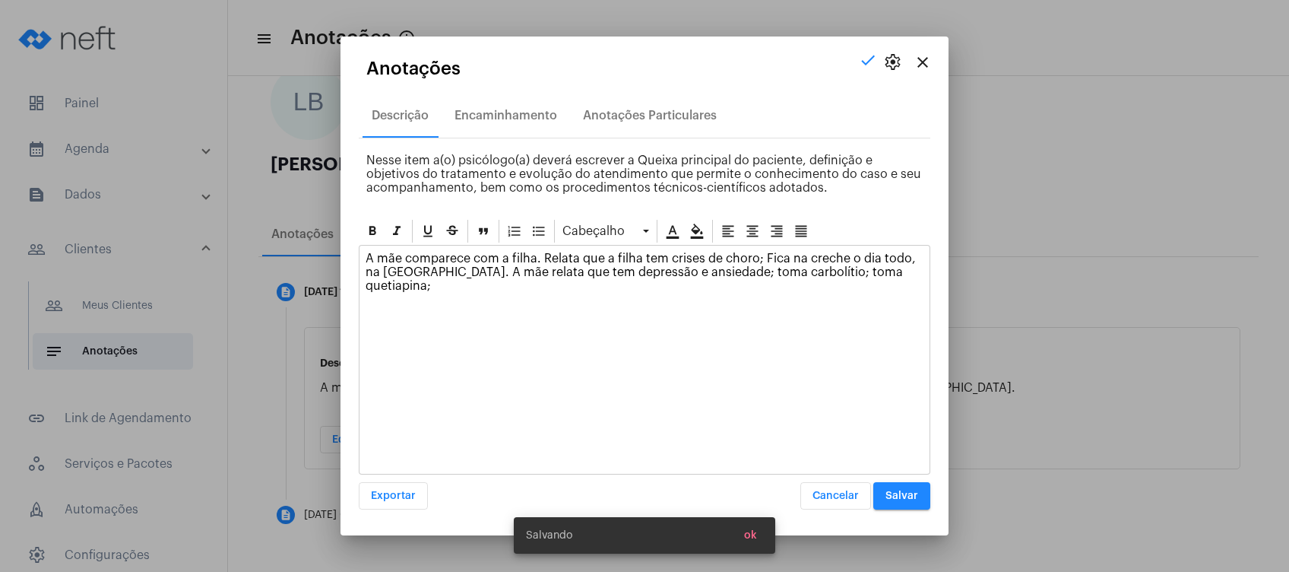
drag, startPoint x: 787, startPoint y: 269, endPoint x: 679, endPoint y: 290, distance: 110.0
click at [679, 290] on div "A mãe comparece com a filha. Relata que a filha tem crises de choro; Fica na cr…" at bounding box center [644, 275] width 570 height 61
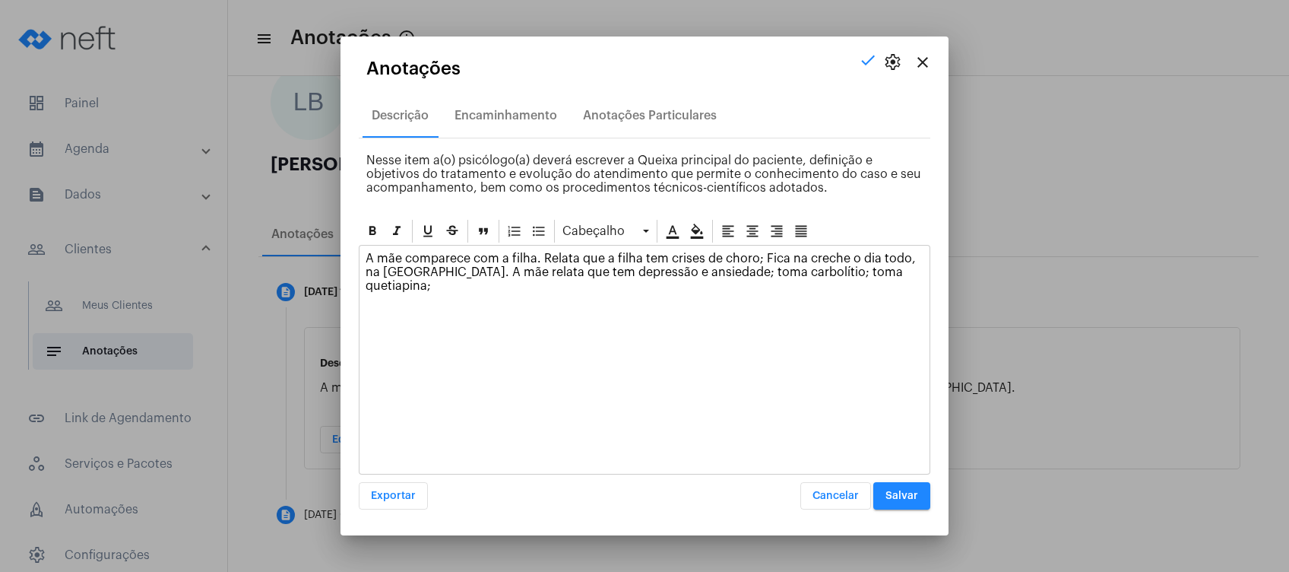
click at [919, 274] on p "A mãe comparece com a filha. Relata que a filha tem crises de choro; Fica na cr…" at bounding box center [645, 272] width 558 height 41
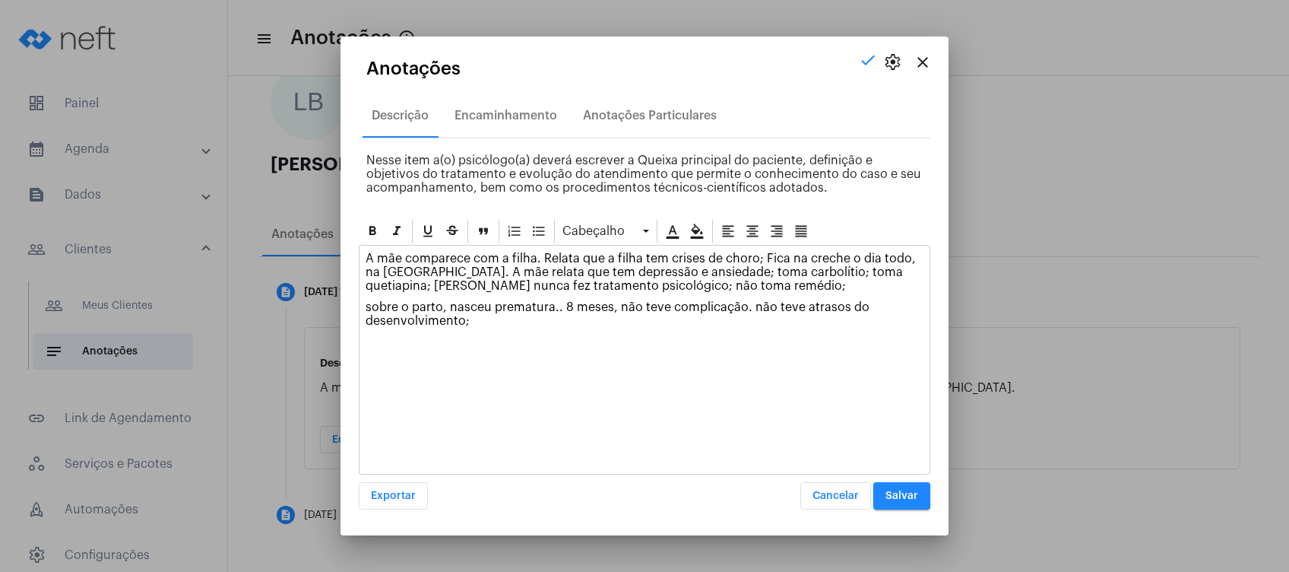
click at [478, 318] on p "sobre o parto, nasceu prematura.. 8 meses, não teve complicação. não teve atras…" at bounding box center [645, 313] width 558 height 27
click at [440, 290] on p "A mãe comparece com a filha. Relata que a filha tem crises de choro; Fica na cr…" at bounding box center [645, 272] width 558 height 41
click at [488, 325] on p "sobre o parto, nasceu prematura.. 8 meses, não teve complicação. não teve atras…" at bounding box center [645, 313] width 558 height 27
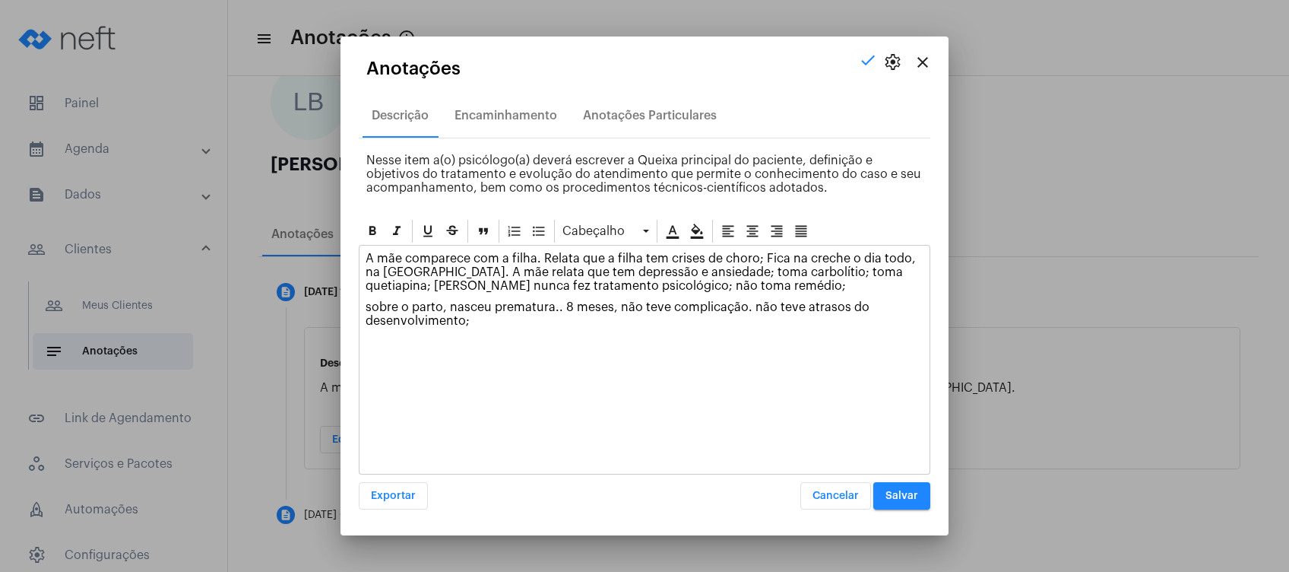
click at [354, 306] on mat-dialog-container "close settings check Anotações Descrição Encaminhamento Anotações Particulares …" at bounding box center [644, 285] width 608 height 499
click at [370, 303] on p "sobre o parto, nasceu prematura.. 8 meses, não teve complicação. não teve atras…" at bounding box center [645, 313] width 558 height 27
click at [484, 325] on p "sobre o parto, nasceu prematura.. 8 meses, não teve complicação. não teve atras…" at bounding box center [645, 313] width 558 height 27
click at [546, 128] on div "Encaminhamento" at bounding box center [505, 115] width 121 height 36
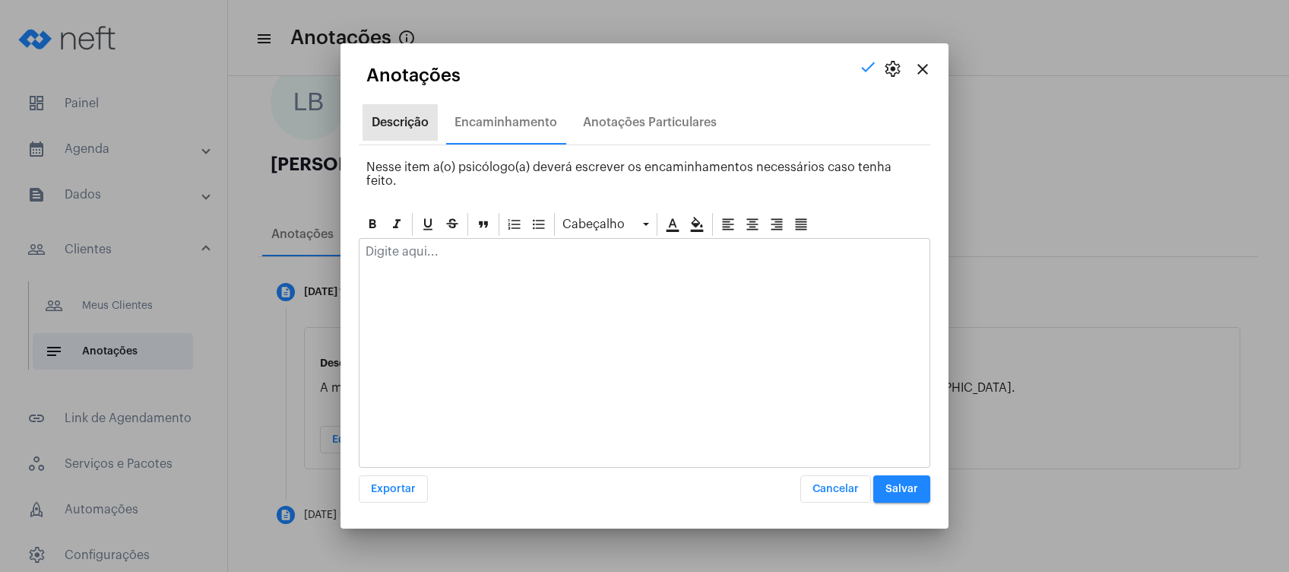
click at [419, 141] on div "Descrição" at bounding box center [400, 122] width 75 height 36
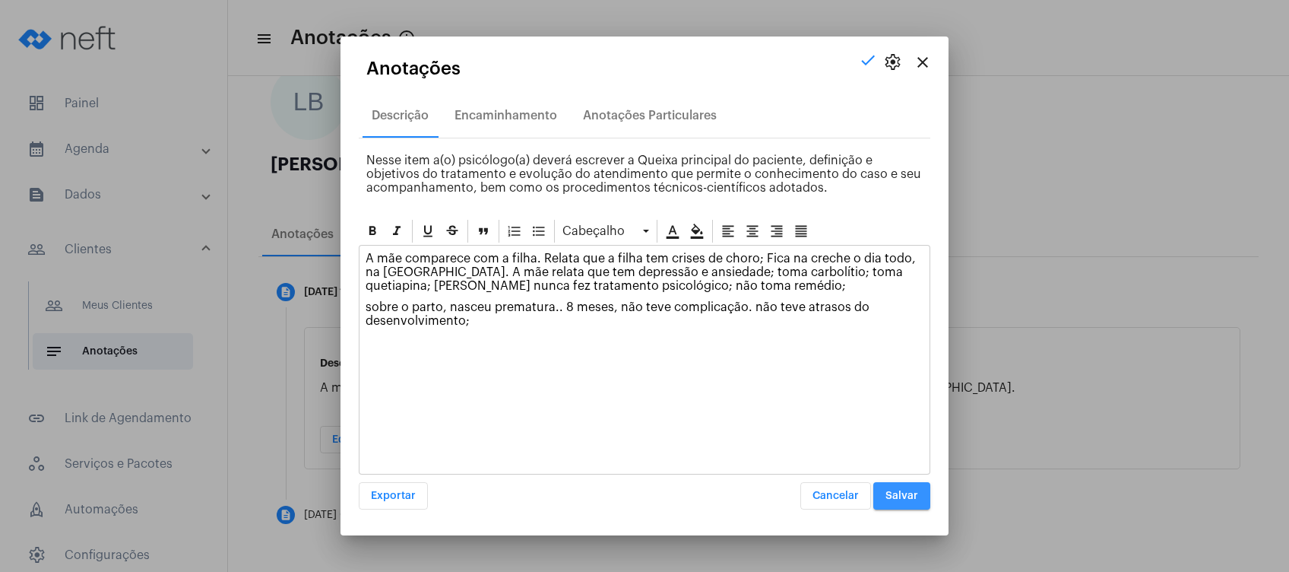
click at [915, 504] on button "Salvar" at bounding box center [901, 495] width 57 height 27
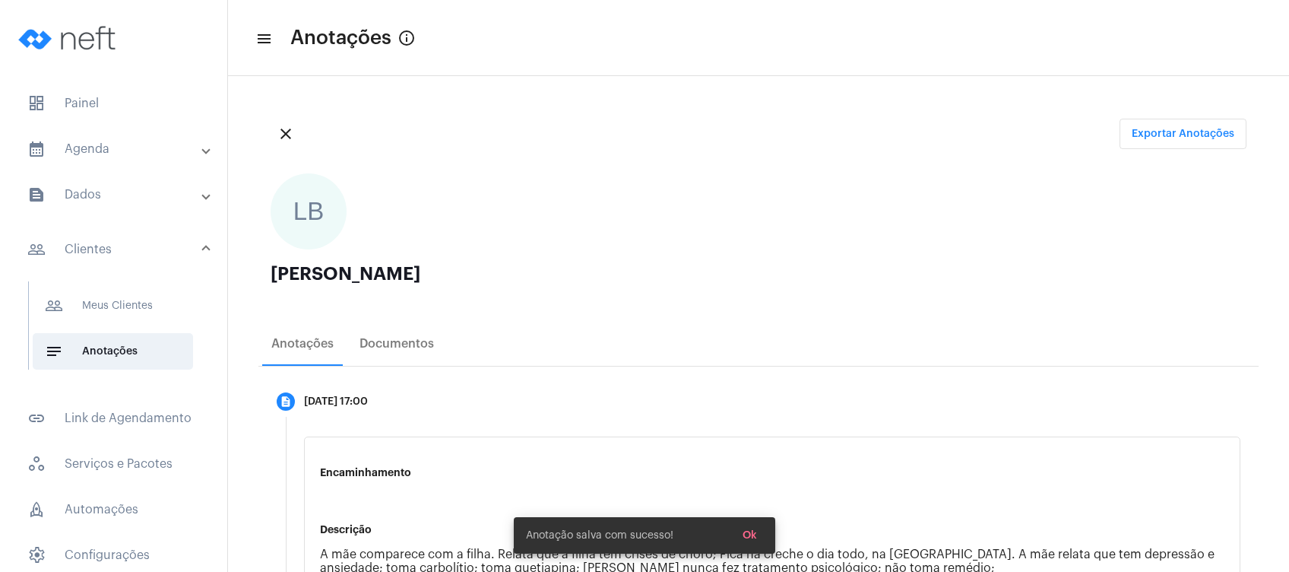
click at [137, 166] on mat-expansion-panel-header "calendar_month_outlined Agenda" at bounding box center [118, 149] width 218 height 36
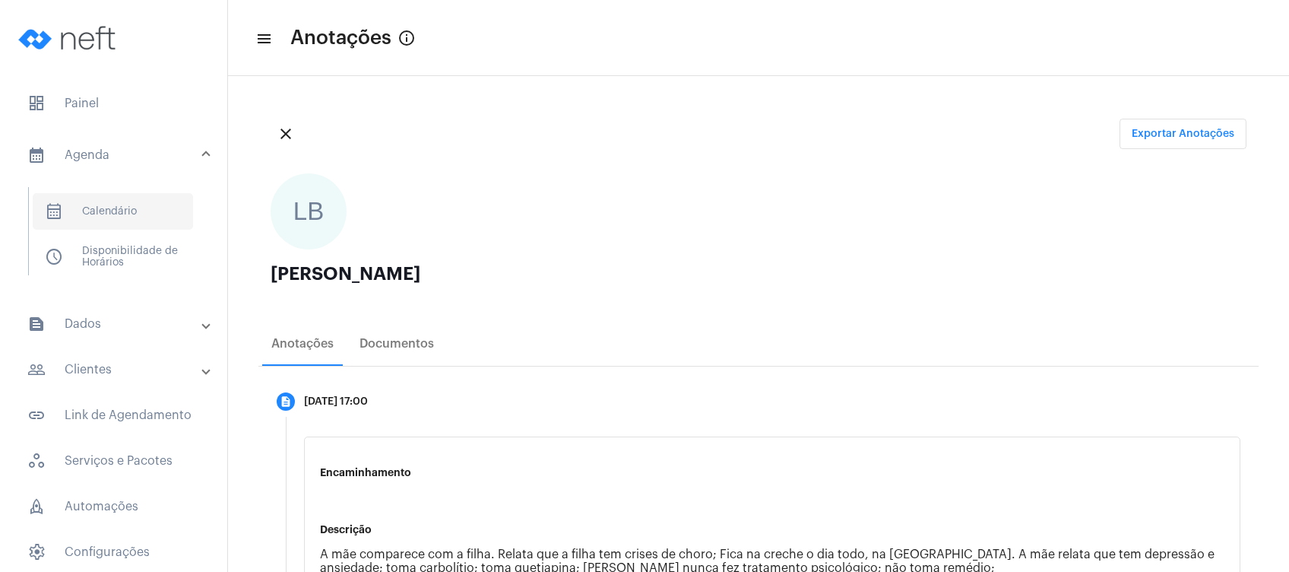
click at [129, 210] on span "calendar_month_outlined Calendário" at bounding box center [113, 211] width 160 height 36
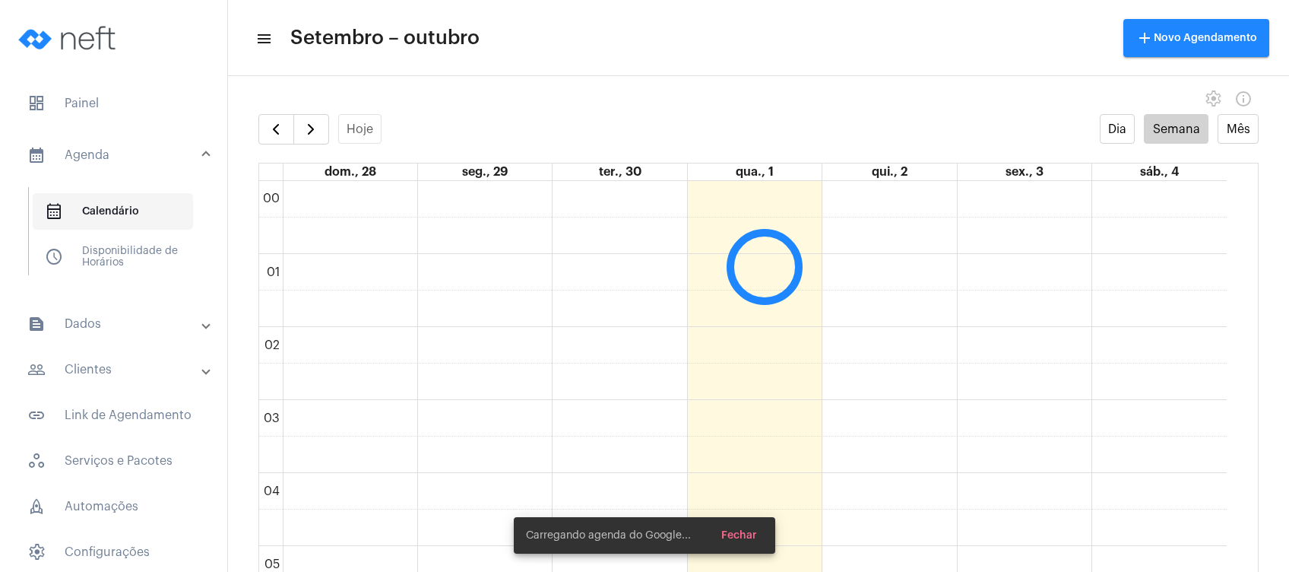
scroll to position [438, 0]
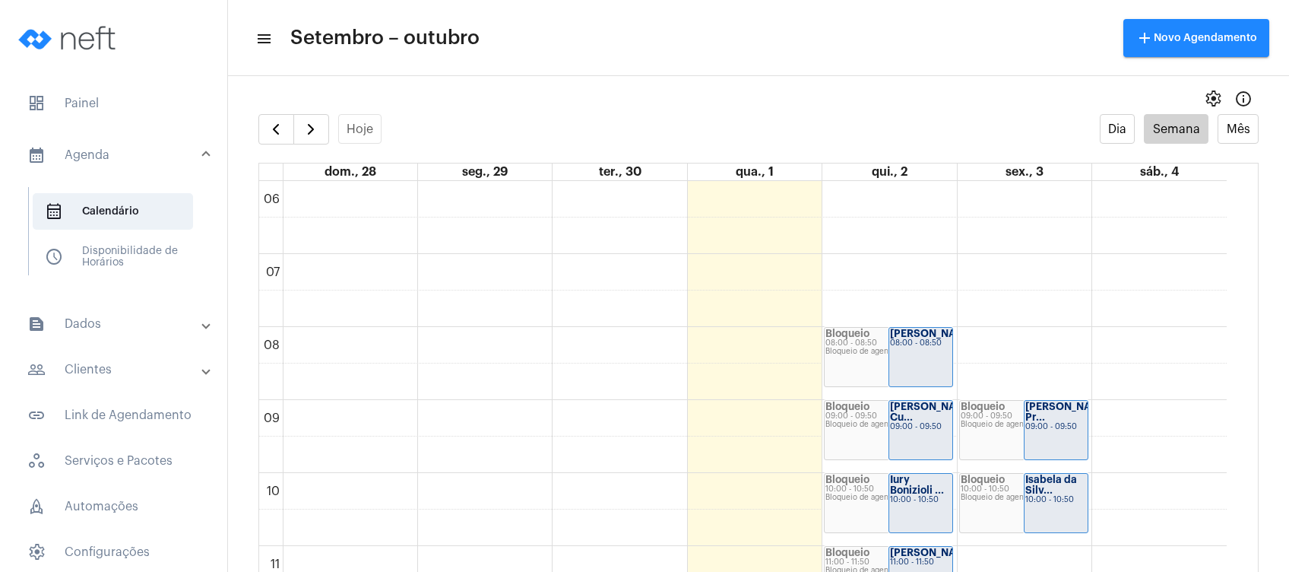
click at [654, 39] on mat-toolbar-row "menu Setembro – outubro add Novo Agendamento" at bounding box center [758, 38] width 1061 height 49
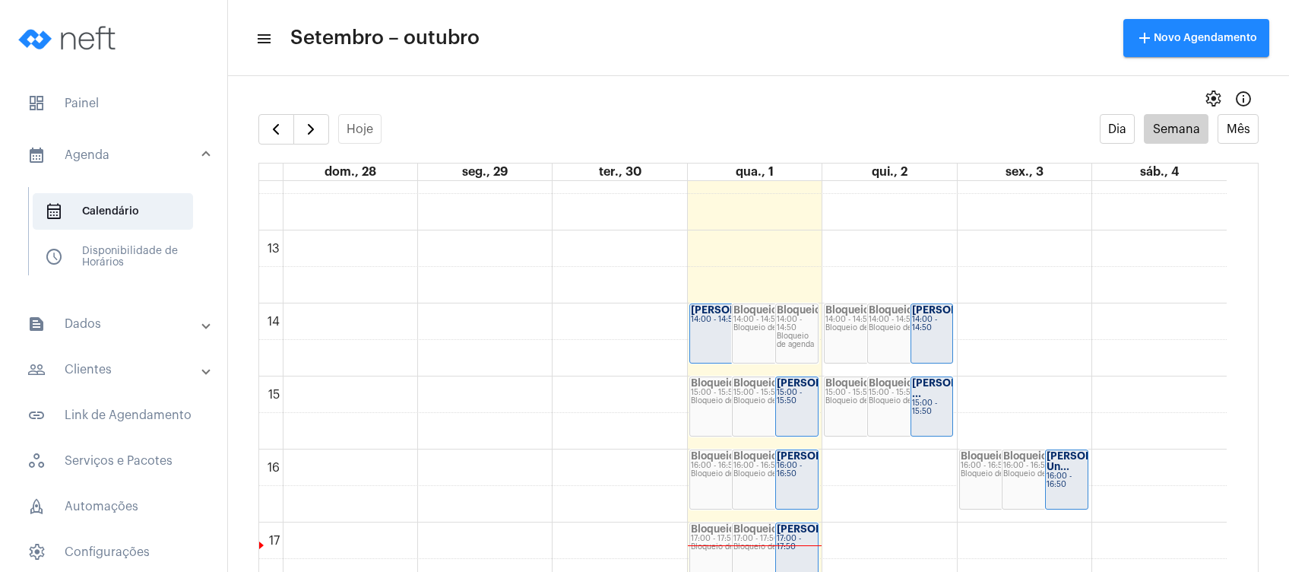
scroll to position [902, 0]
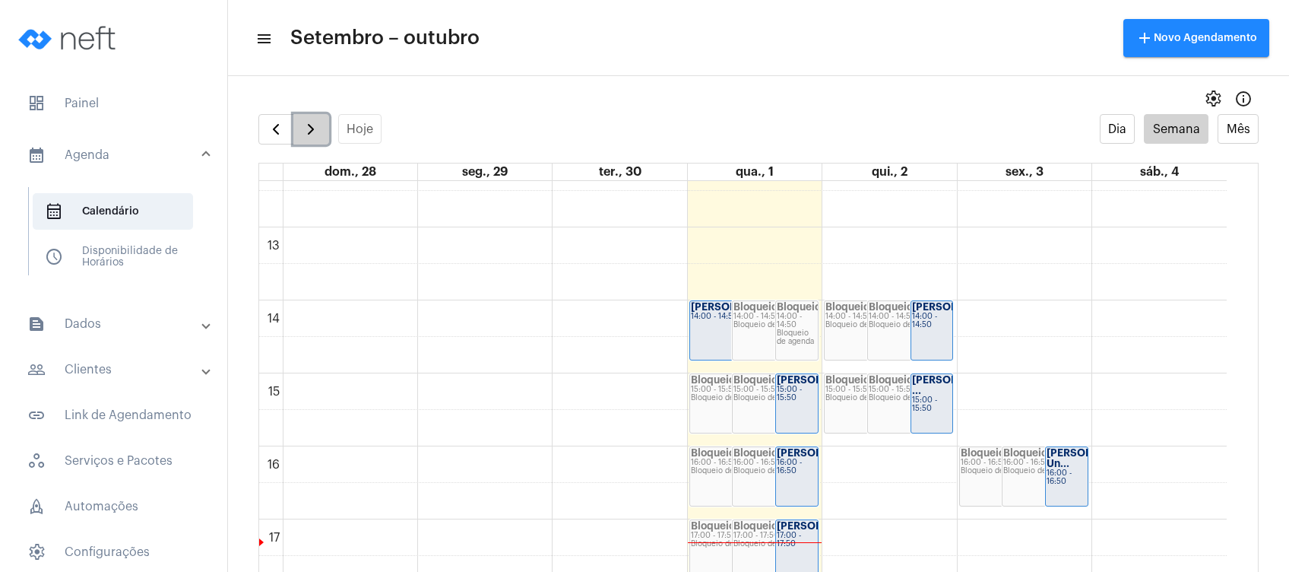
click at [309, 134] on span "button" at bounding box center [311, 129] width 18 height 18
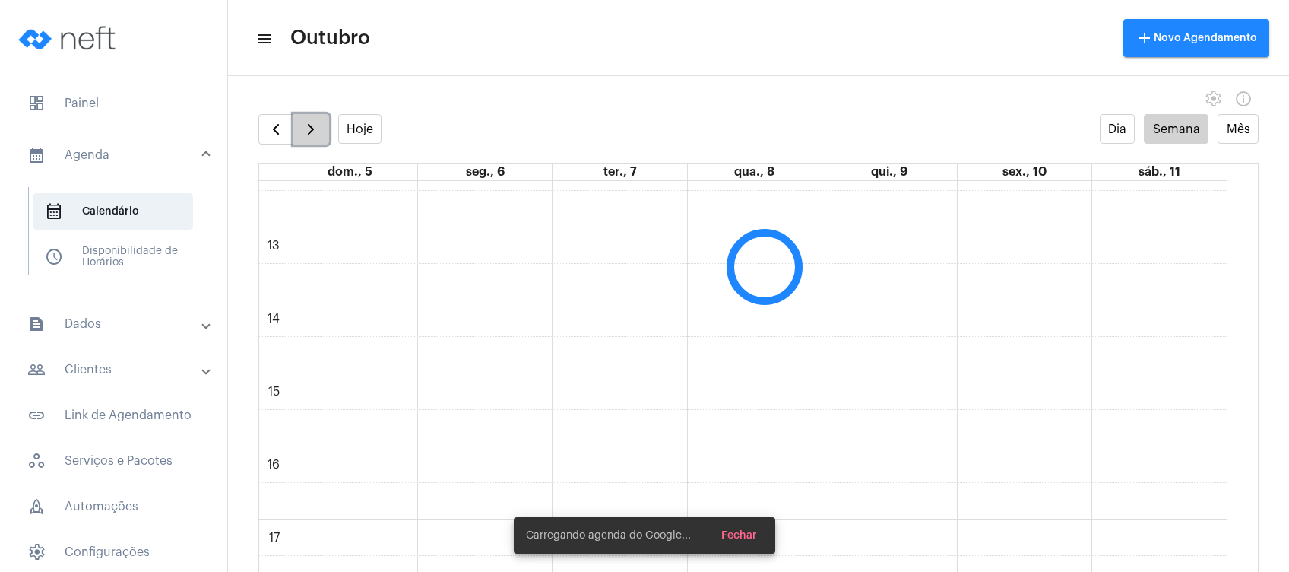
scroll to position [439, 0]
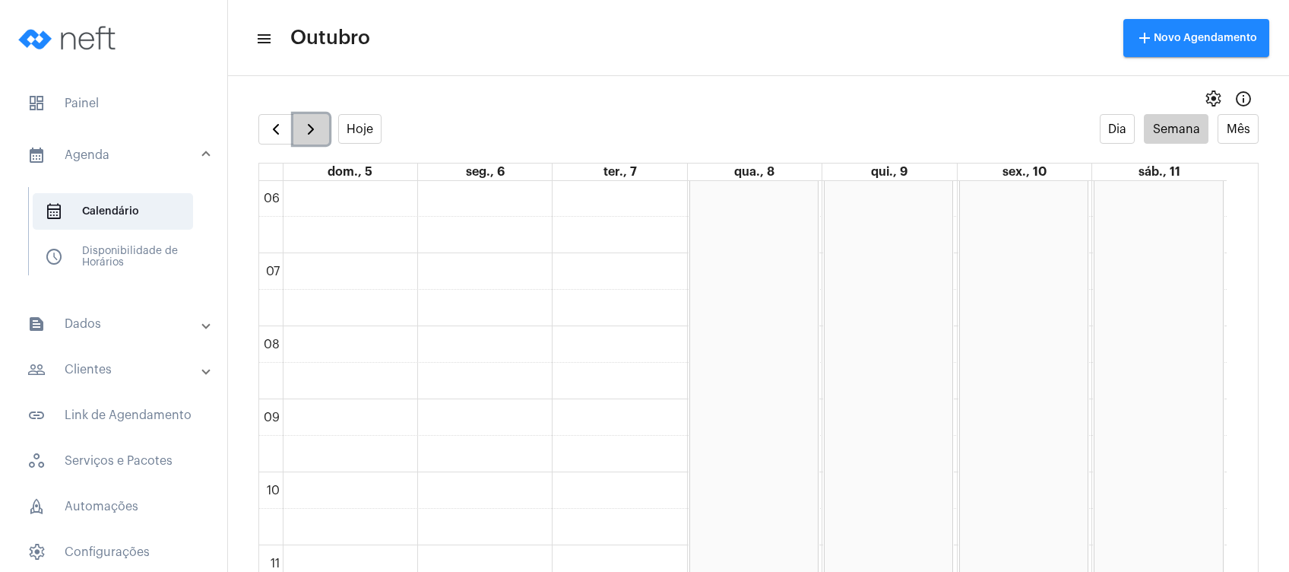
click at [300, 126] on button "button" at bounding box center [311, 129] width 36 height 30
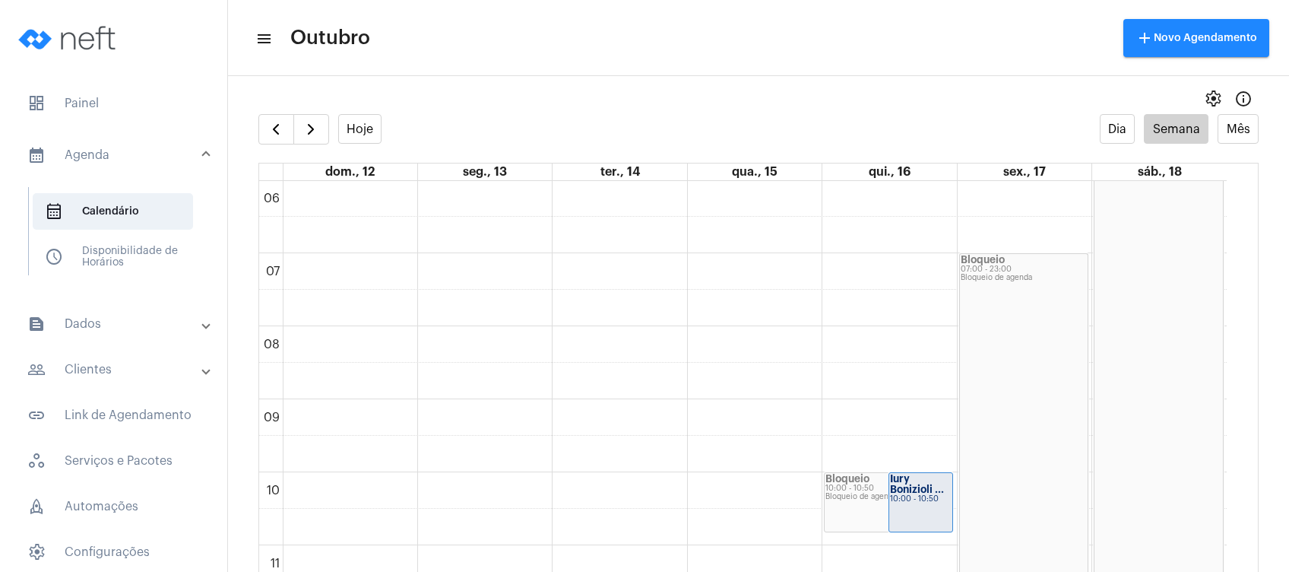
click at [581, 70] on mat-toolbar "menu Outubro add Novo Agendamento" at bounding box center [758, 38] width 1061 height 76
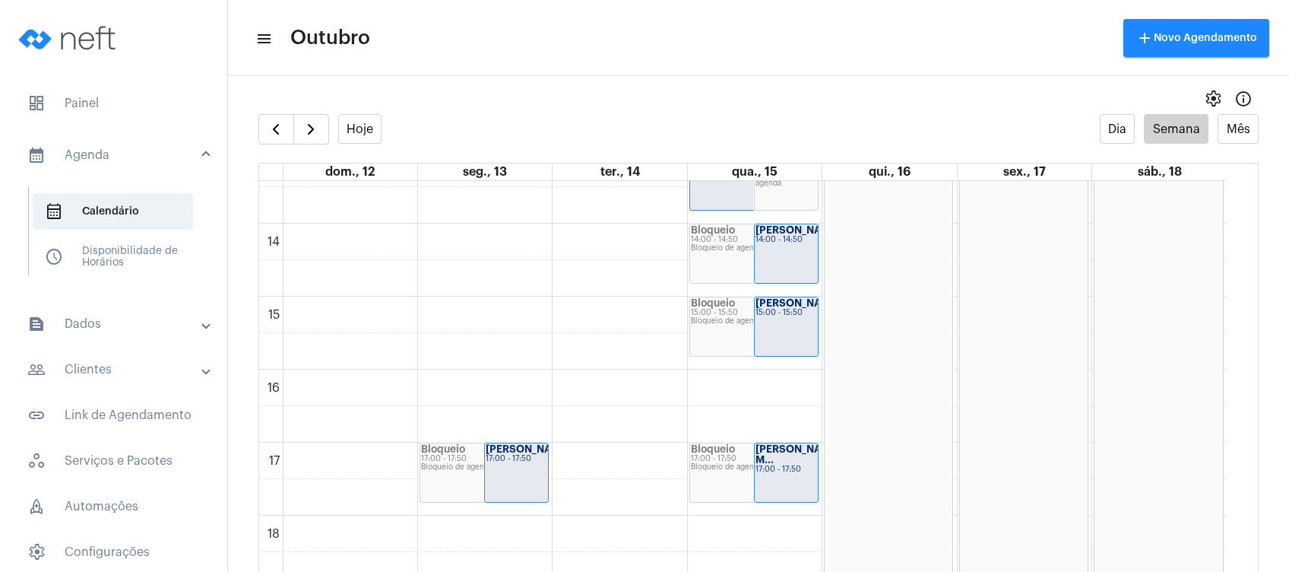
scroll to position [973, 0]
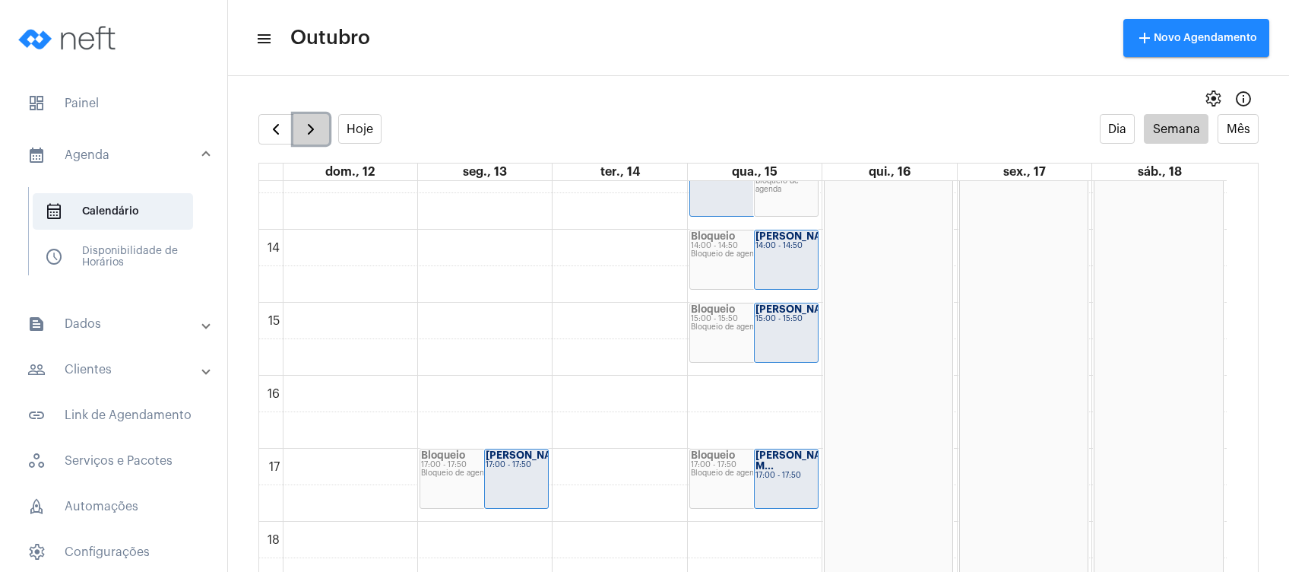
click at [314, 131] on span "button" at bounding box center [311, 129] width 18 height 18
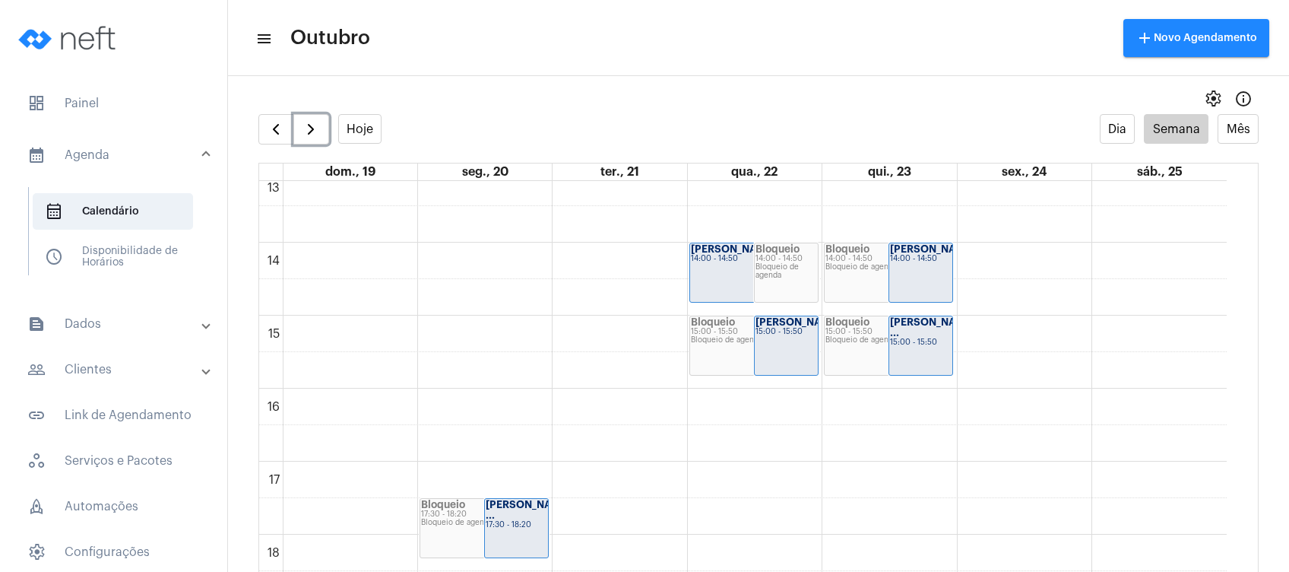
scroll to position [969, 0]
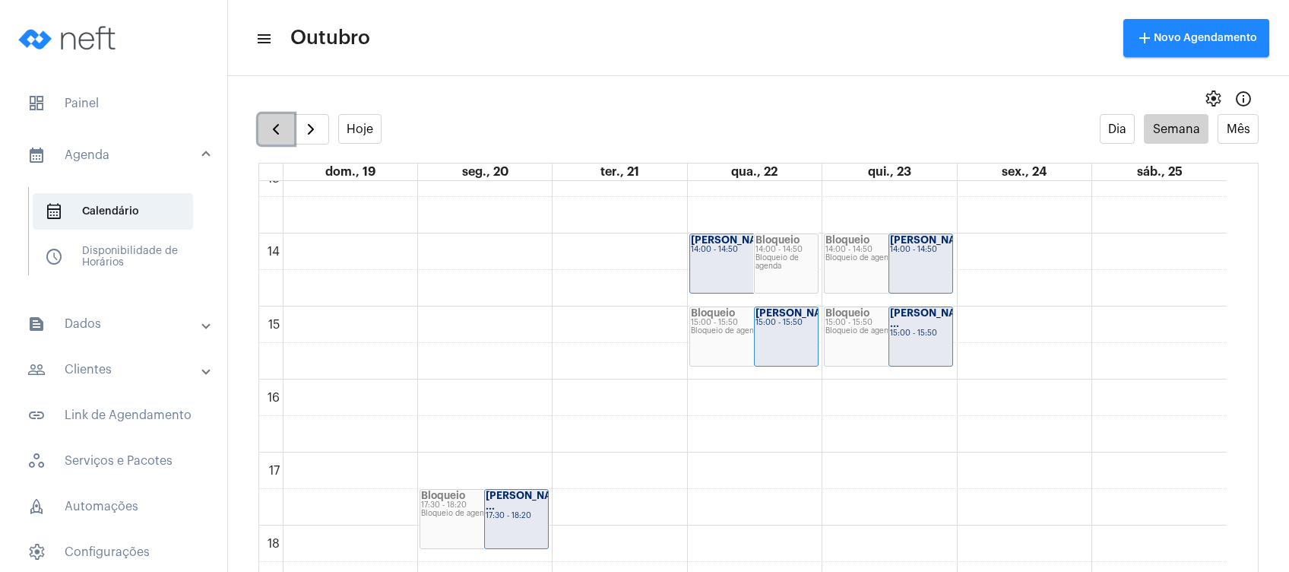
click at [274, 130] on span "button" at bounding box center [276, 129] width 18 height 18
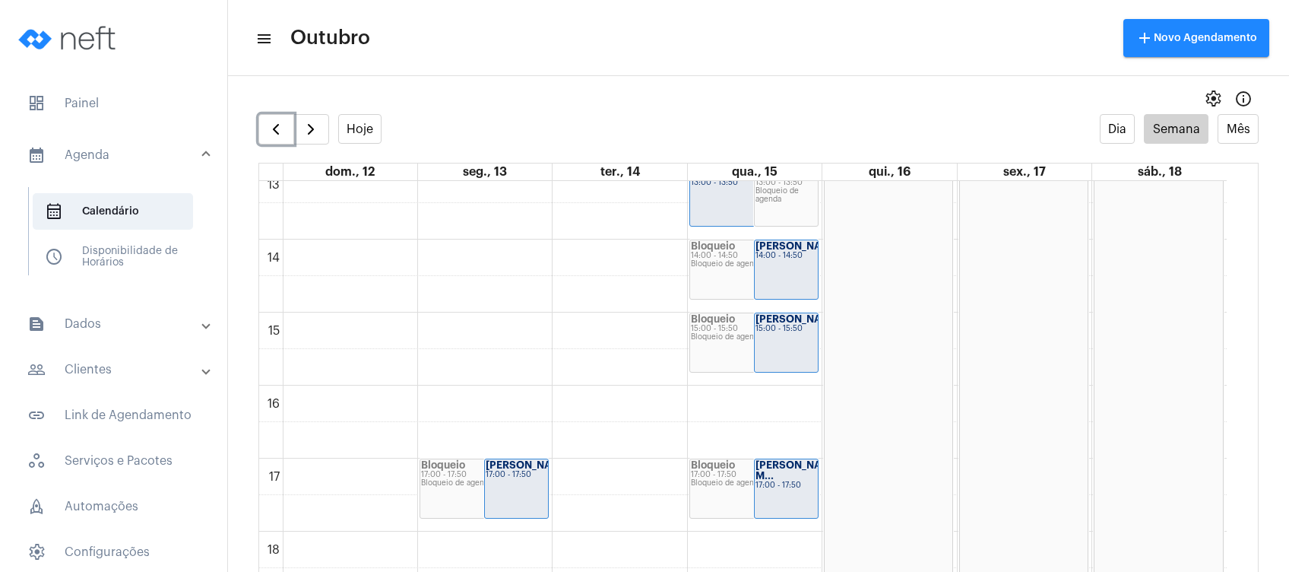
scroll to position [976, 0]
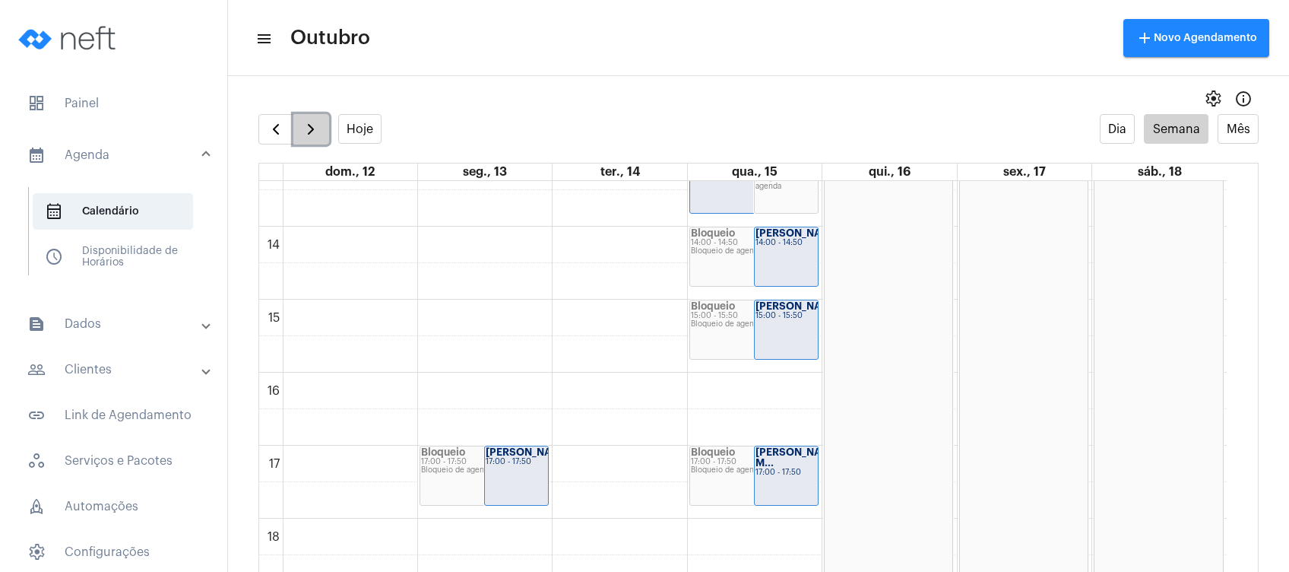
click at [306, 139] on button "button" at bounding box center [311, 129] width 36 height 30
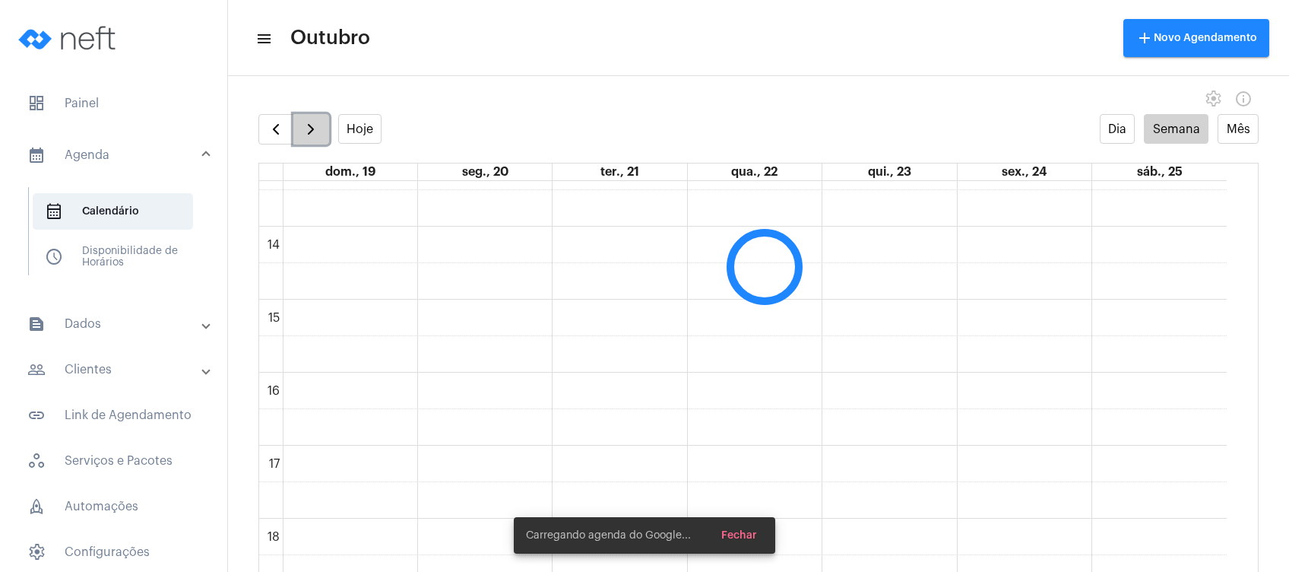
scroll to position [439, 0]
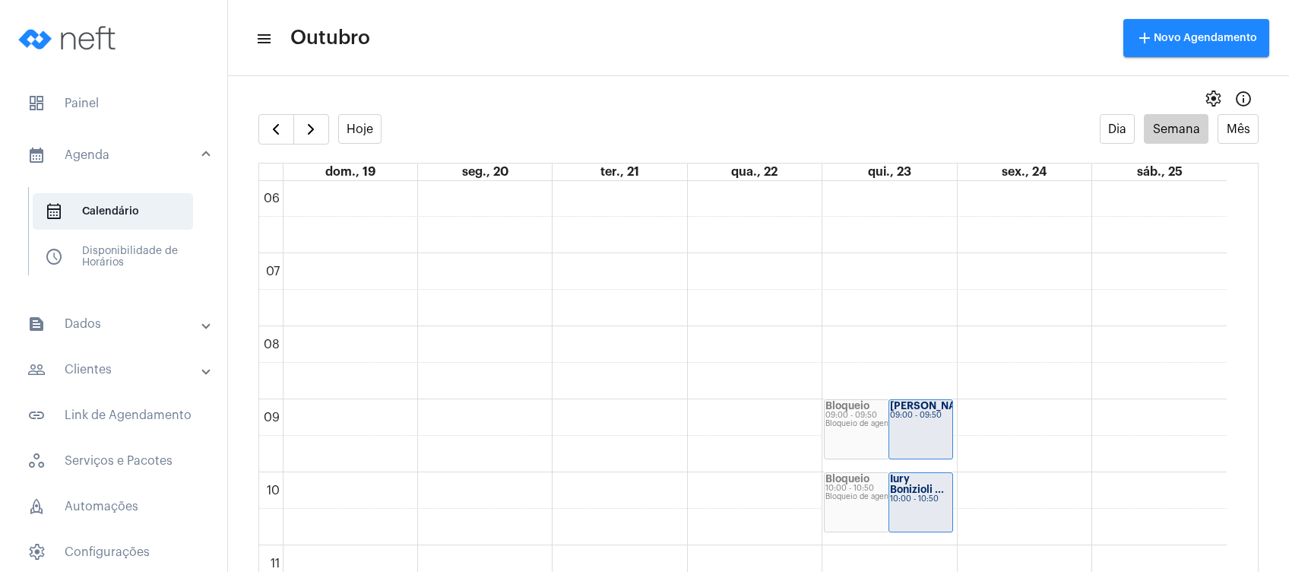
click at [800, 72] on mat-toolbar "menu Outubro add Novo Agendamento" at bounding box center [758, 38] width 1061 height 76
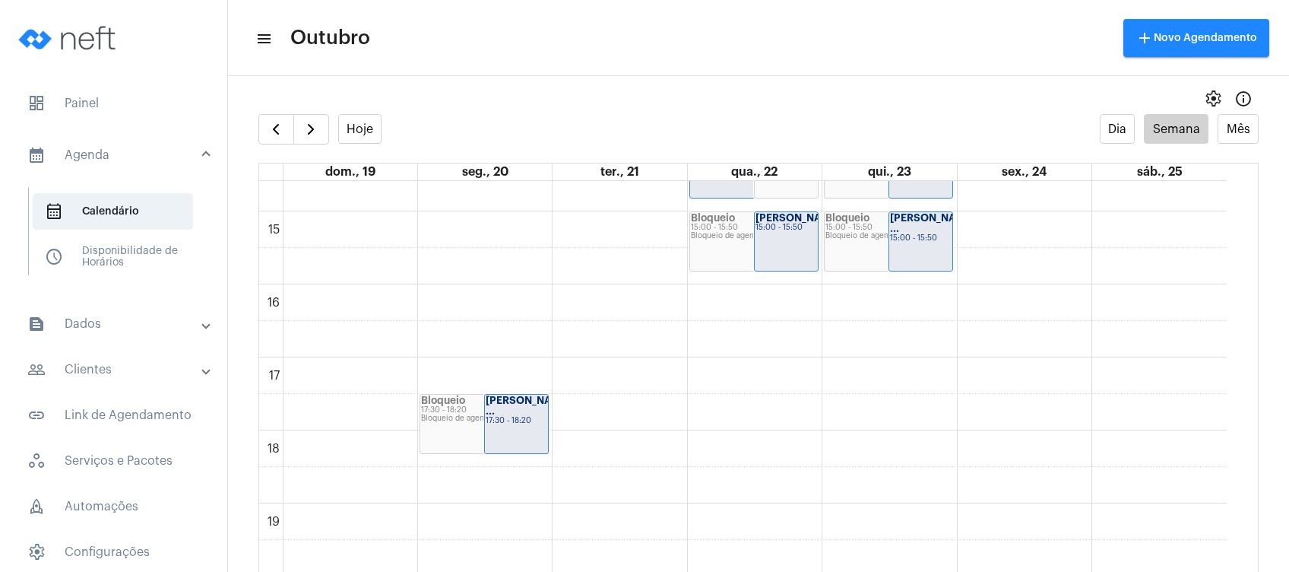
scroll to position [1046, 0]
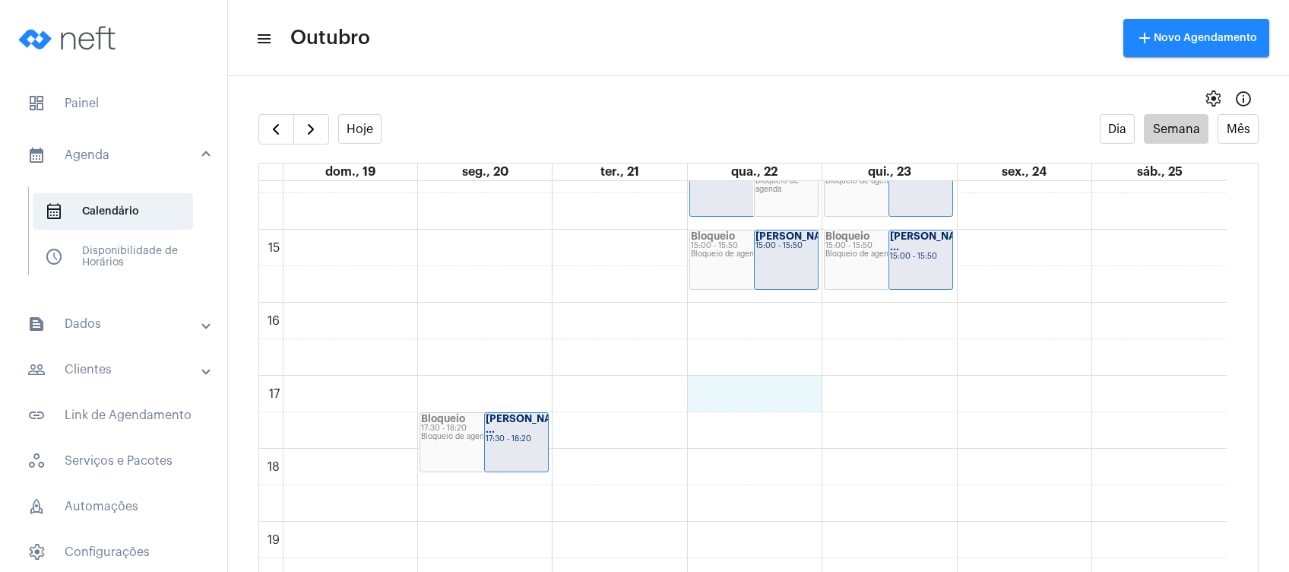
click at [751, 389] on div "00 01 02 03 04 05 06 07 08 09 10 11 12 13 14 15 16 17 18 19 20 21 22 23 Bloquei…" at bounding box center [743, 10] width 968 height 1751
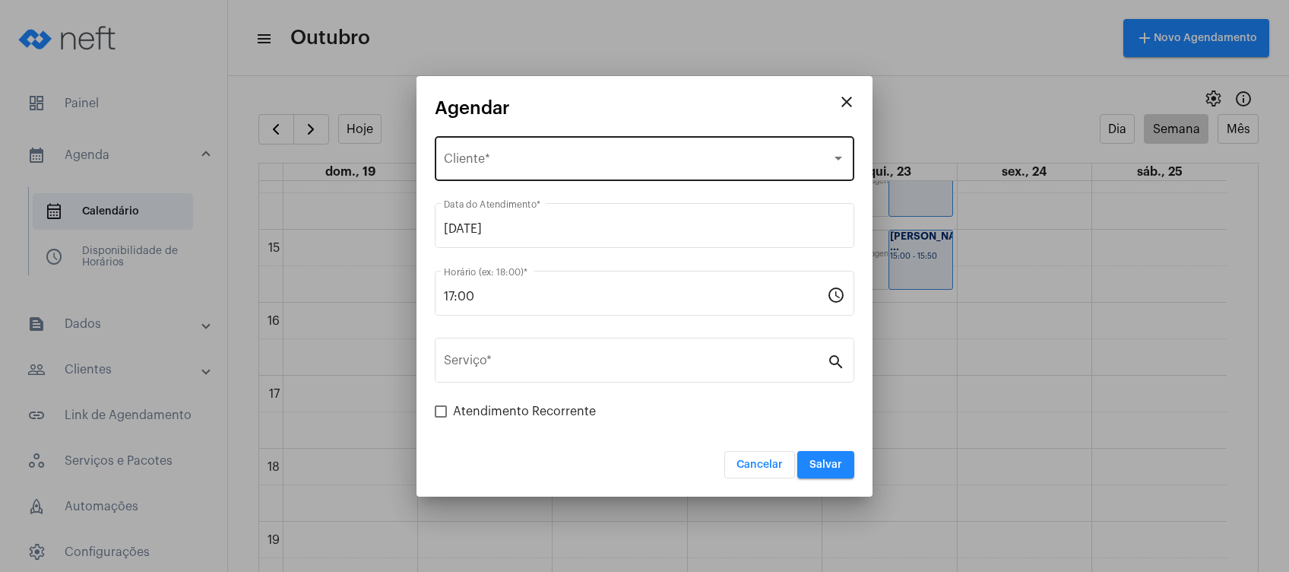
click at [549, 144] on div "Selecione o Cliente Cliente *" at bounding box center [644, 157] width 401 height 48
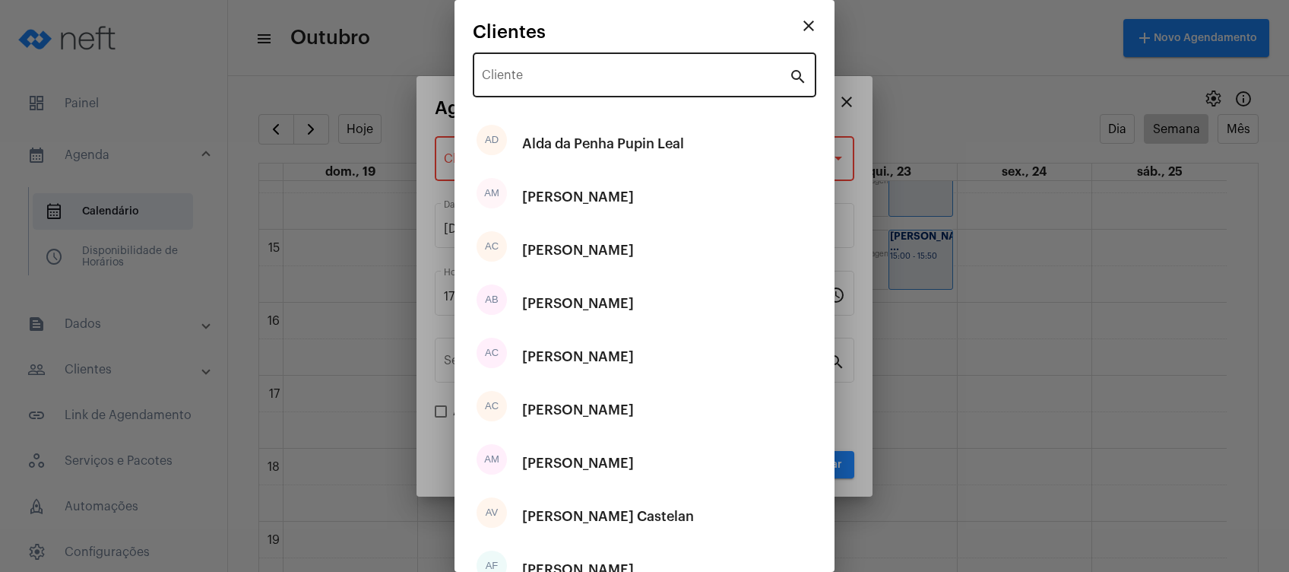
click at [596, 87] on div "Cliente" at bounding box center [635, 73] width 307 height 48
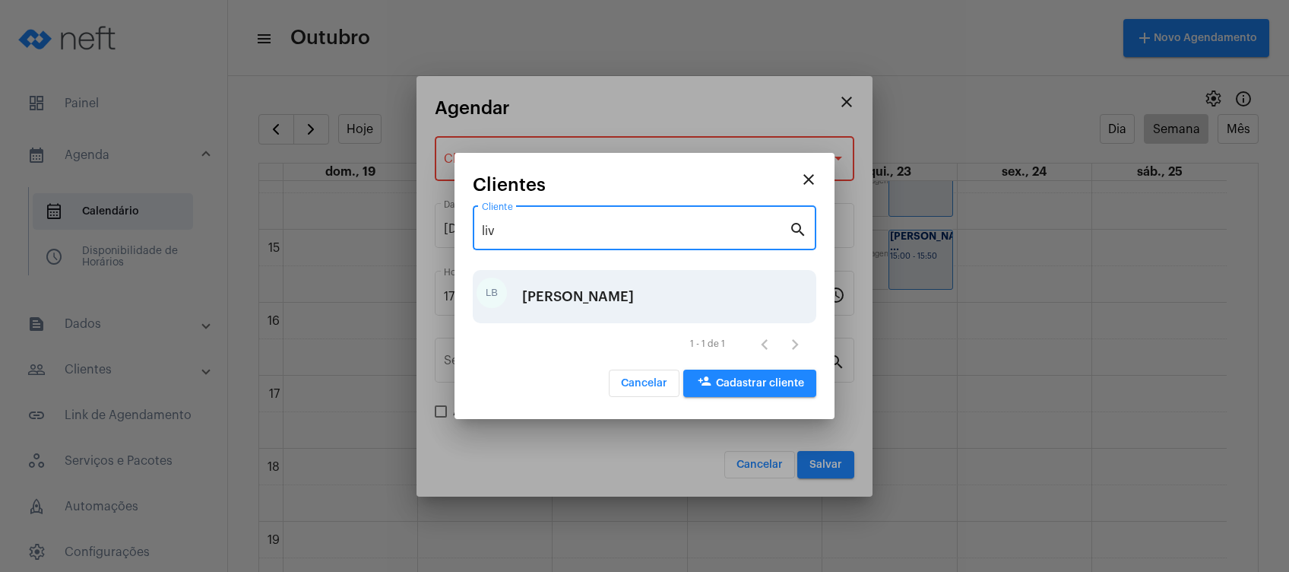
type input "liv"
click at [528, 284] on div "[PERSON_NAME]" at bounding box center [578, 297] width 112 height 46
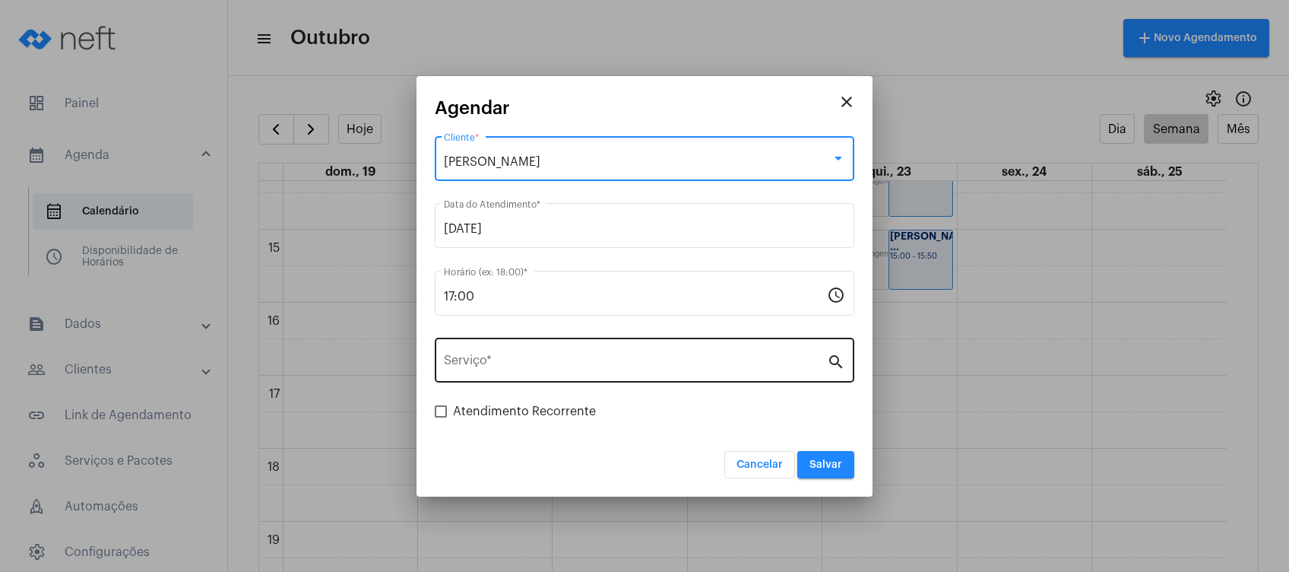
click at [555, 359] on input "Serviço *" at bounding box center [635, 363] width 383 height 14
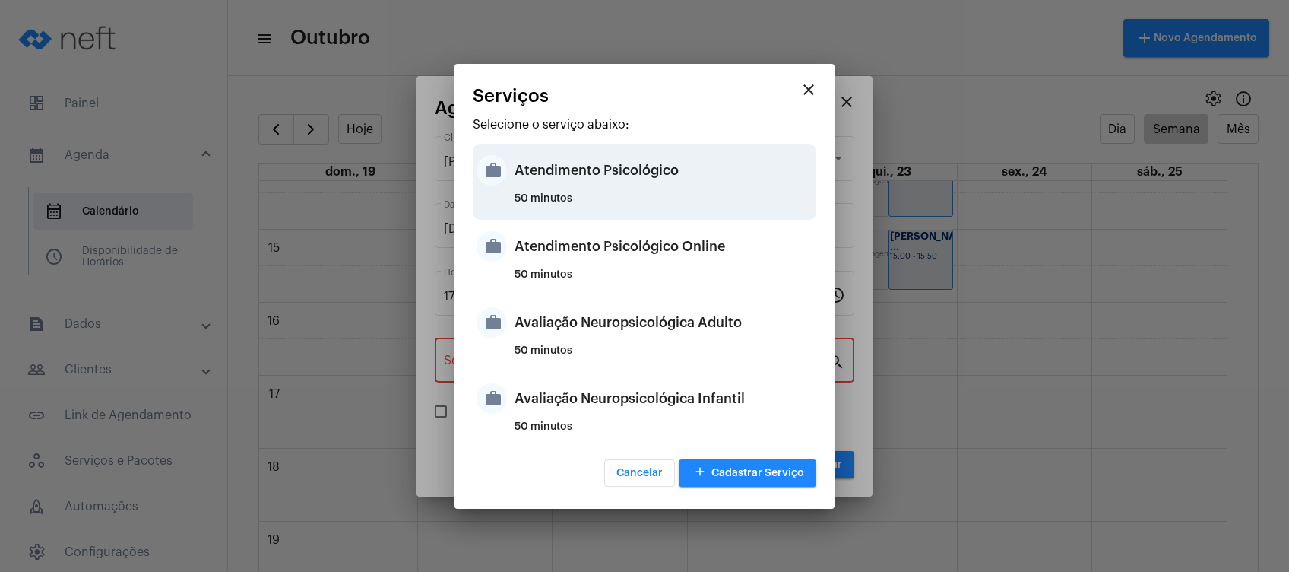
click at [676, 187] on div "Atendimento Psicológico" at bounding box center [664, 170] width 298 height 46
type input "Atendimento Psicológico"
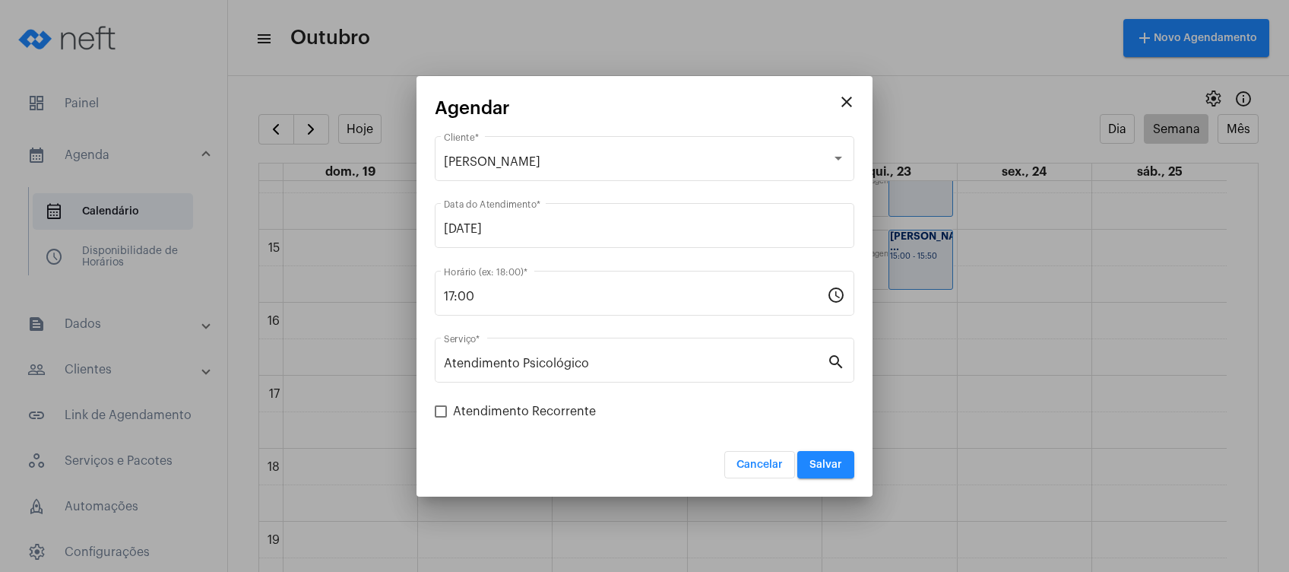
click at [610, 451] on div "Cancelar Salvar" at bounding box center [645, 455] width 420 height 46
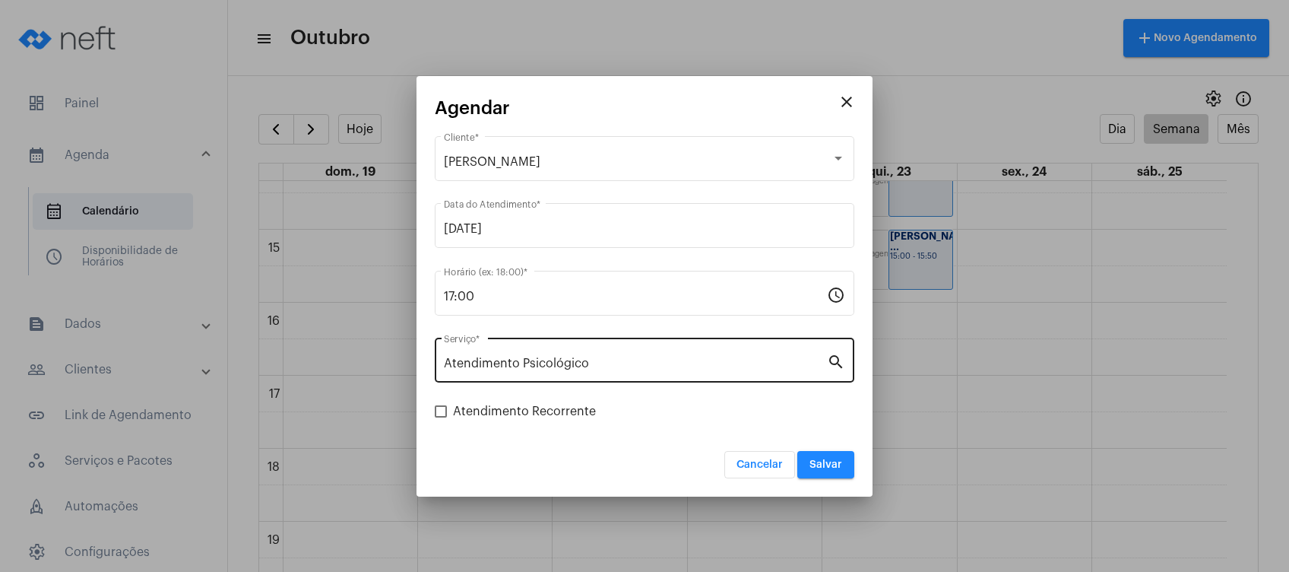
click at [676, 355] on div "Atendimento Psicológico Serviço *" at bounding box center [635, 358] width 383 height 48
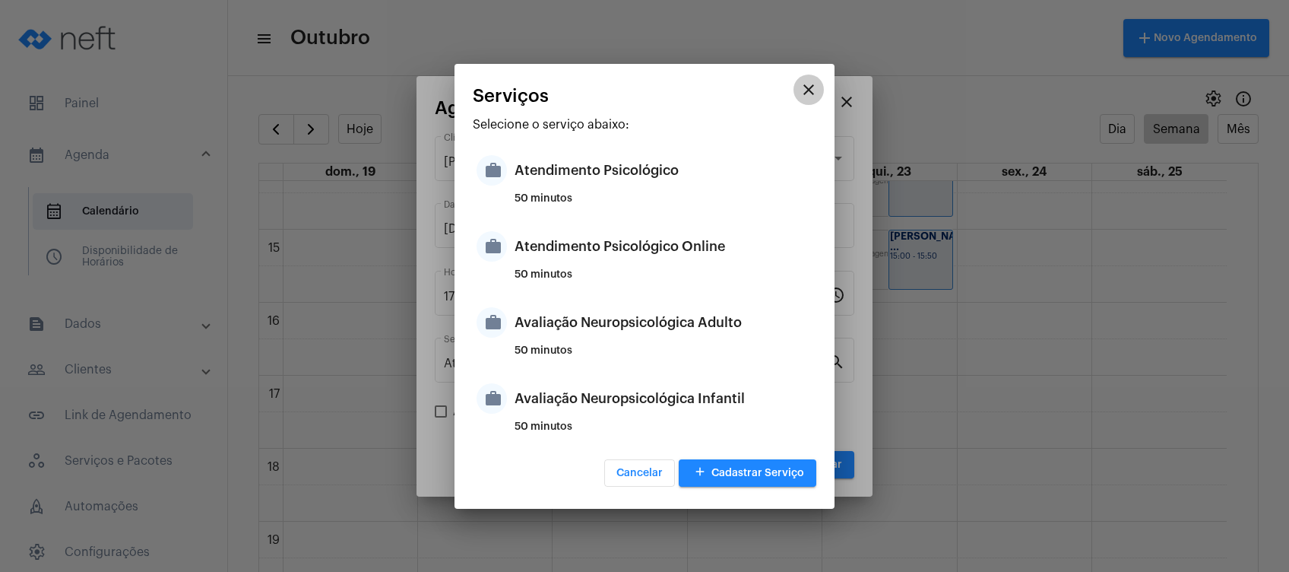
click at [815, 84] on mat-icon "close" at bounding box center [809, 90] width 18 height 18
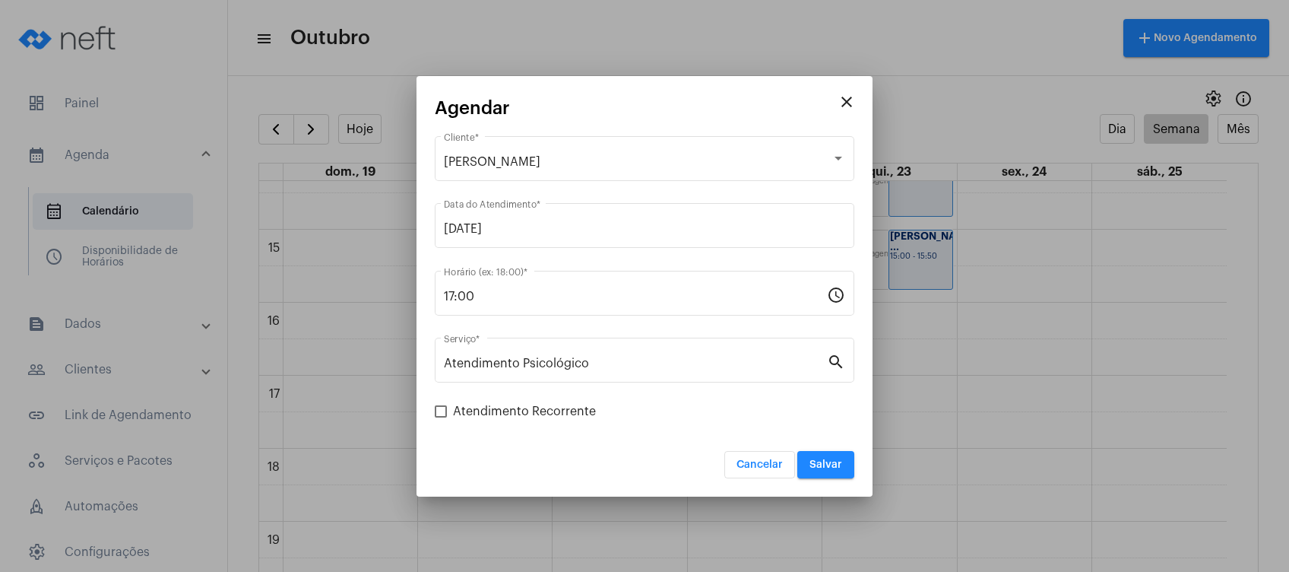
click at [582, 446] on div "Cancelar Salvar" at bounding box center [645, 455] width 420 height 46
click at [839, 468] on span "Salvar" at bounding box center [825, 464] width 33 height 11
